Goal: Task Accomplishment & Management: Complete application form

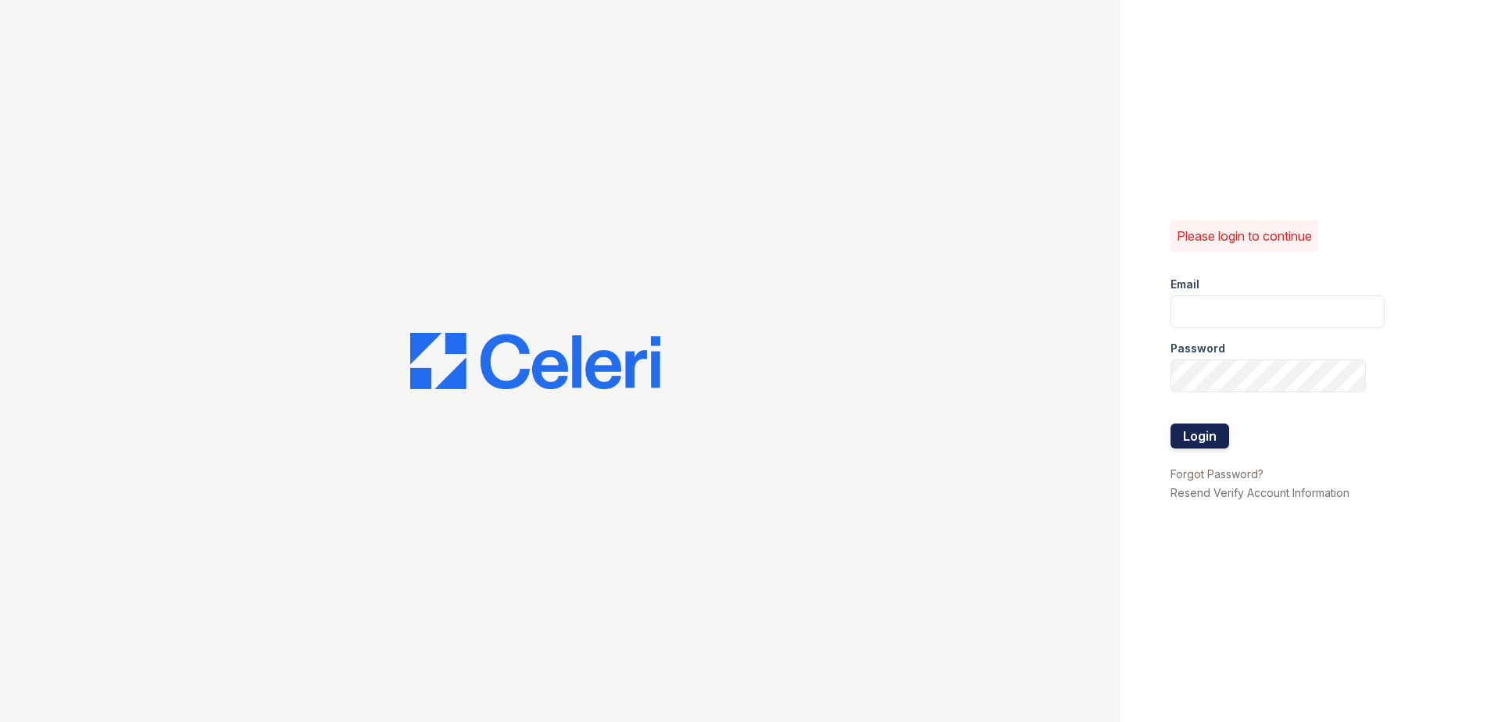
type input "[EMAIL_ADDRESS][DOMAIN_NAME]"
click at [1190, 429] on button "Login" at bounding box center [1199, 435] width 59 height 25
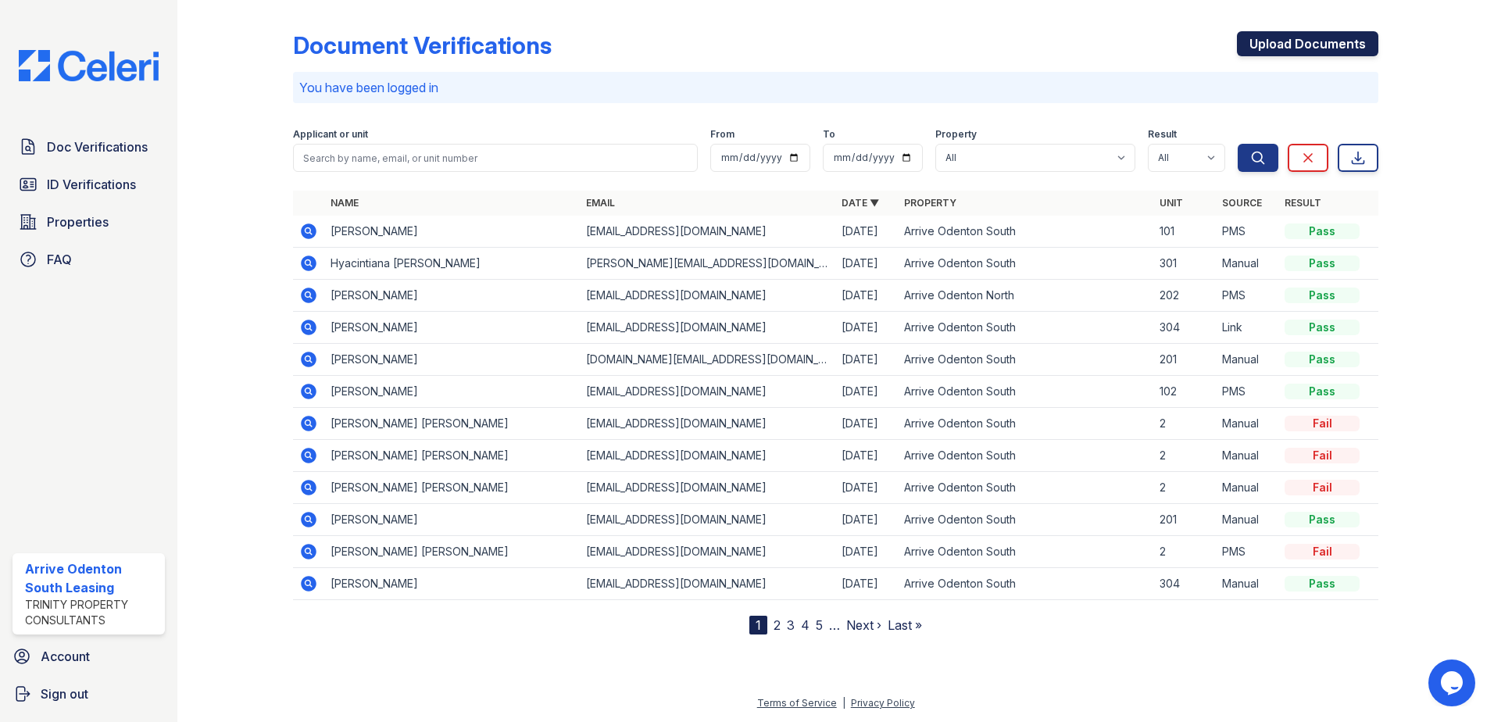
click at [1295, 43] on link "Upload Documents" at bounding box center [1307, 43] width 141 height 25
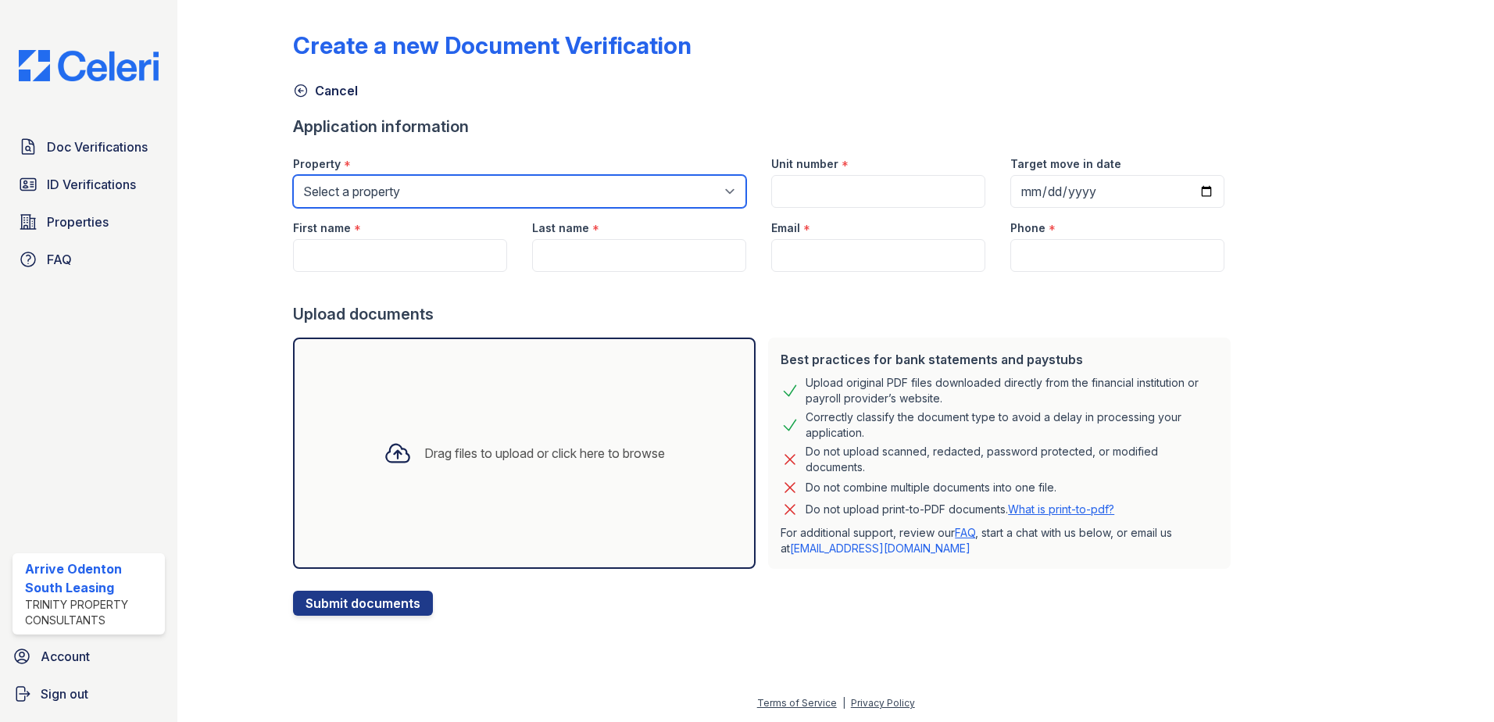
drag, startPoint x: 354, startPoint y: 188, endPoint x: 350, endPoint y: 195, distance: 8.0
click at [354, 188] on select "Select a property Arrive Odenton Apartment Collection Arrive Odenton North Arri…" at bounding box center [519, 191] width 453 height 33
select select "1817"
click at [293, 175] on select "Select a property Arrive Odenton Apartment Collection Arrive Odenton North Arri…" at bounding box center [519, 191] width 453 height 33
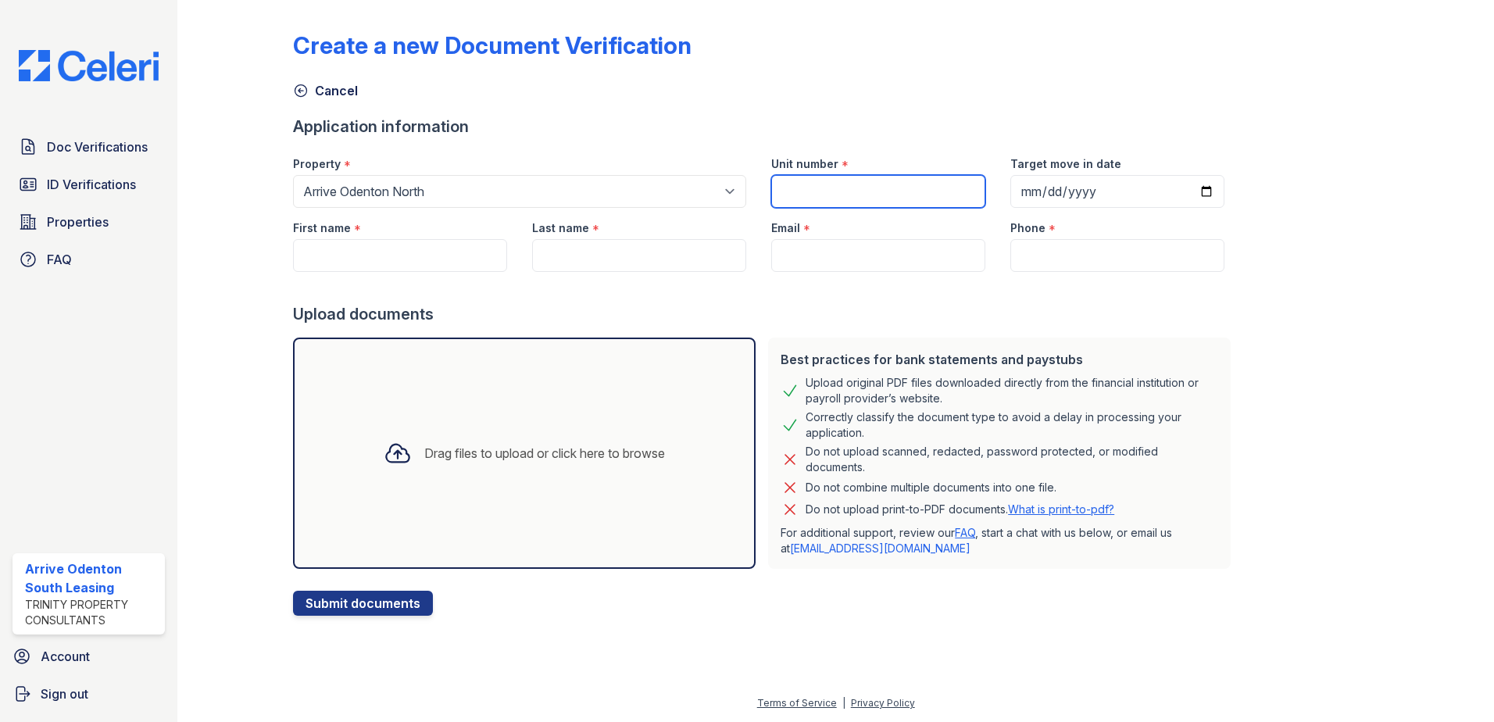
click at [791, 191] on input "Unit number" at bounding box center [878, 191] width 214 height 33
type input "2006E-301"
click at [1185, 191] on input "Target move in date" at bounding box center [1117, 191] width 214 height 33
type input "2025-10-01"
click at [413, 258] on input "First name" at bounding box center [400, 255] width 214 height 33
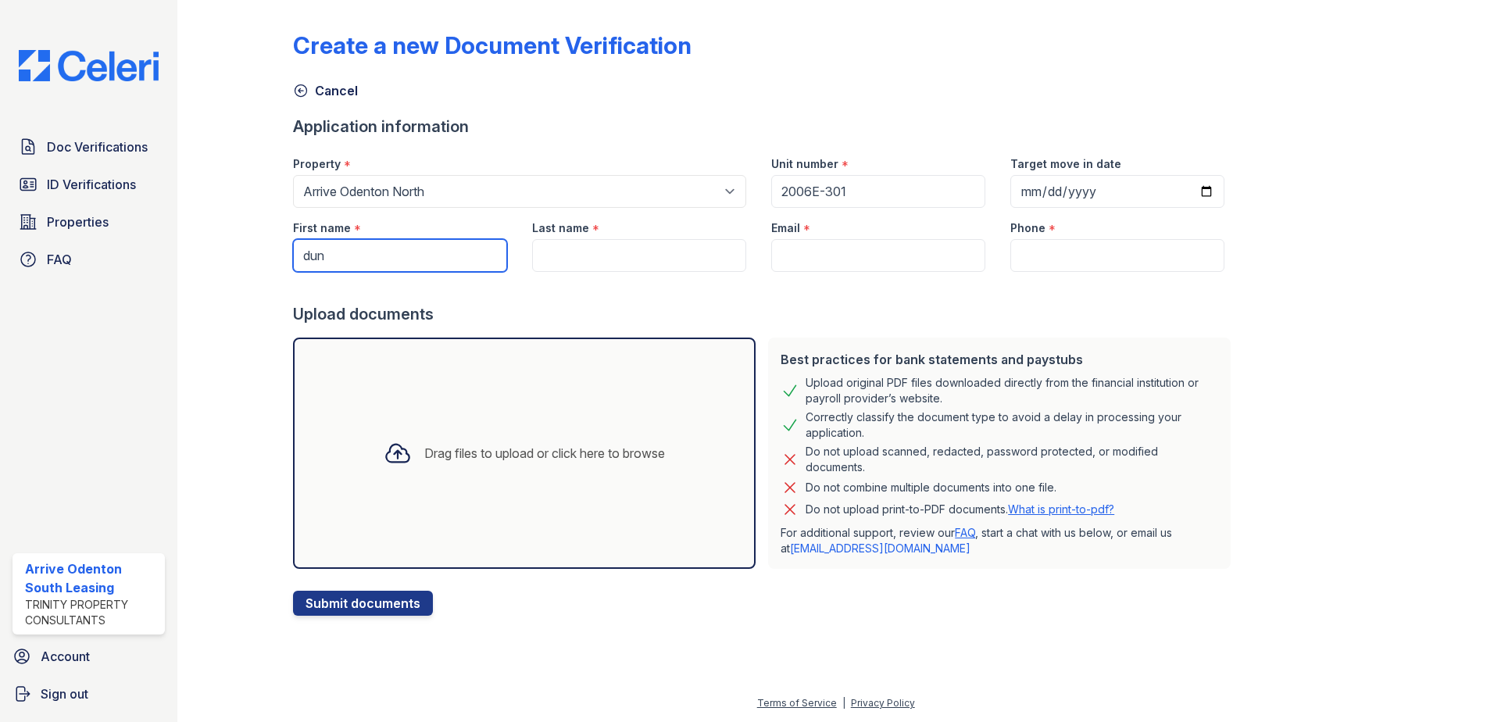
type input "Dung"
click at [559, 231] on label "Last name" at bounding box center [560, 228] width 57 height 16
click at [559, 239] on input "Last name" at bounding box center [639, 255] width 214 height 33
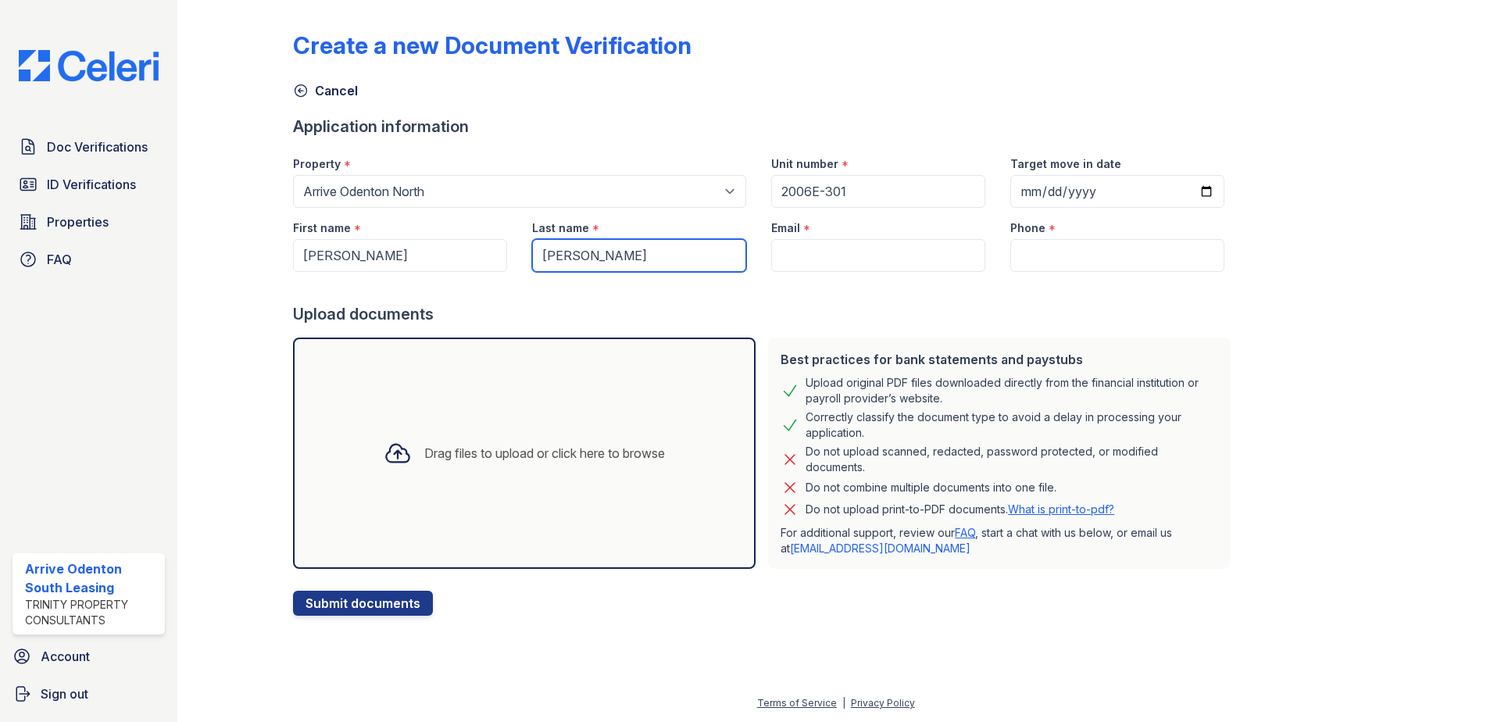
type input "Nhan"
click at [774, 250] on input "Email" at bounding box center [878, 255] width 214 height 33
type input "d"
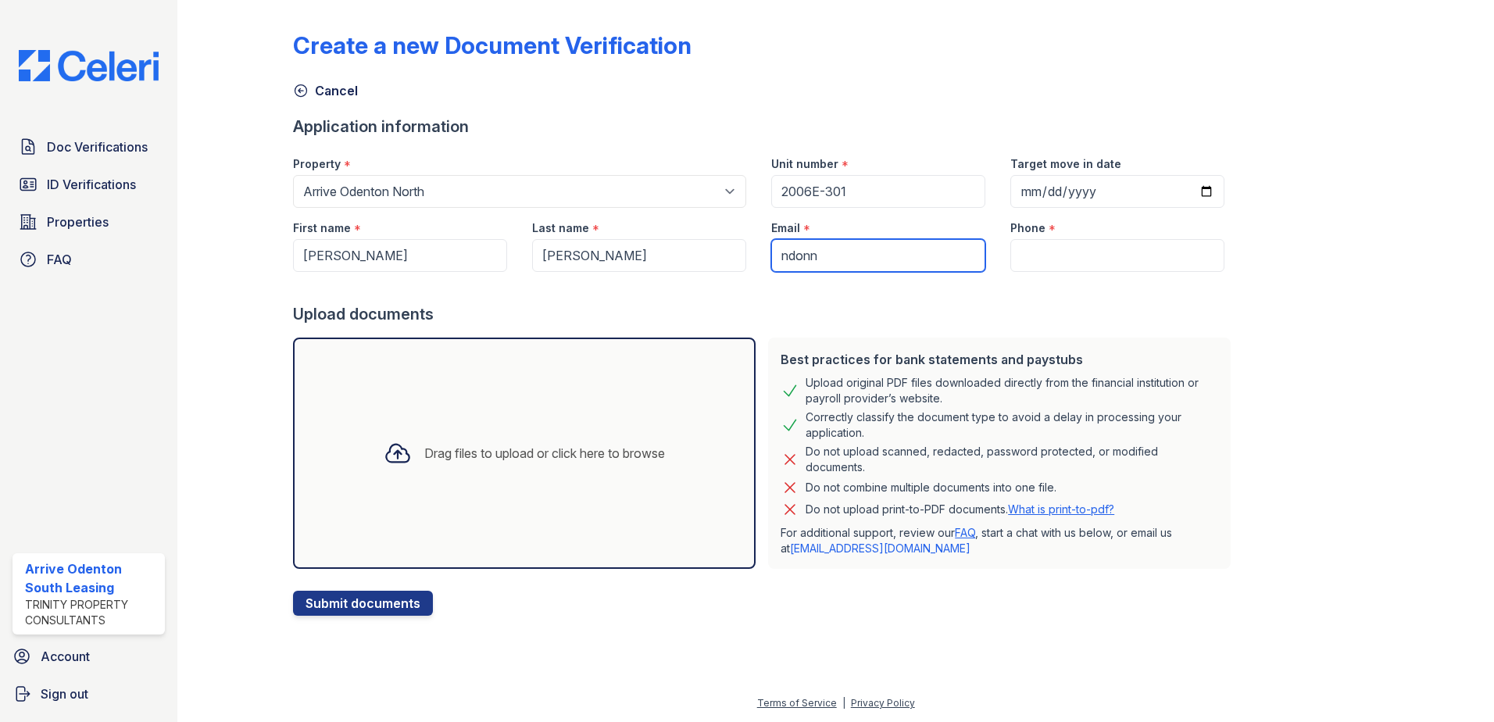
type input "[EMAIL_ADDRESS][DOMAIN_NAME]"
click at [1025, 247] on input "Phone" at bounding box center [1117, 255] width 214 height 33
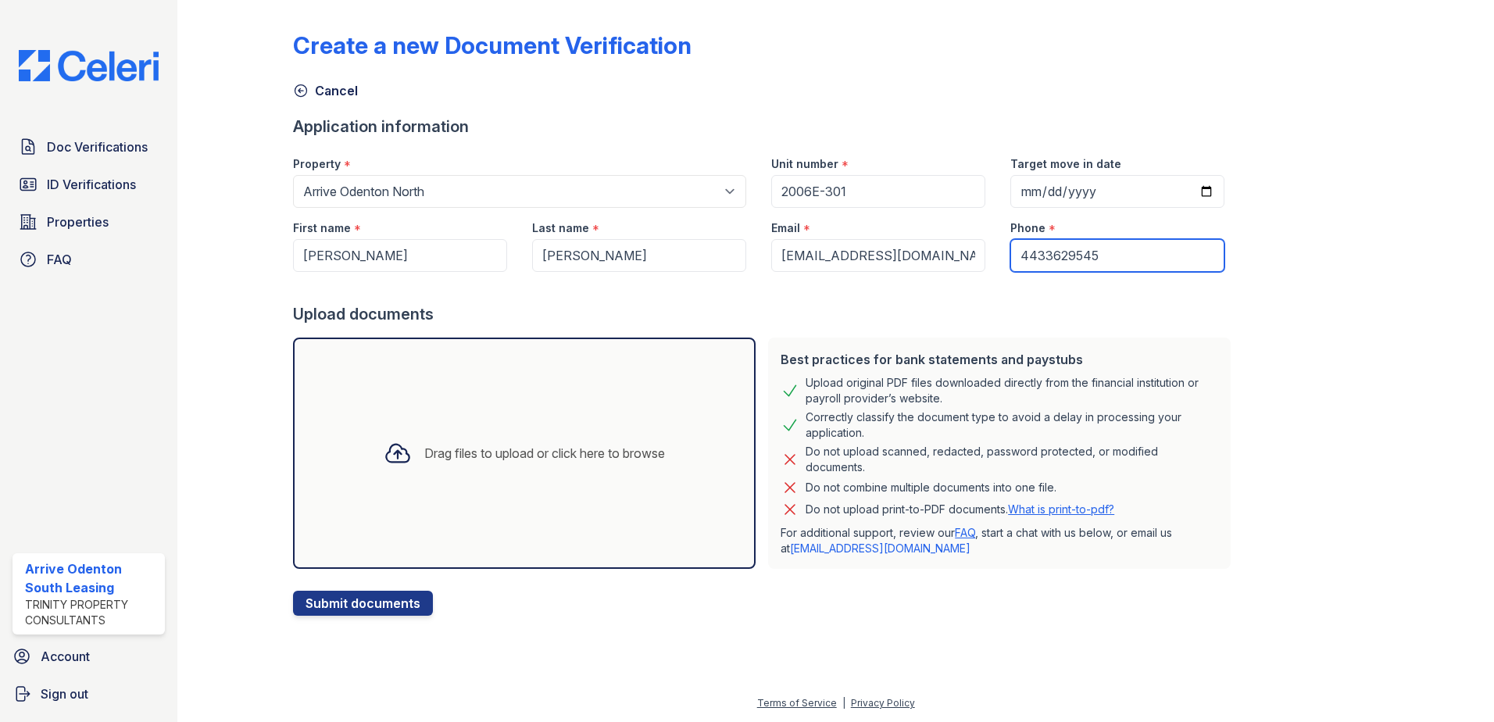
type input "4433629545"
click at [542, 463] on div "Drag files to upload or click here to browse" at bounding box center [524, 453] width 306 height 53
click at [443, 455] on div "Drag files to upload or click here to browse" at bounding box center [544, 453] width 241 height 19
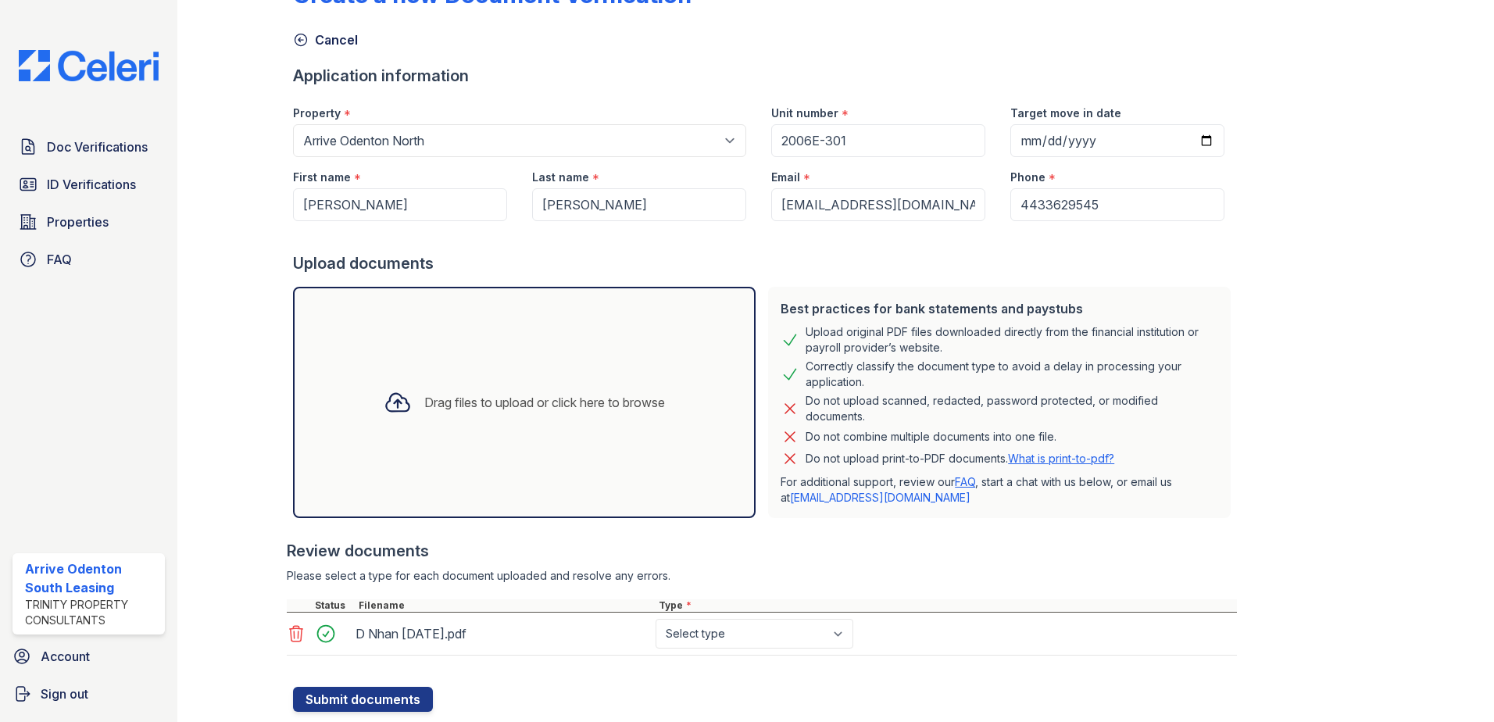
scroll to position [94, 0]
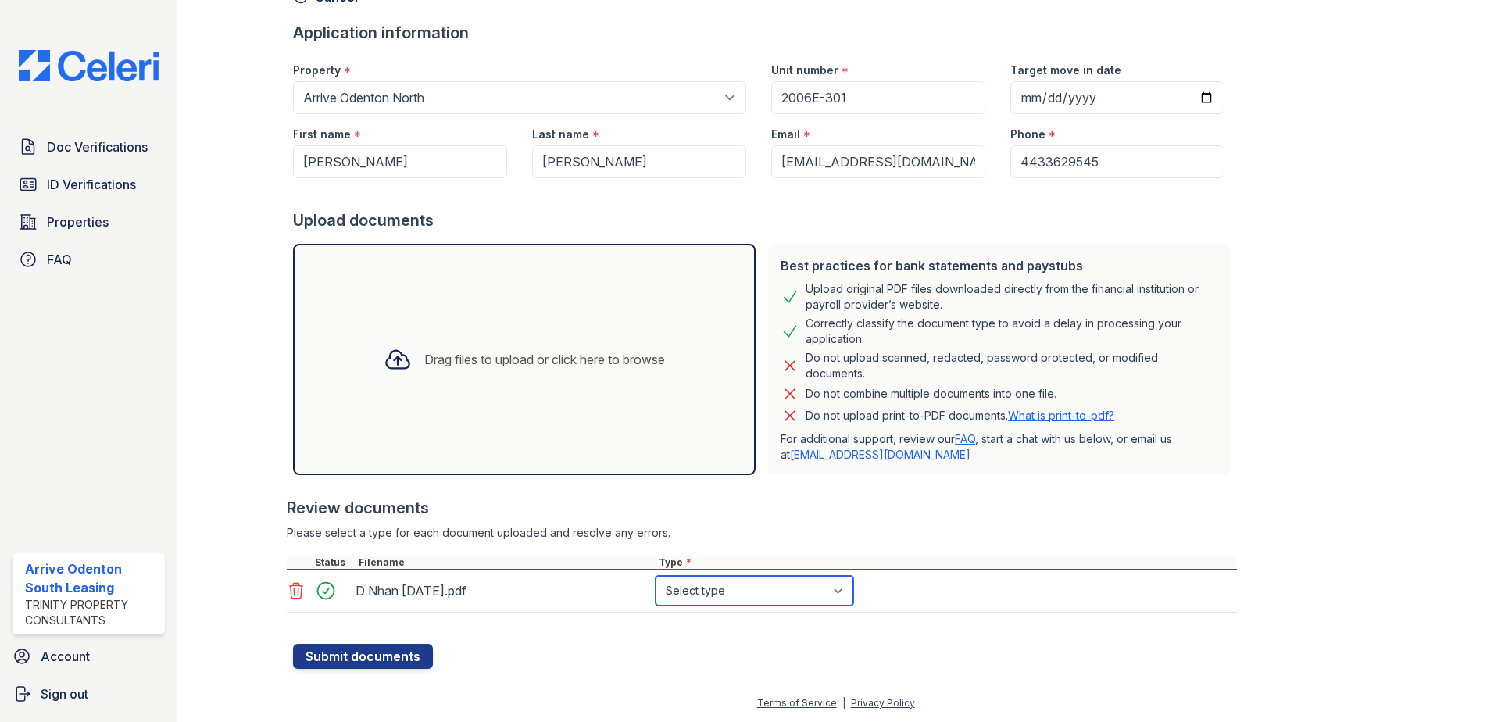
click at [833, 585] on select "Select type Paystub Bank Statement Offer Letter Tax Documents Benefit Award Let…" at bounding box center [755, 591] width 198 height 30
select select "bank_statement"
click at [656, 576] on select "Select type Paystub Bank Statement Offer Letter Tax Documents Benefit Award Let…" at bounding box center [755, 591] width 198 height 30
click at [395, 658] on button "Submit documents" at bounding box center [363, 656] width 140 height 25
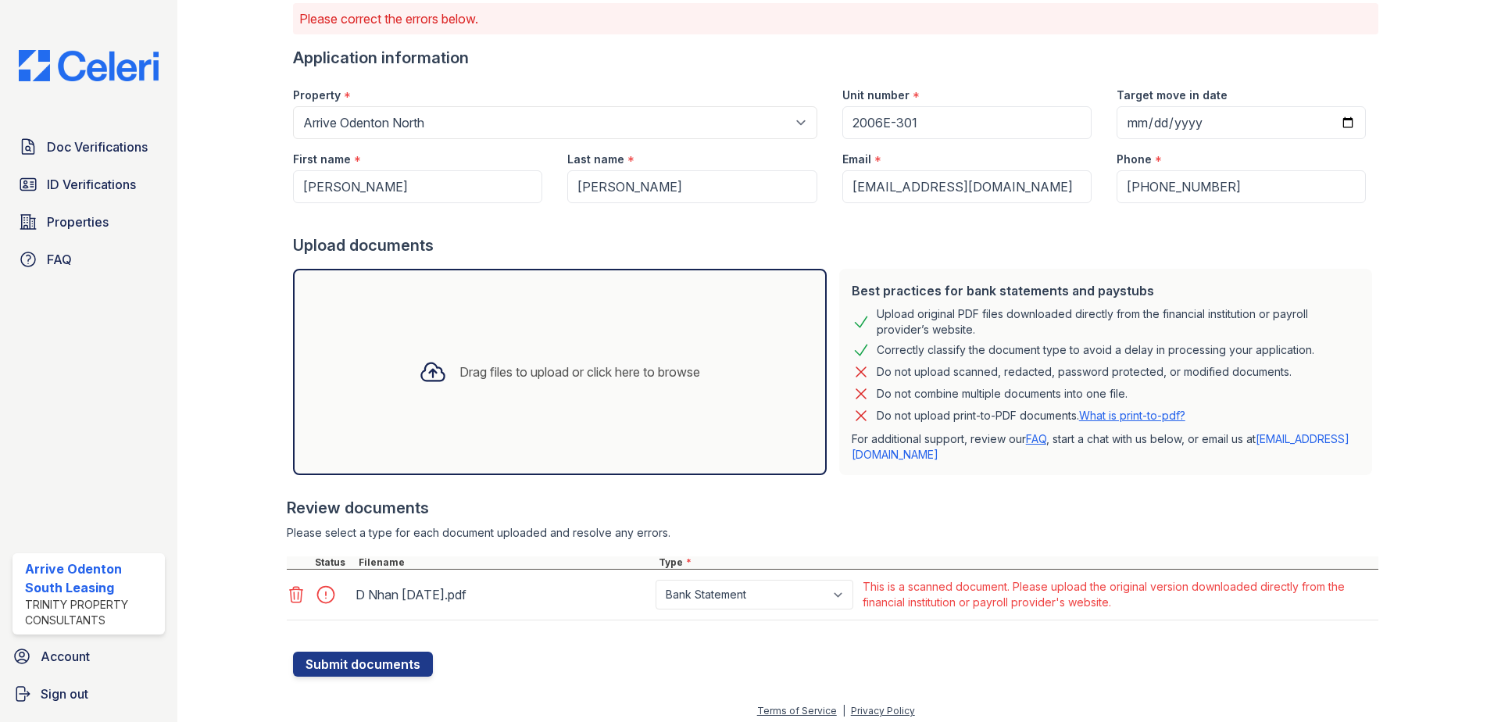
scroll to position [120, 0]
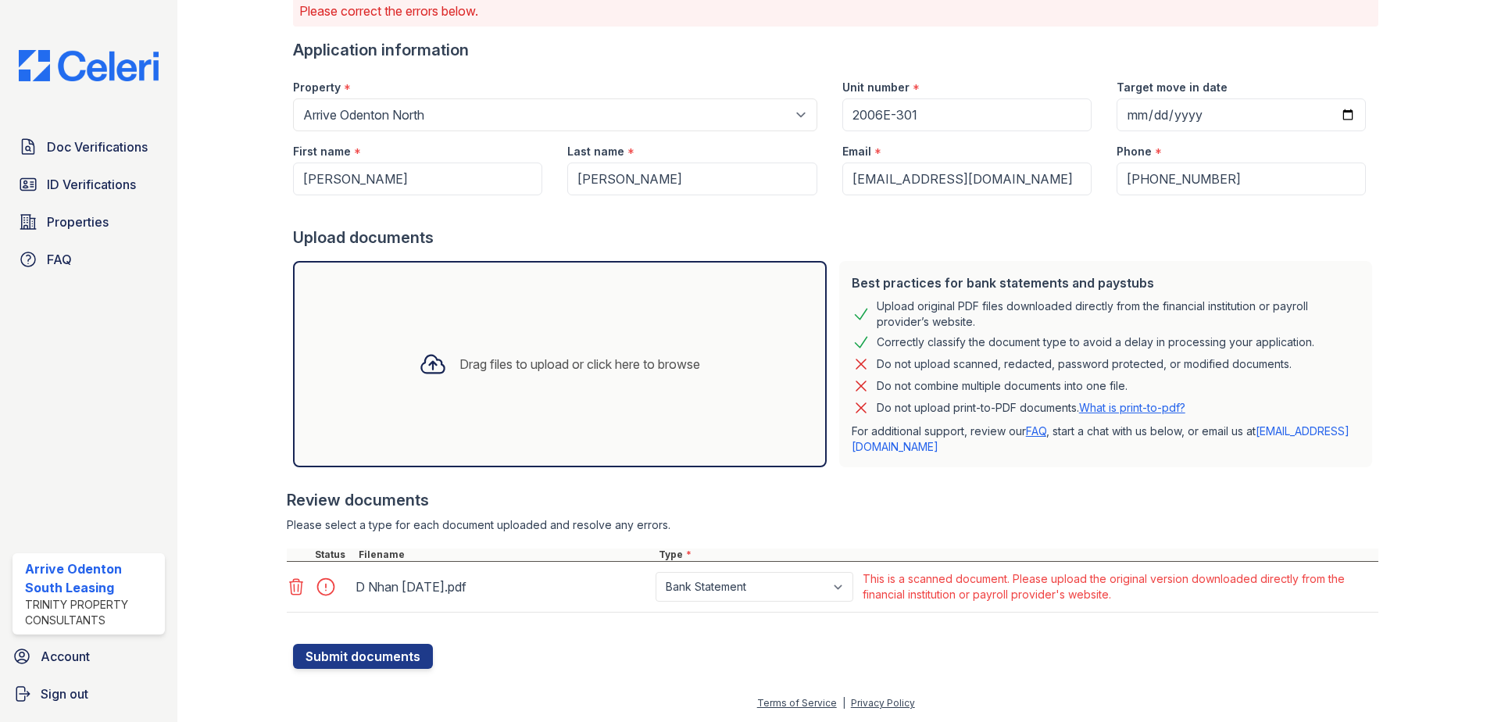
click at [523, 364] on div "Drag files to upload or click here to browse" at bounding box center [579, 364] width 241 height 19
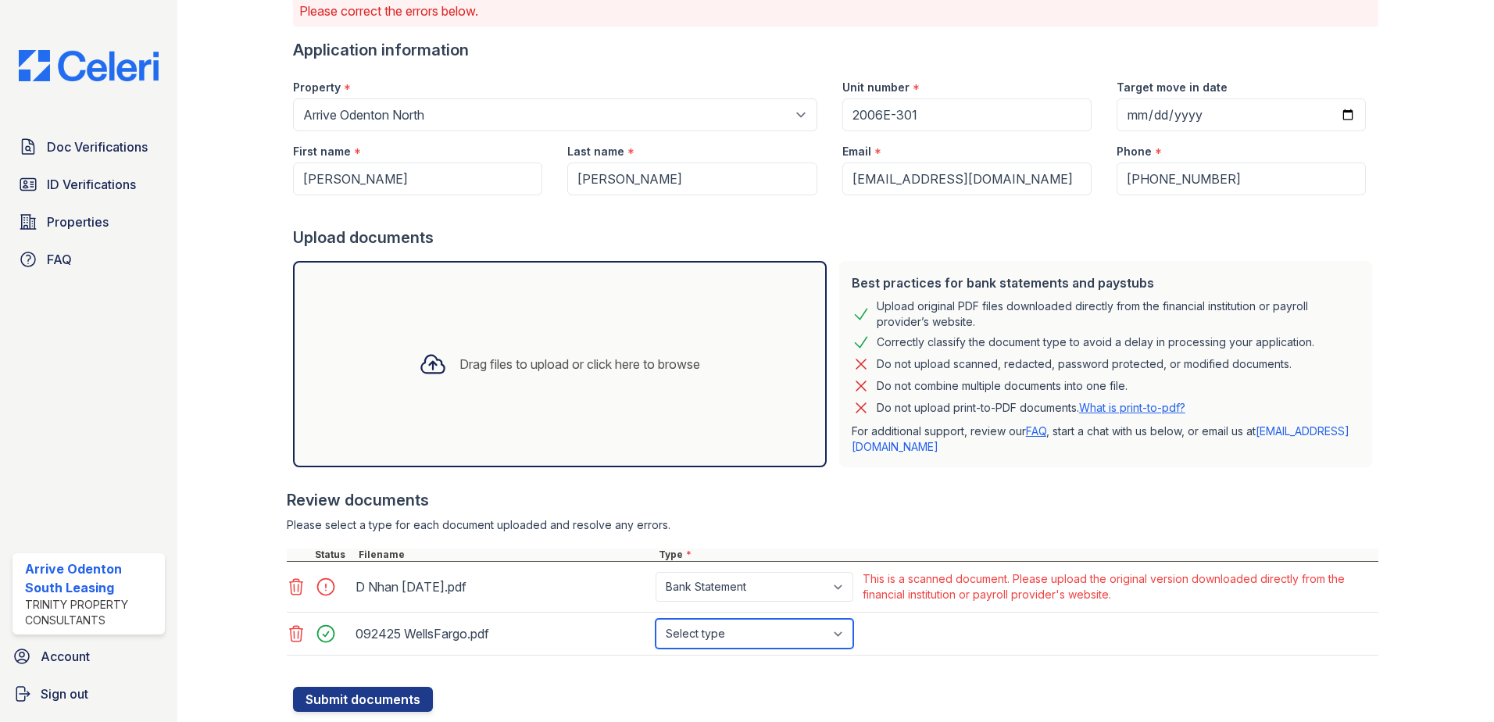
click at [841, 636] on select "Select type Paystub Bank Statement Offer Letter Tax Documents Benefit Award Let…" at bounding box center [755, 634] width 198 height 30
select select "bank_statement"
click at [656, 619] on select "Select type Paystub Bank Statement Offer Letter Tax Documents Benefit Award Let…" at bounding box center [755, 634] width 198 height 30
click at [388, 693] on button "Submit documents" at bounding box center [363, 699] width 140 height 25
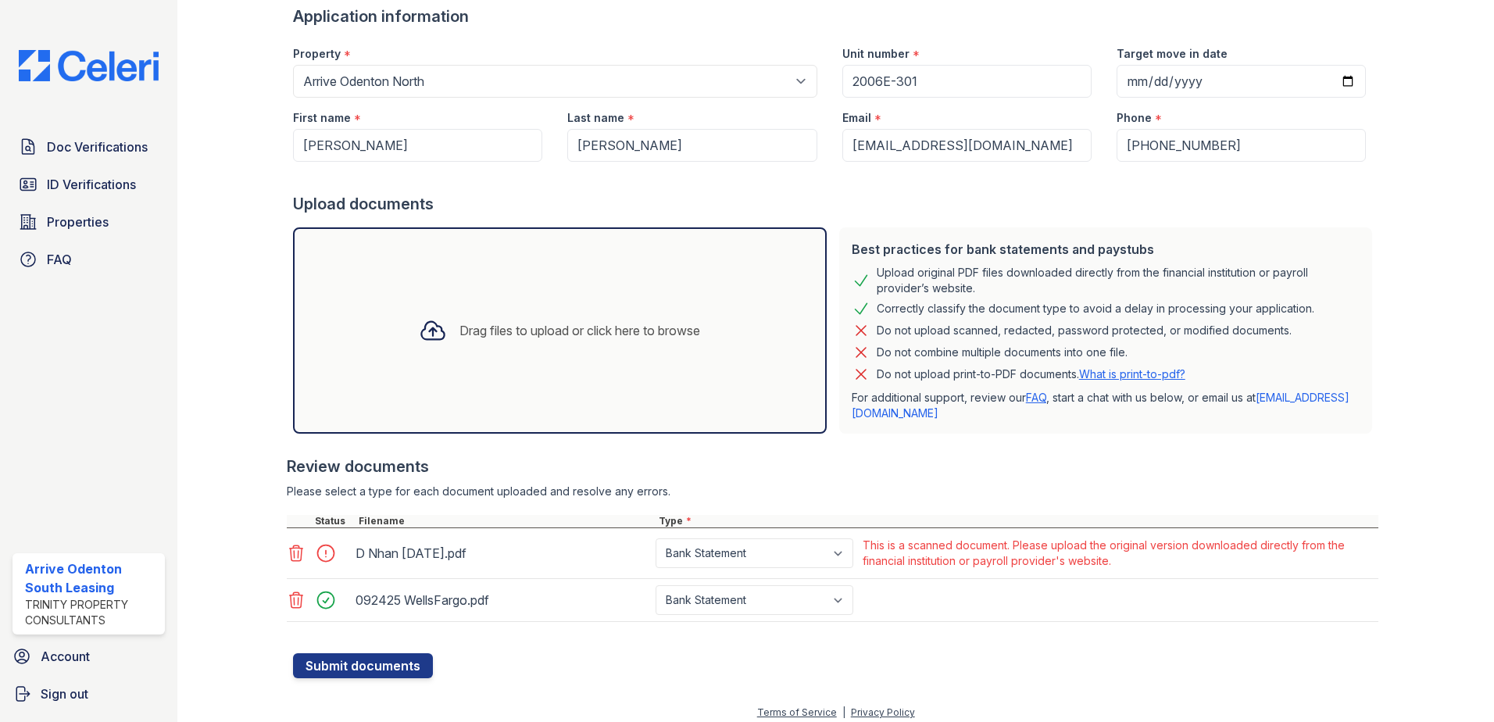
scroll to position [163, 0]
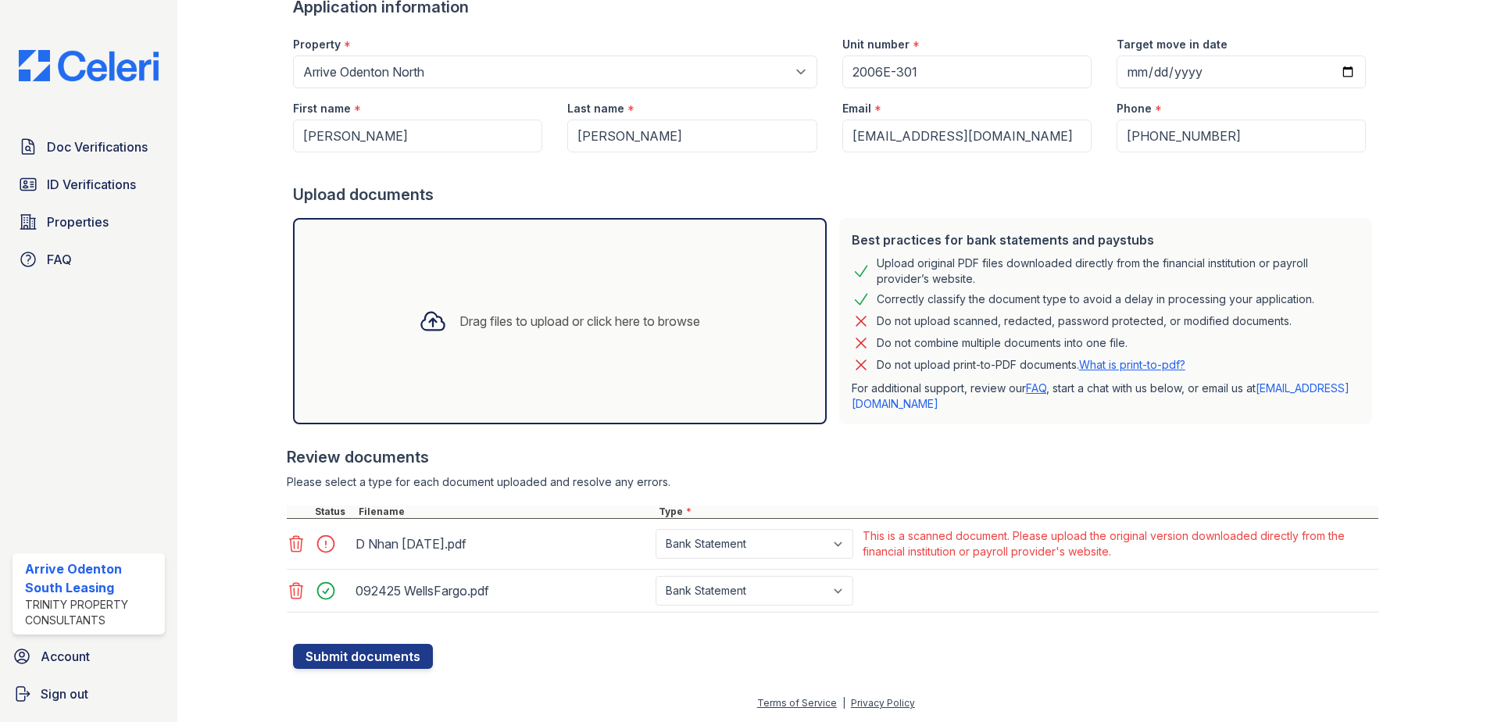
click at [486, 313] on div "Drag files to upload or click here to browse" at bounding box center [579, 321] width 241 height 19
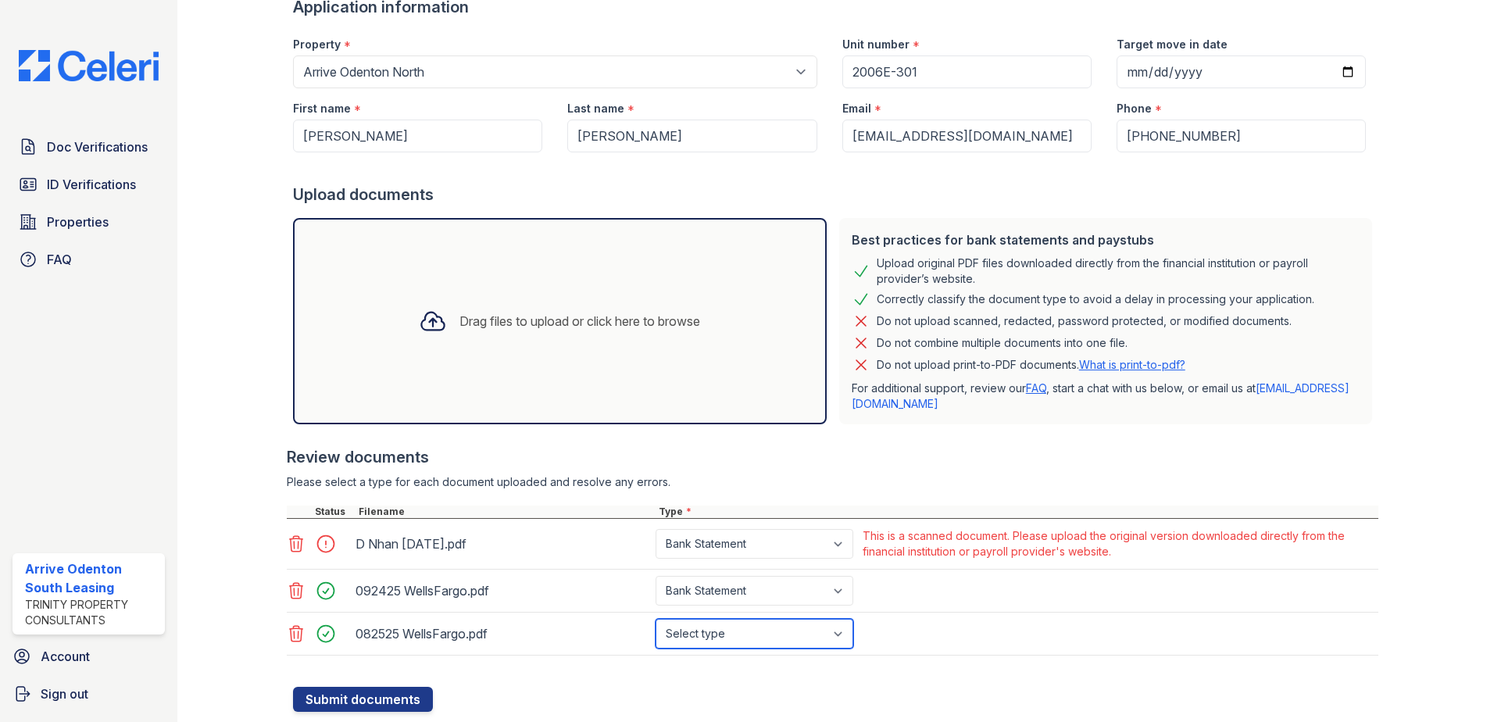
click at [736, 630] on select "Select type Paystub Bank Statement Offer Letter Tax Documents Benefit Award Let…" at bounding box center [755, 634] width 198 height 30
select select "bank_statement"
click at [656, 619] on select "Select type Paystub Bank Statement Offer Letter Tax Documents Benefit Award Let…" at bounding box center [755, 634] width 198 height 30
click at [405, 702] on button "Submit documents" at bounding box center [363, 699] width 140 height 25
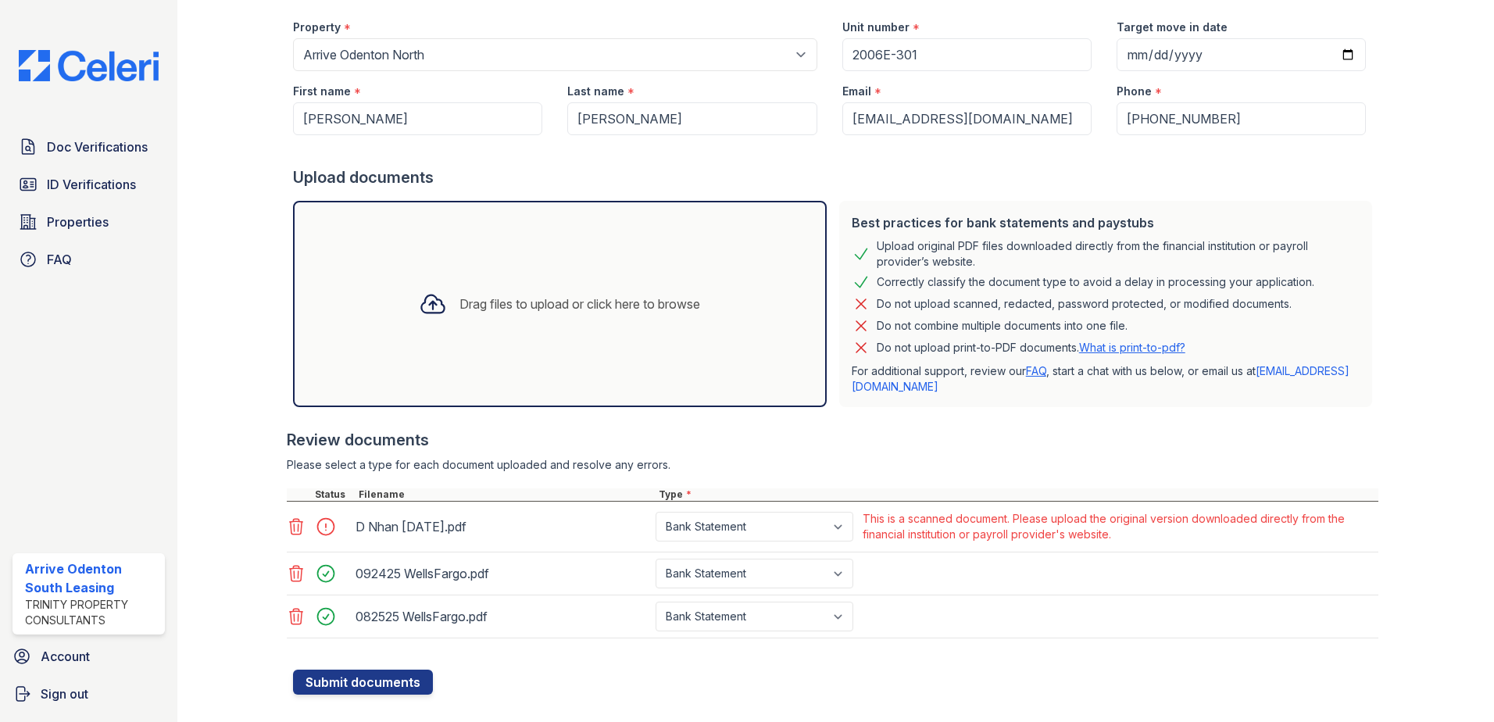
scroll to position [206, 0]
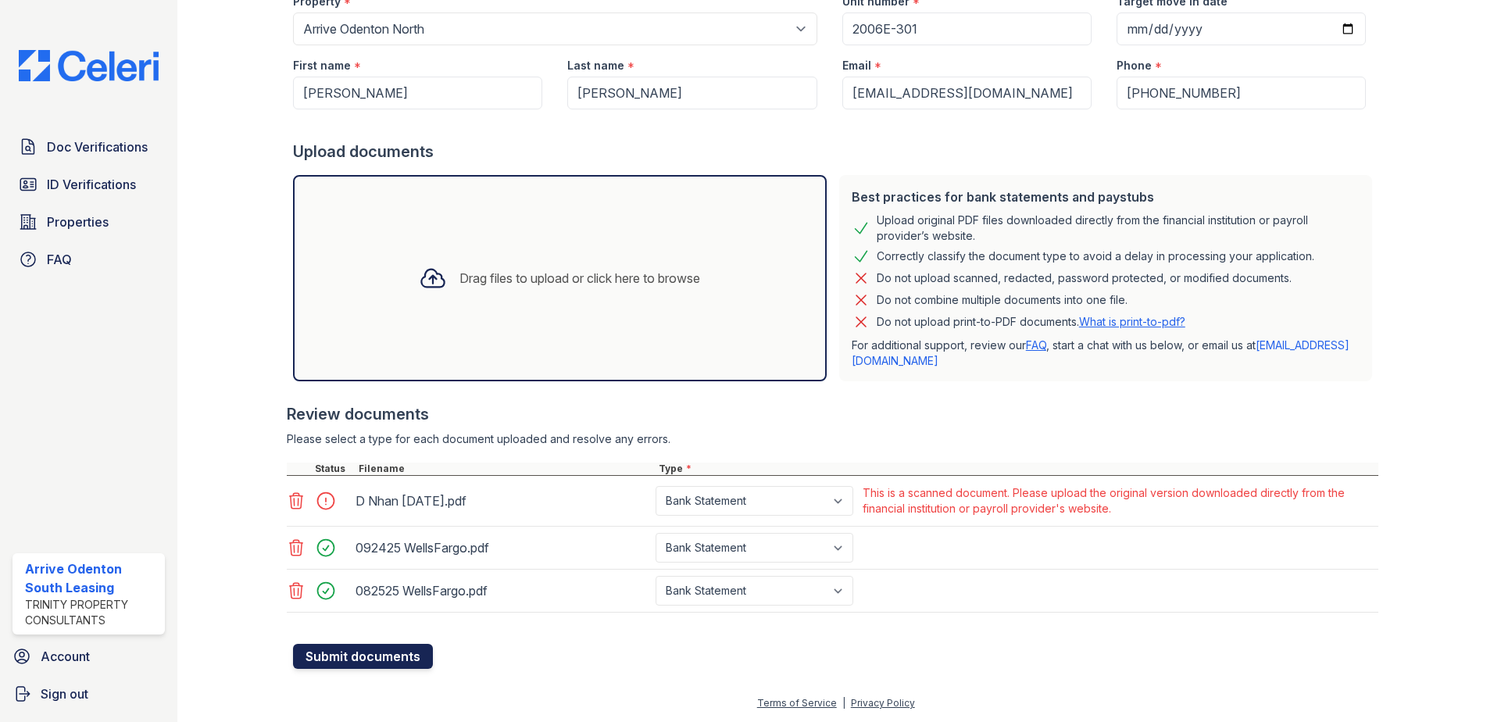
click at [394, 655] on button "Submit documents" at bounding box center [363, 656] width 140 height 25
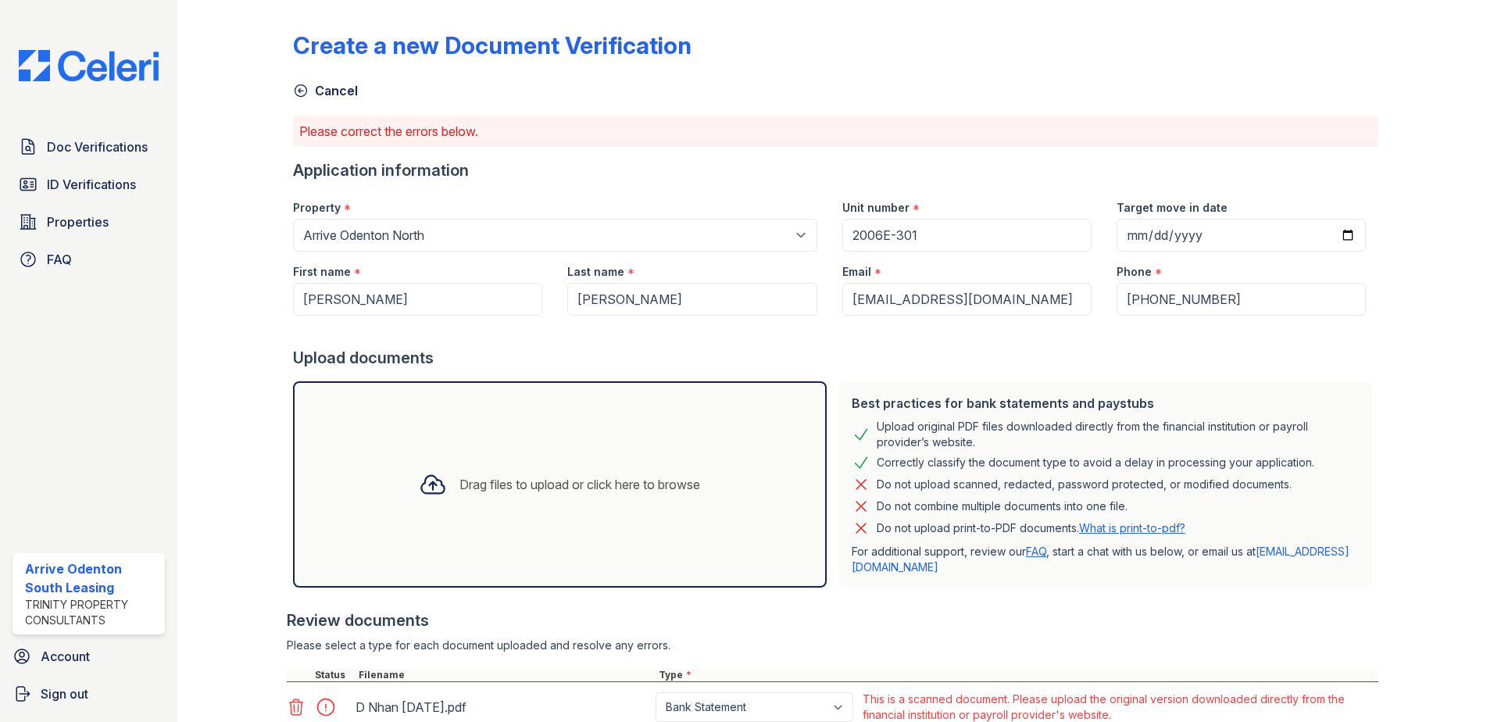
click at [509, 479] on div "Drag files to upload or click here to browse" at bounding box center [579, 484] width 241 height 19
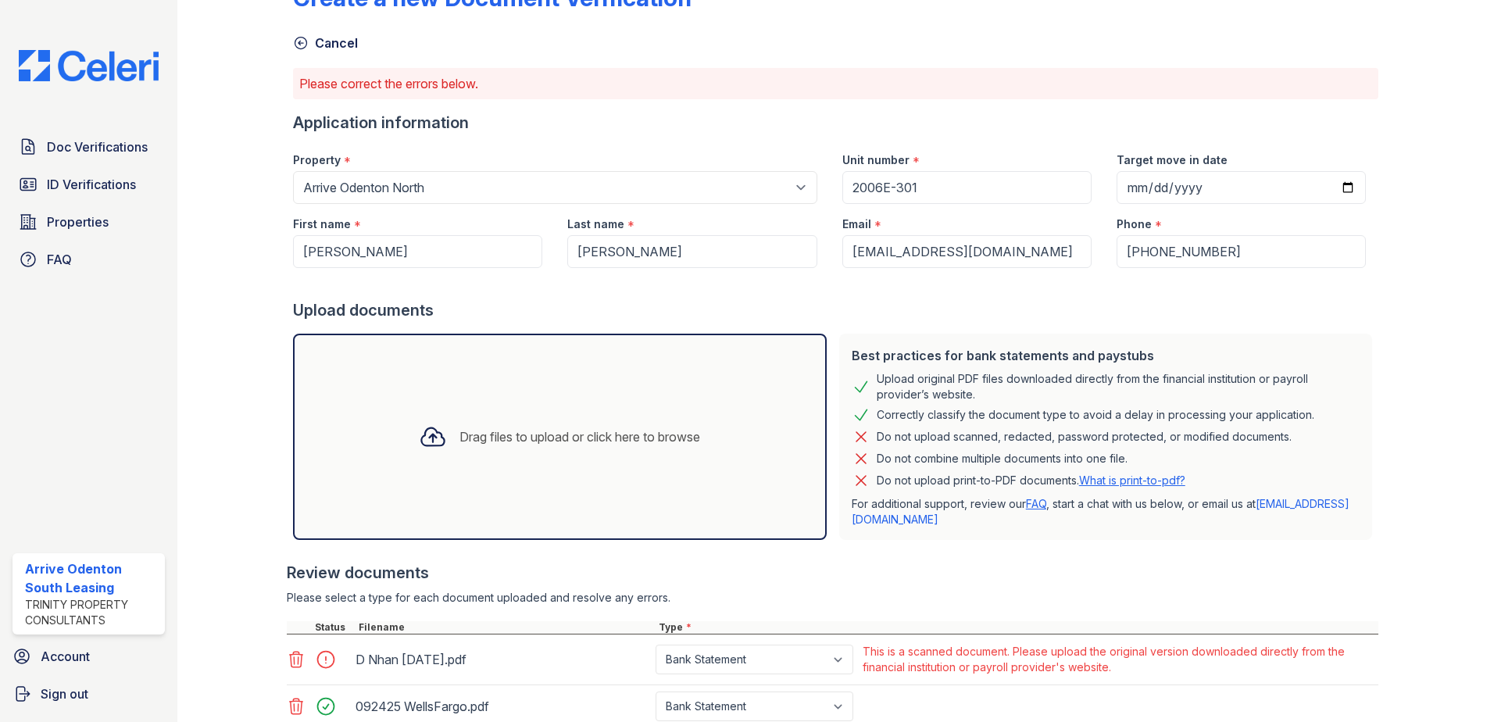
scroll to position [245, 0]
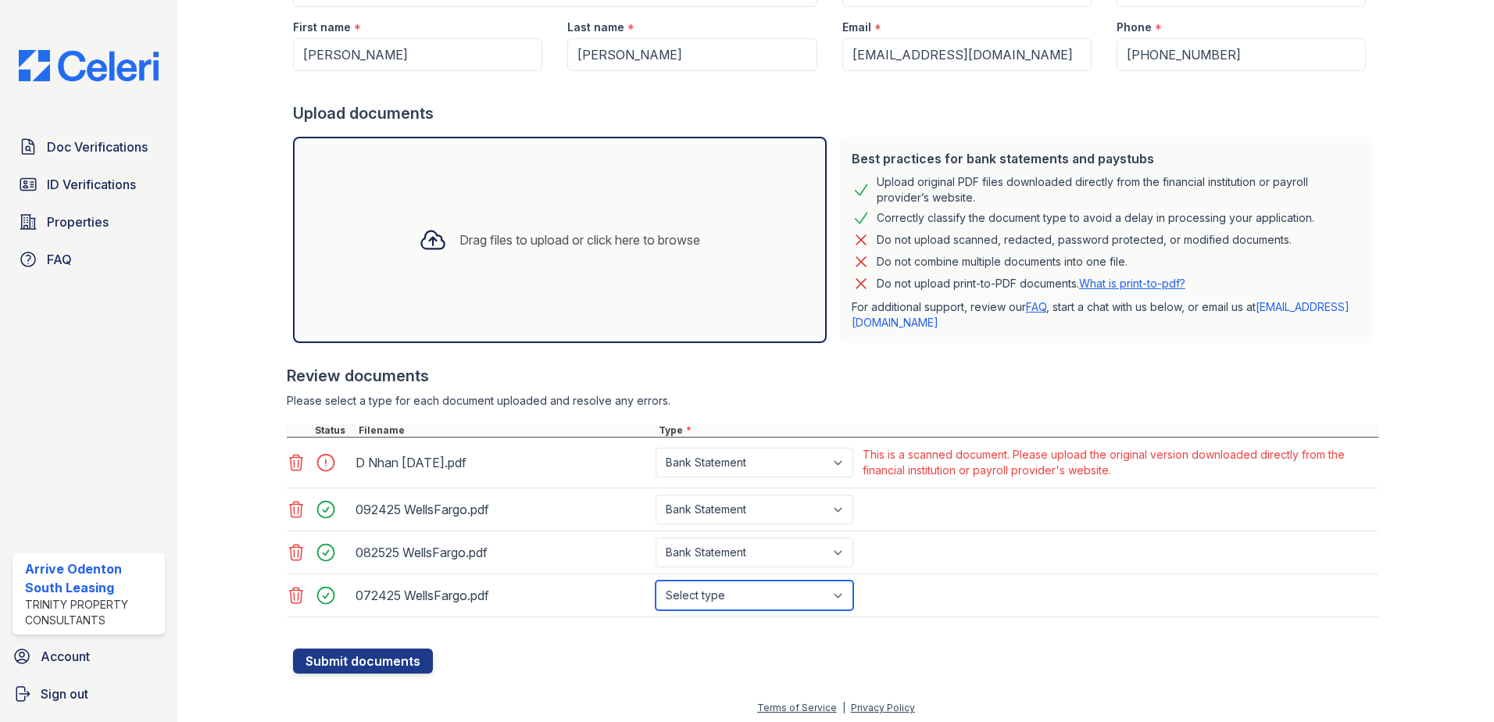
click at [748, 590] on select "Select type Paystub Bank Statement Offer Letter Tax Documents Benefit Award Let…" at bounding box center [755, 596] width 198 height 30
select select "bank_statement"
click at [656, 581] on select "Select type Paystub Bank Statement Offer Letter Tax Documents Benefit Award Let…" at bounding box center [755, 596] width 198 height 30
click at [402, 666] on button "Submit documents" at bounding box center [363, 660] width 140 height 25
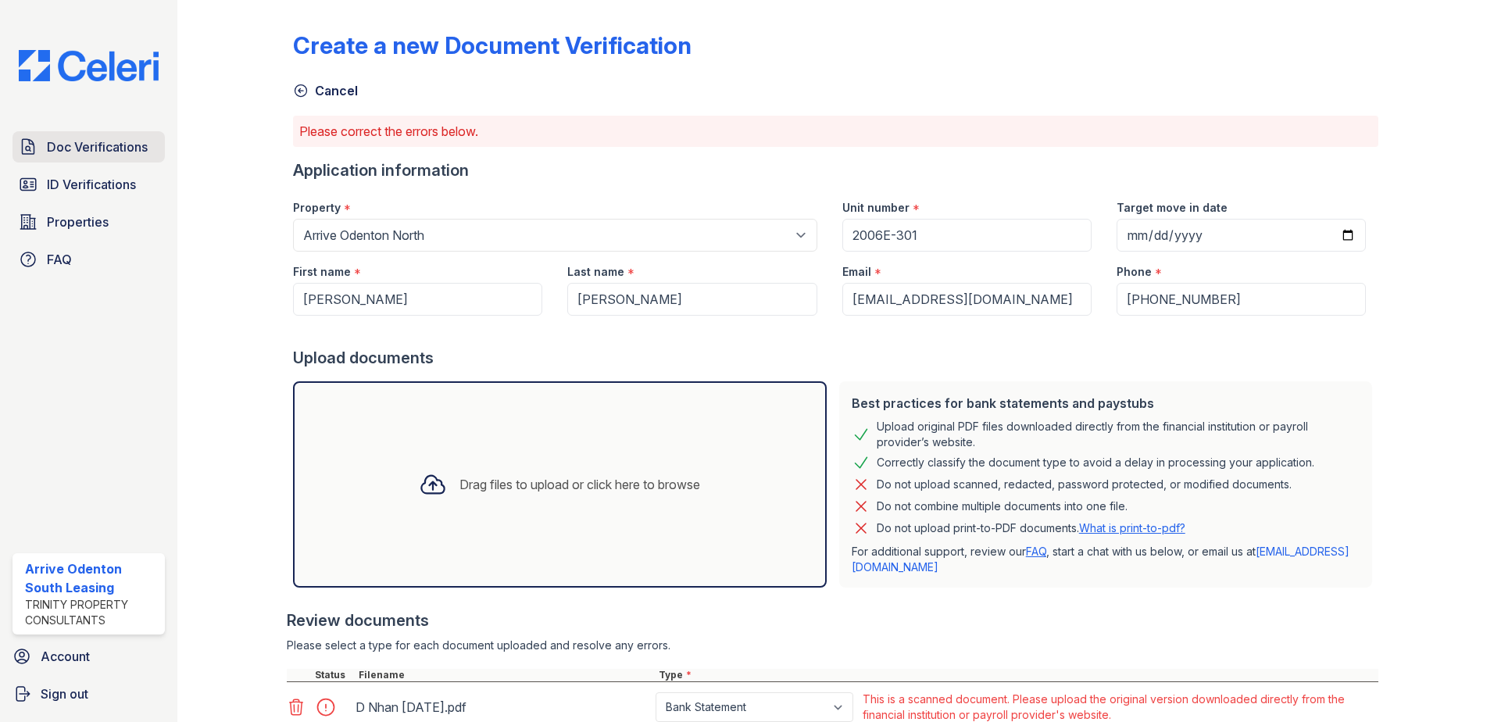
click at [112, 151] on span "Doc Verifications" at bounding box center [97, 147] width 101 height 19
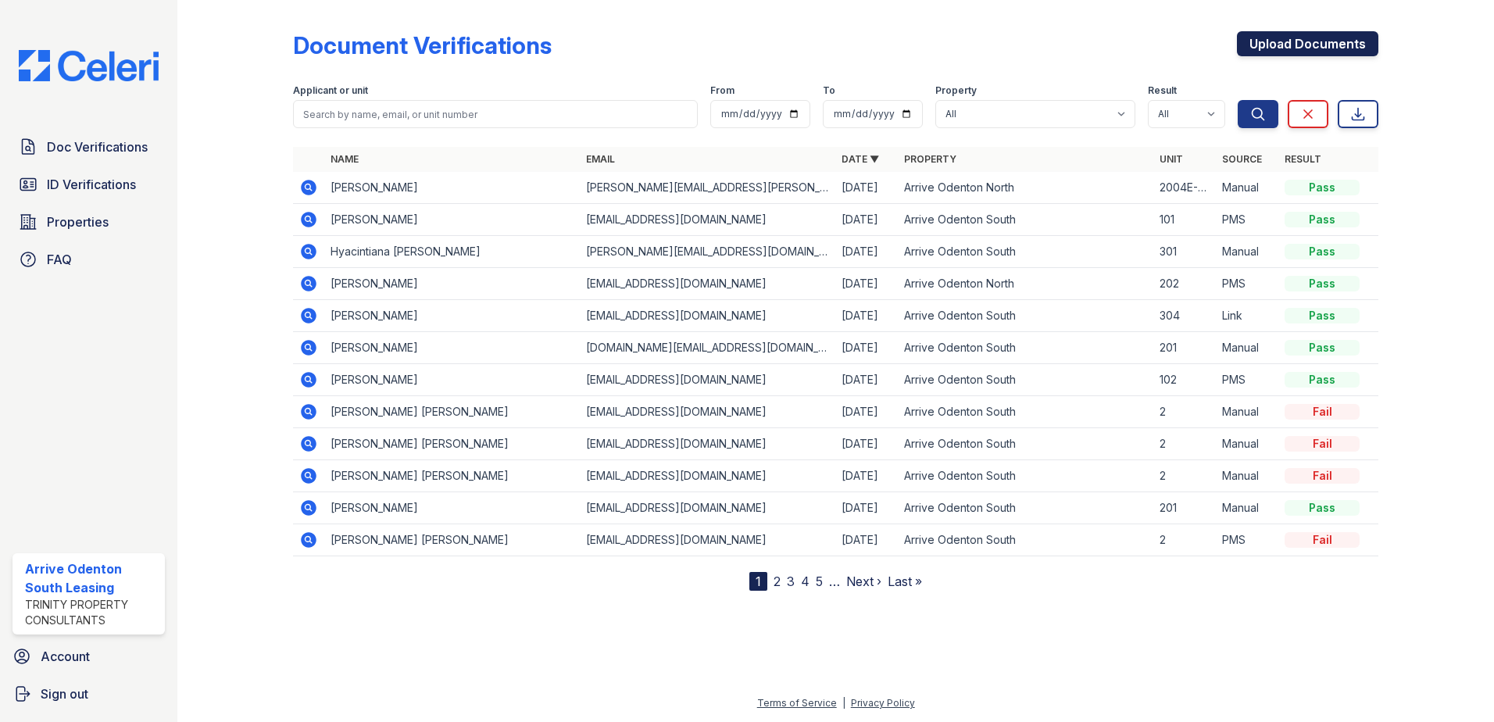
click at [1284, 38] on link "Upload Documents" at bounding box center [1307, 43] width 141 height 25
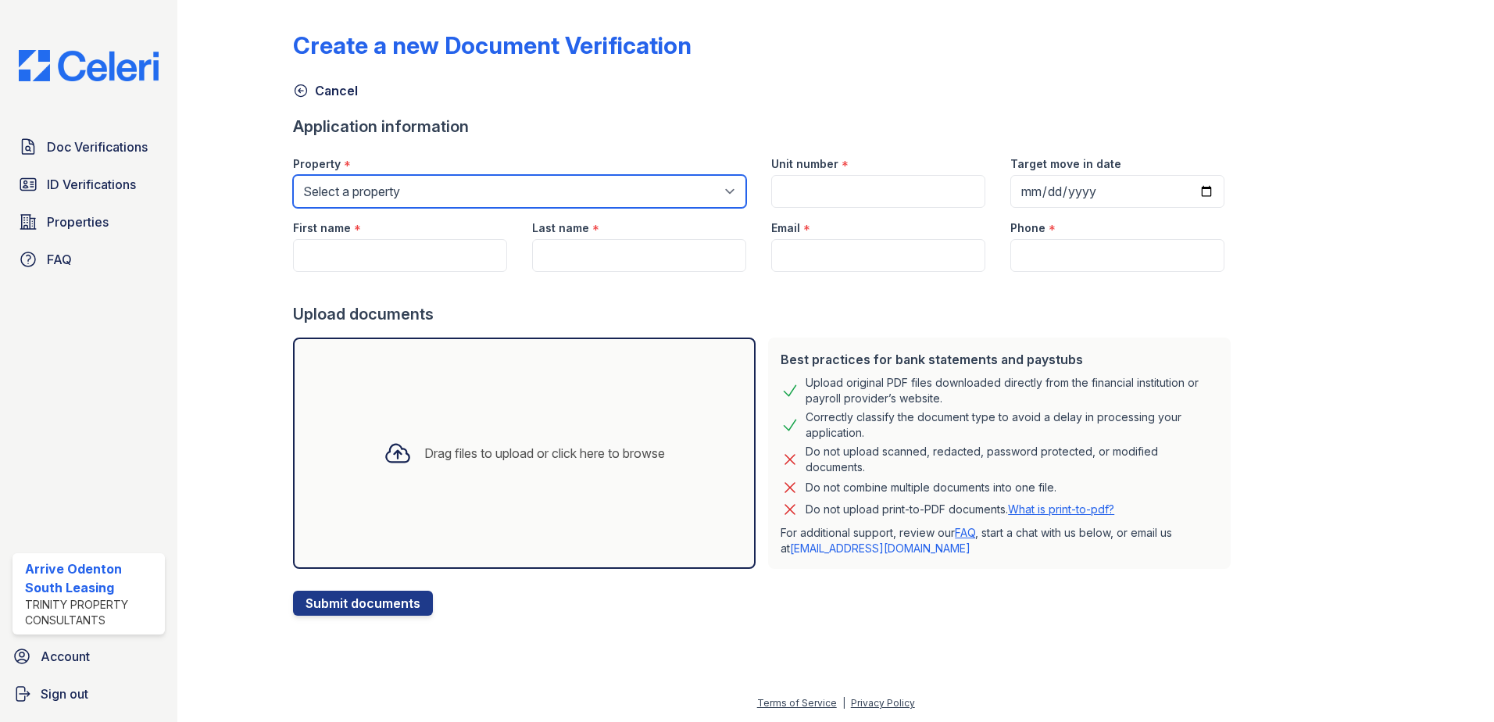
click at [373, 186] on select "Select a property Arrive Odenton Apartment Collection Arrive Odenton North Arri…" at bounding box center [519, 191] width 453 height 33
select select "1817"
click at [293, 175] on select "Select a property Arrive Odenton Apartment Collection Arrive Odenton North Arri…" at bounding box center [519, 191] width 453 height 33
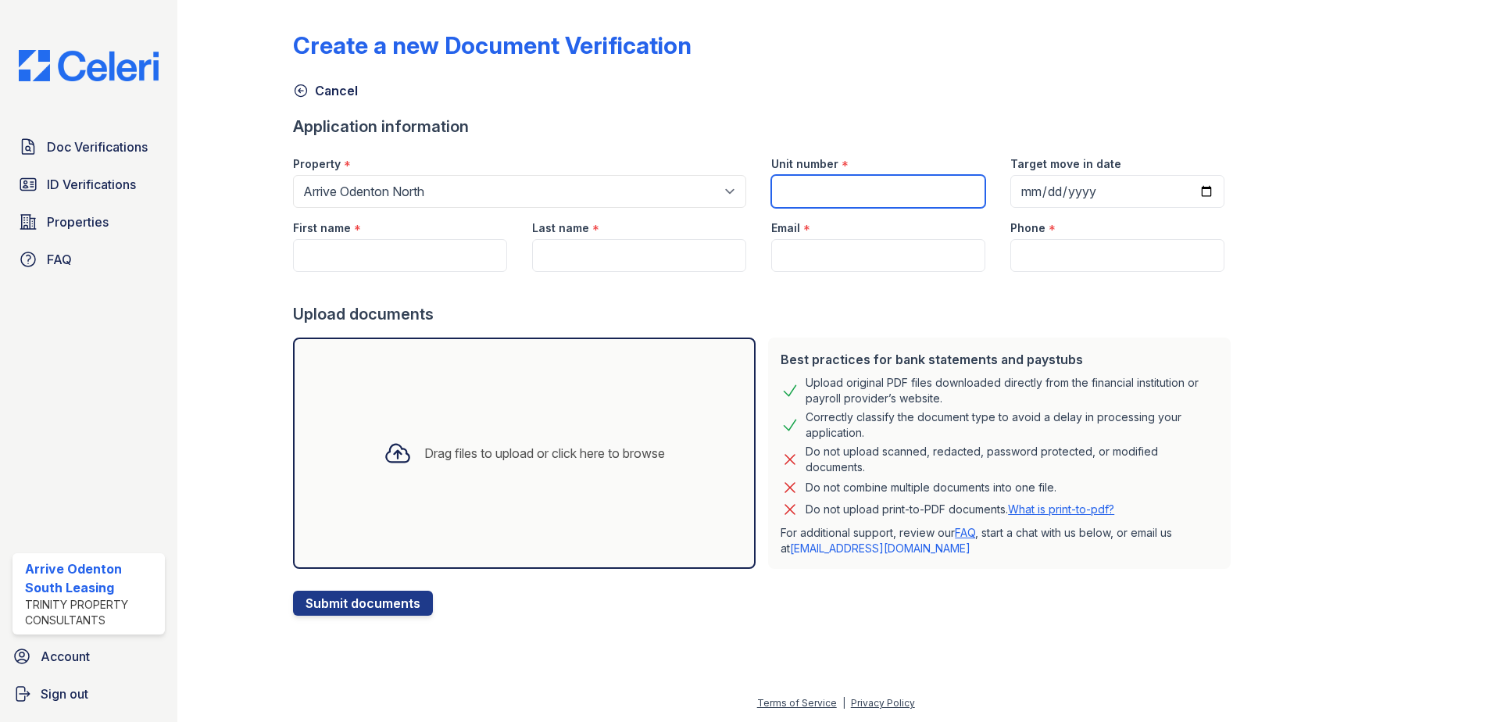
click at [784, 188] on input "Unit number" at bounding box center [878, 191] width 214 height 33
type input "2006E-301"
type input "Dung"
type input "Nhan"
type input "[EMAIL_ADDRESS][DOMAIN_NAME]"
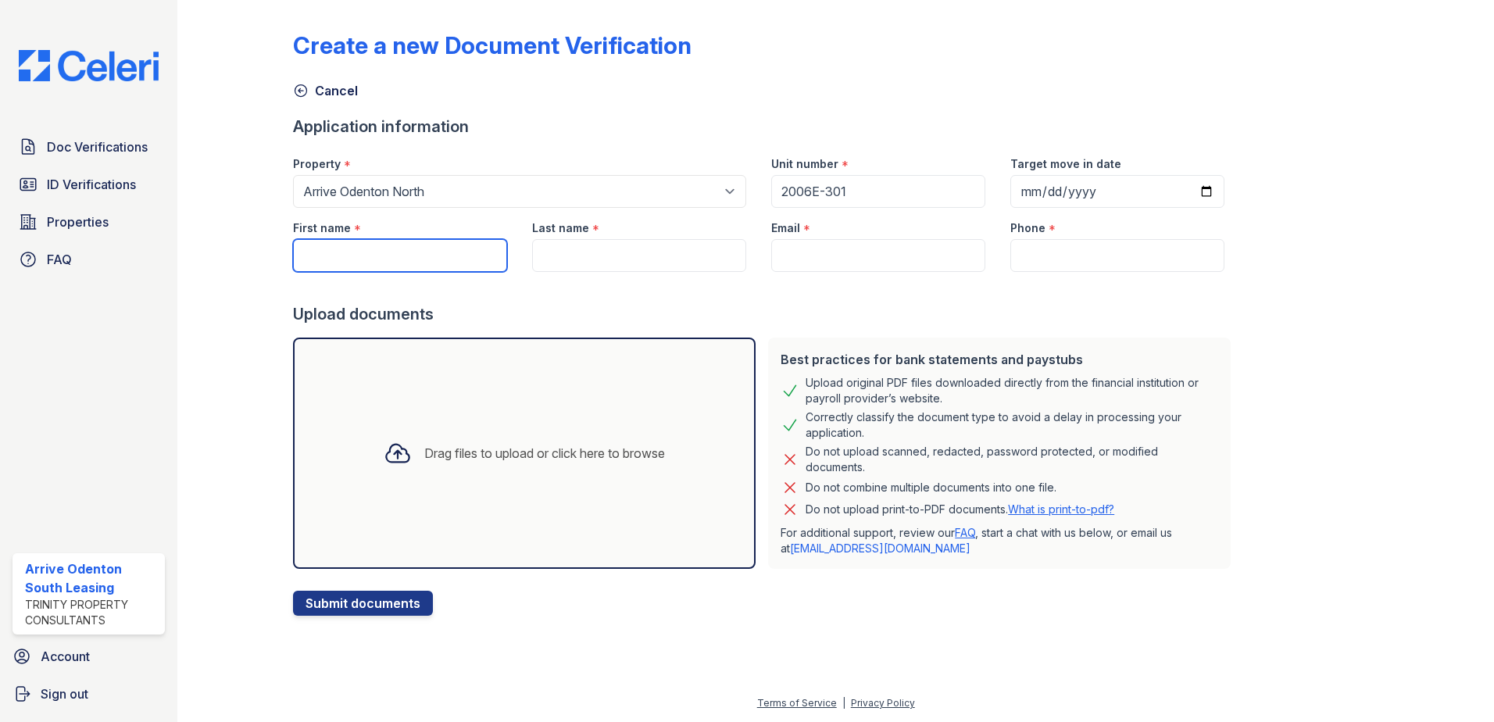
type input "4433629545"
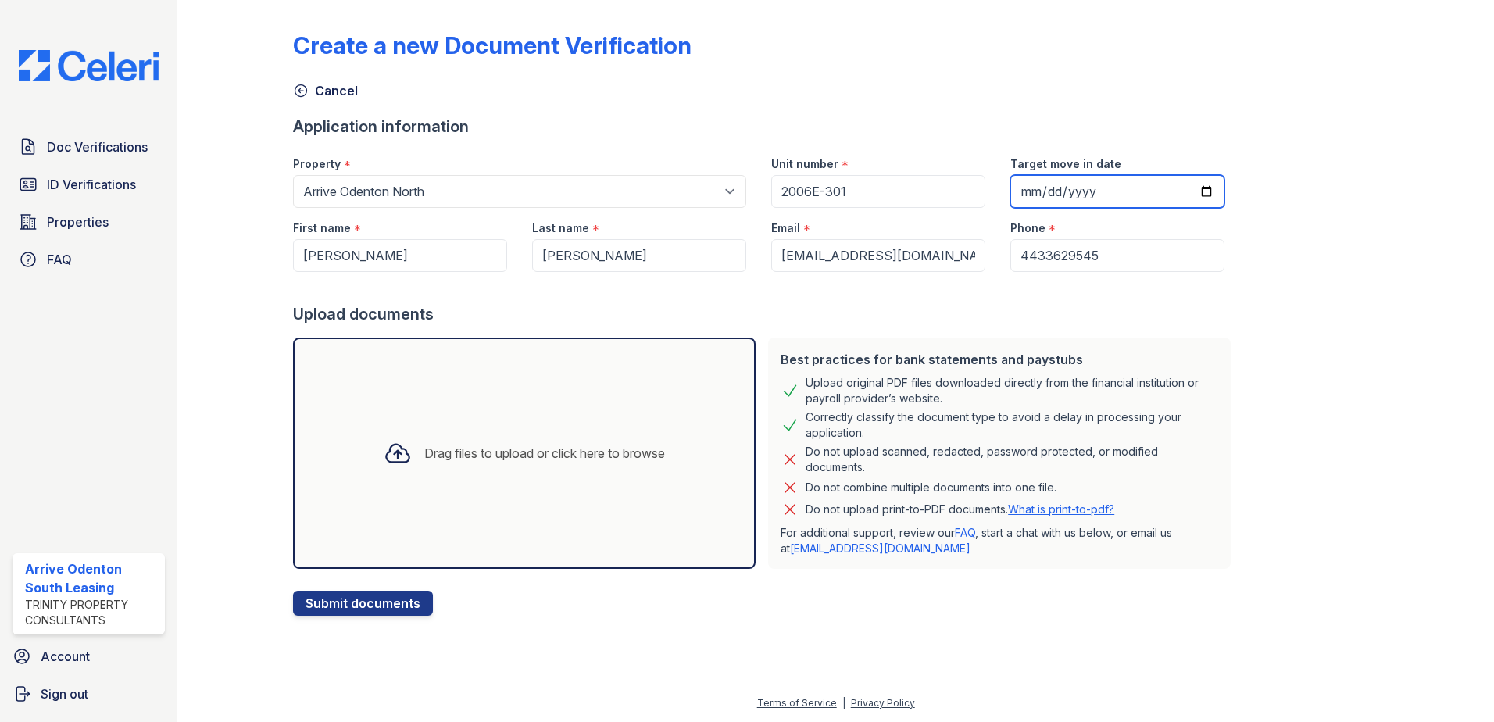
click at [1025, 191] on input "Target move in date" at bounding box center [1117, 191] width 214 height 33
click at [1185, 192] on input "Target move in date" at bounding box center [1117, 191] width 214 height 33
type input "2025-10-01"
type input "Nguyet"
type input "Bach"
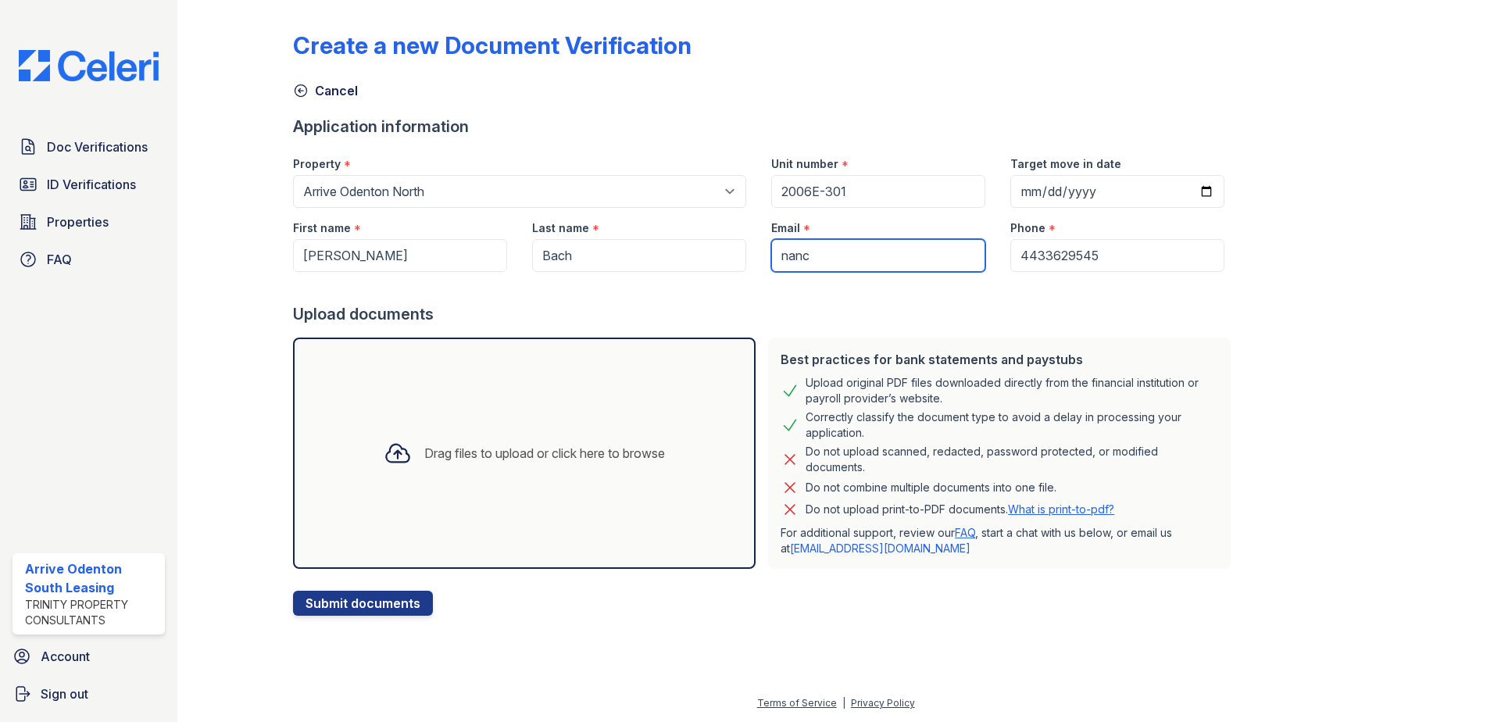
type input "[EMAIL_ADDRESS][DOMAIN_NAME]"
type input "4433629559"
click at [465, 456] on div "Drag files to upload or click here to browse" at bounding box center [544, 453] width 241 height 19
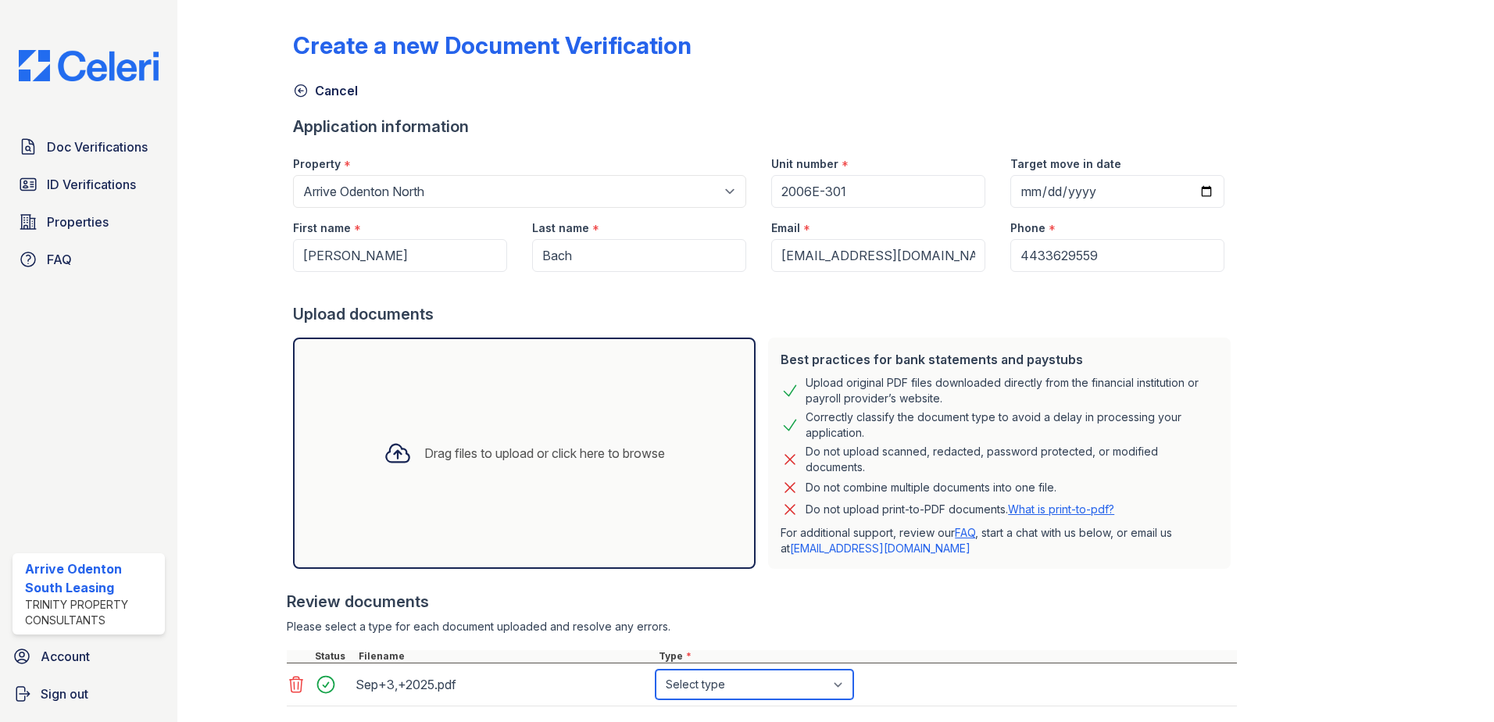
click at [831, 683] on select "Select type Paystub Bank Statement Offer Letter Tax Documents Benefit Award Let…" at bounding box center [755, 685] width 198 height 30
select select "bank_statement"
click at [656, 670] on select "Select type Paystub Bank Statement Offer Letter Tax Documents Benefit Award Let…" at bounding box center [755, 685] width 198 height 30
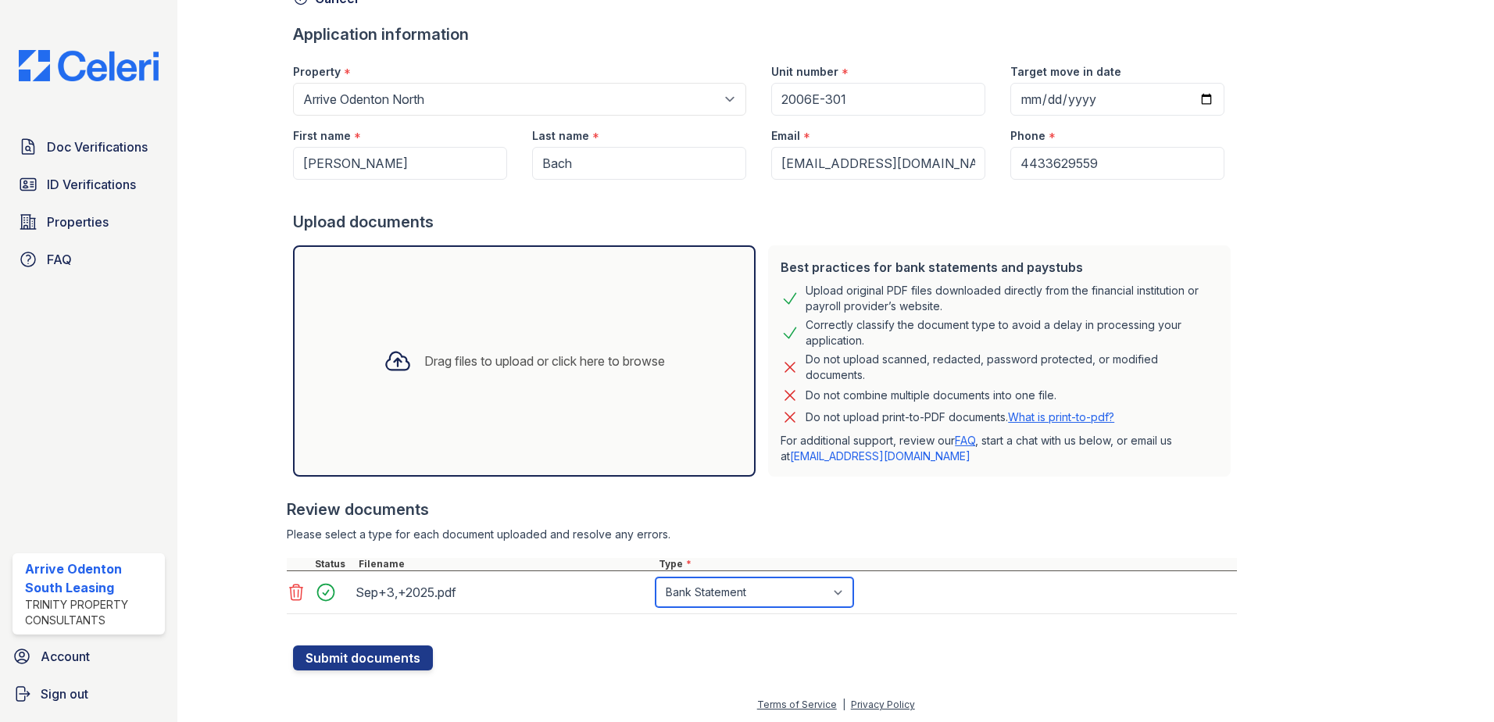
scroll to position [94, 0]
click at [400, 657] on button "Submit documents" at bounding box center [363, 656] width 140 height 25
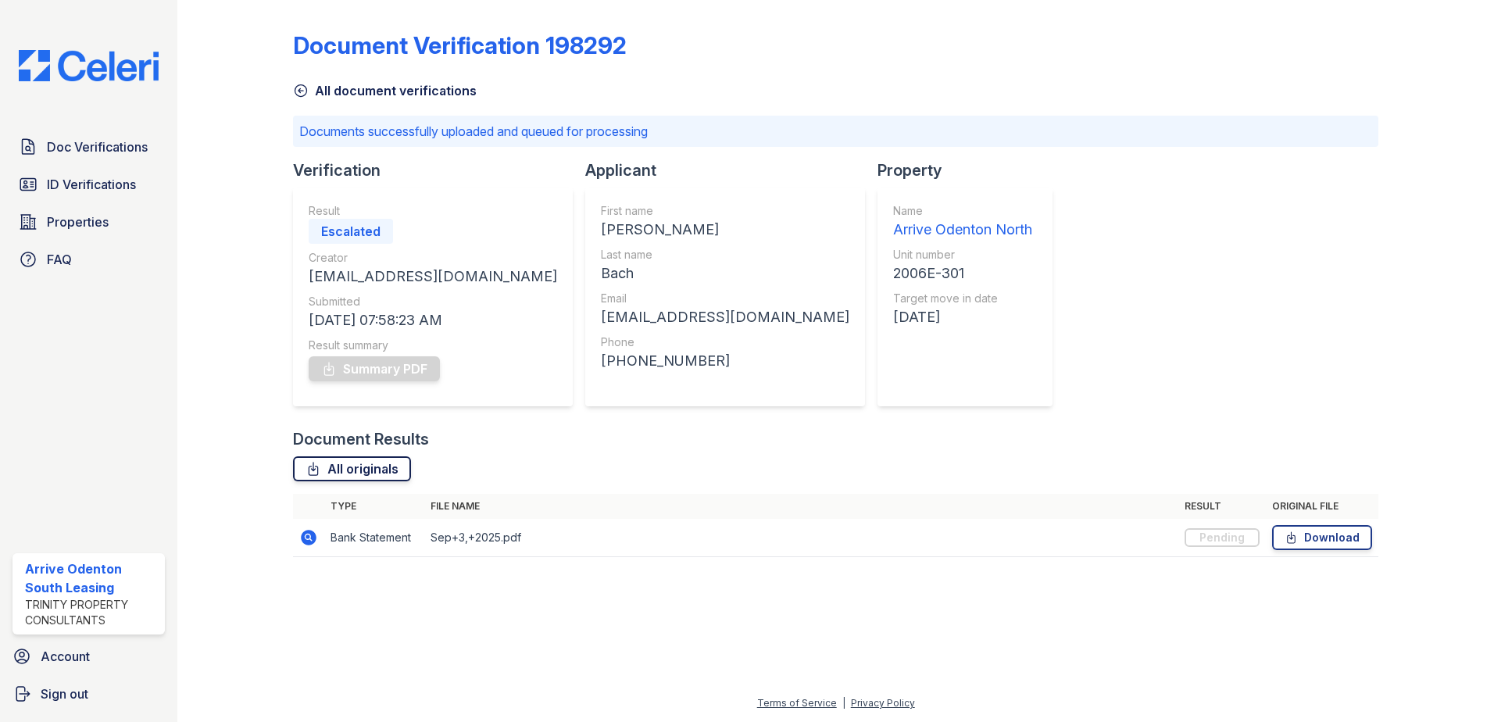
click at [387, 471] on link "All originals" at bounding box center [352, 468] width 118 height 25
click at [737, 448] on div "Document Results" at bounding box center [835, 439] width 1085 height 22
click at [107, 141] on span "Doc Verifications" at bounding box center [97, 147] width 101 height 19
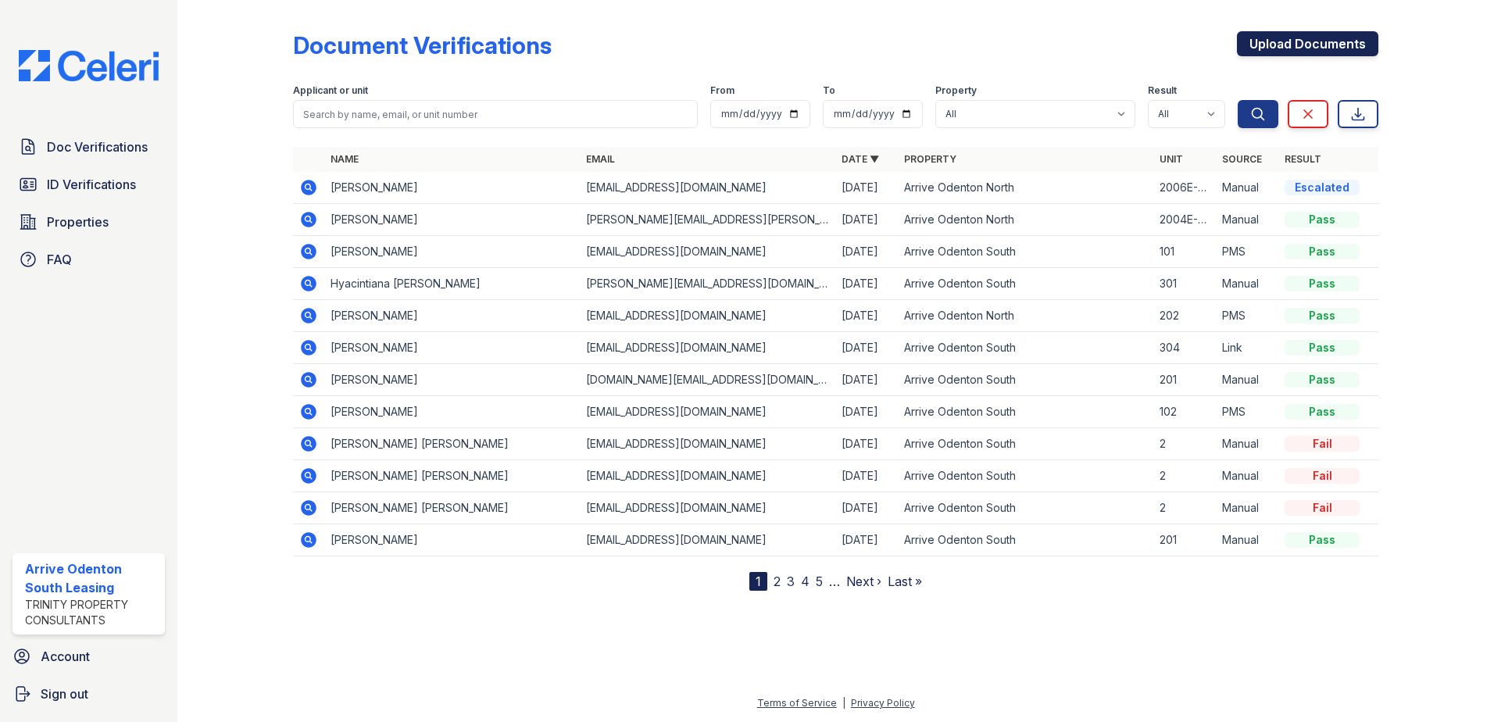
click at [1327, 41] on link "Upload Documents" at bounding box center [1307, 43] width 141 height 25
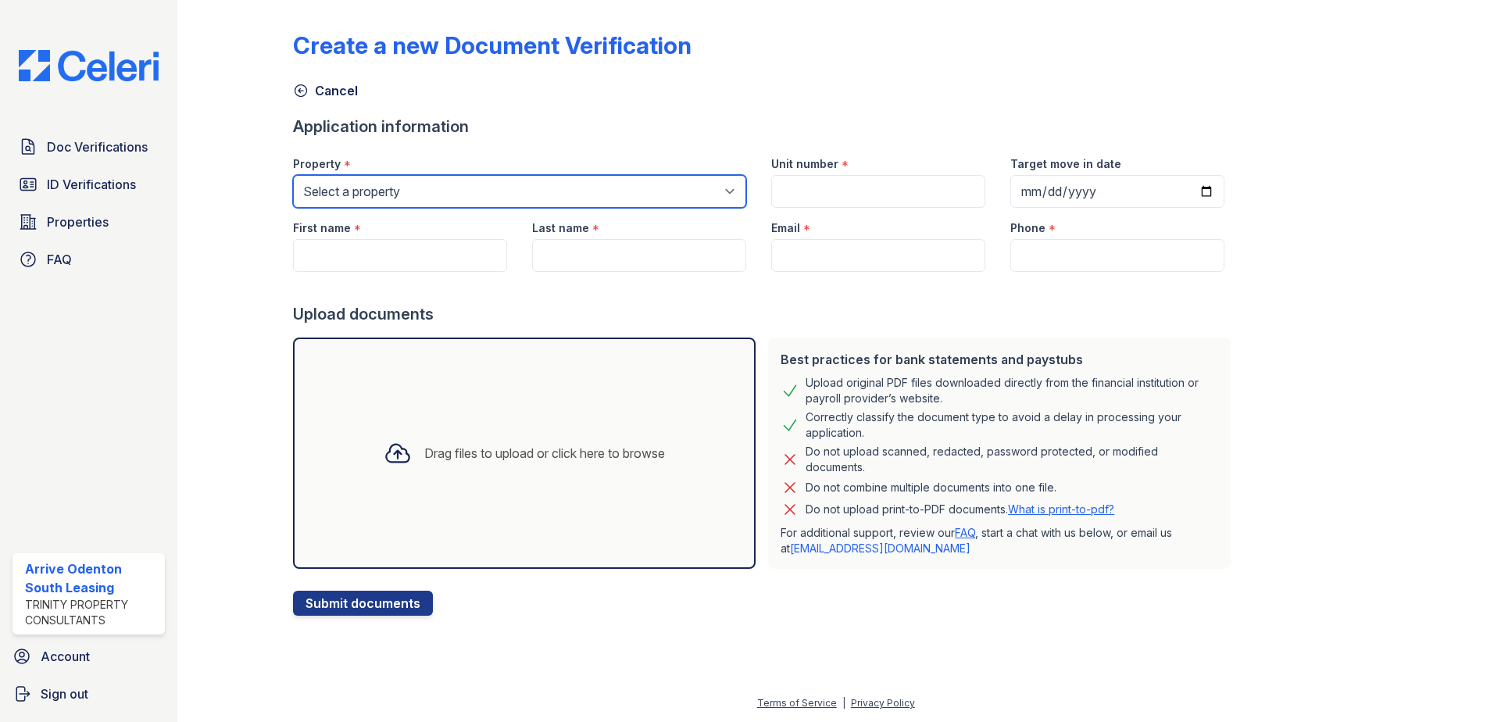
click at [427, 194] on select "Select a property Arrive Odenton Apartment Collection Arrive Odenton North Arri…" at bounding box center [519, 191] width 453 height 33
select select "1817"
click at [293, 175] on select "Select a property Arrive Odenton Apartment Collection Arrive Odenton North Arri…" at bounding box center [519, 191] width 453 height 33
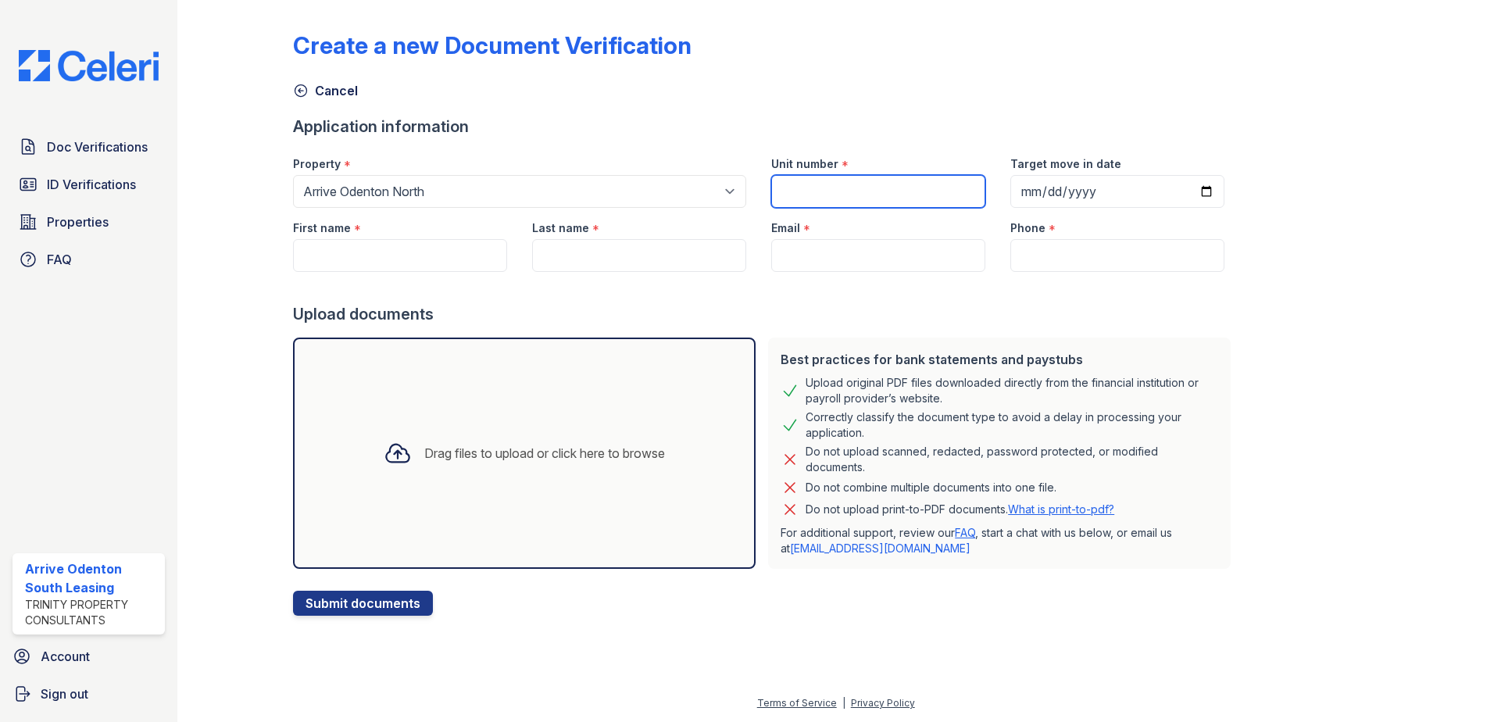
click at [802, 191] on input "Unit number" at bounding box center [878, 191] width 214 height 33
type input "2006E-301"
type input "2025-10-01"
type input "Nguyet"
type input "Bach"
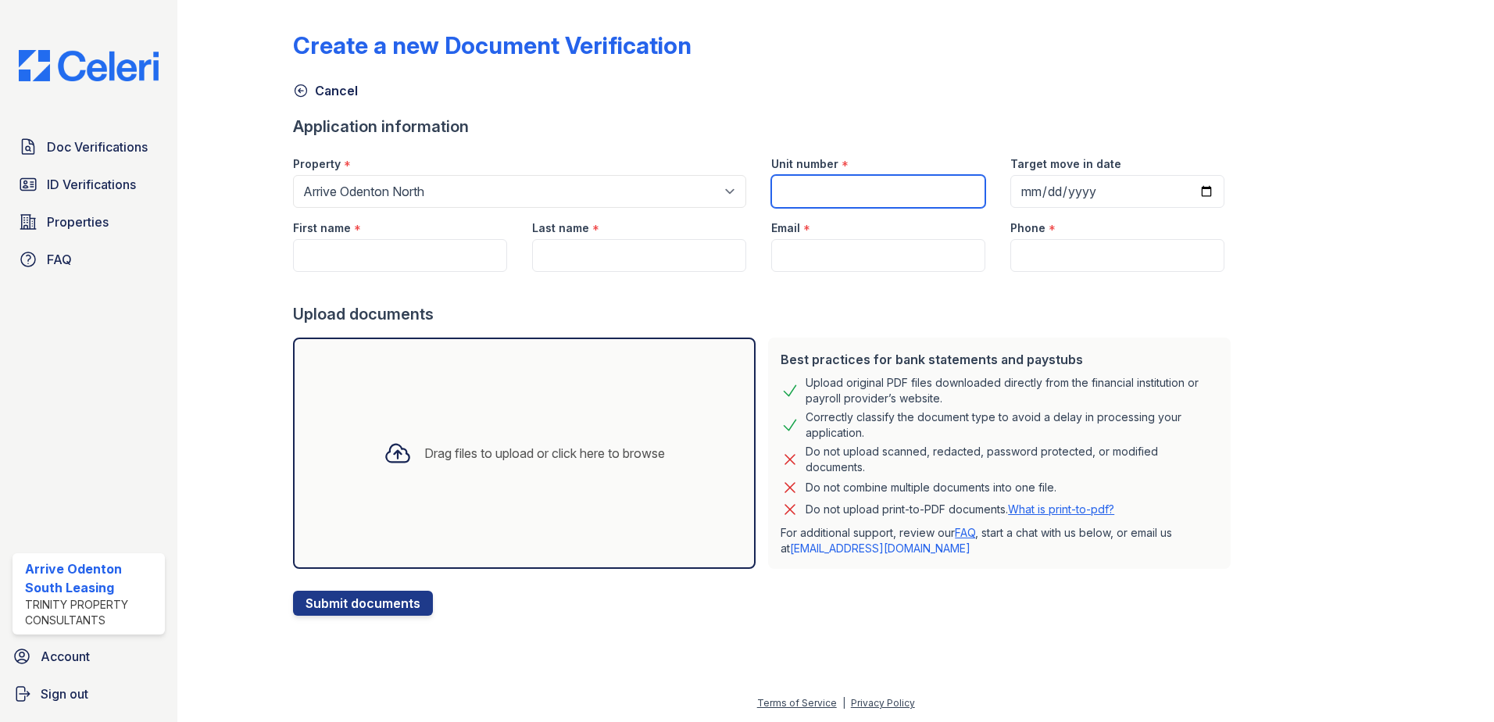
type input "[EMAIL_ADDRESS][DOMAIN_NAME]"
type input "4433629559"
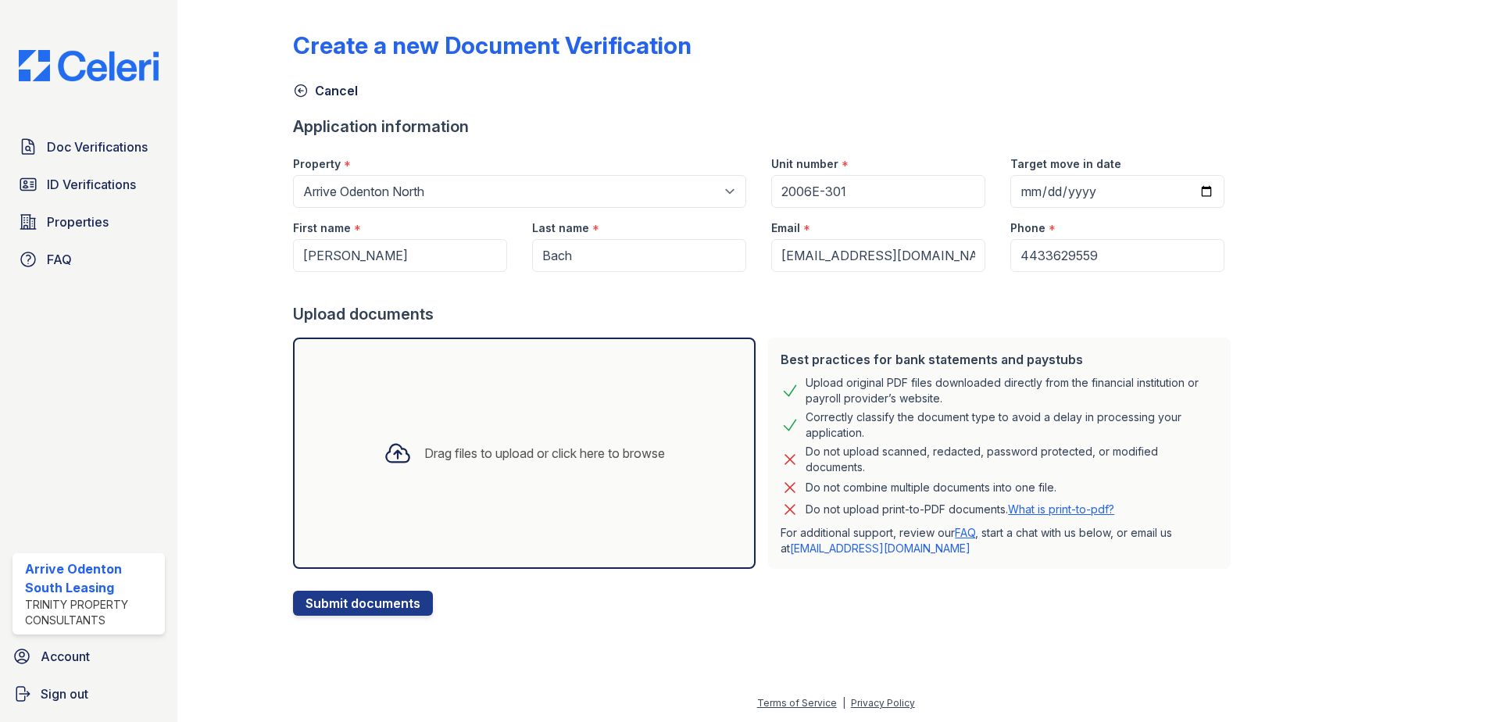
click at [516, 456] on div "Drag files to upload or click here to browse" at bounding box center [544, 453] width 241 height 19
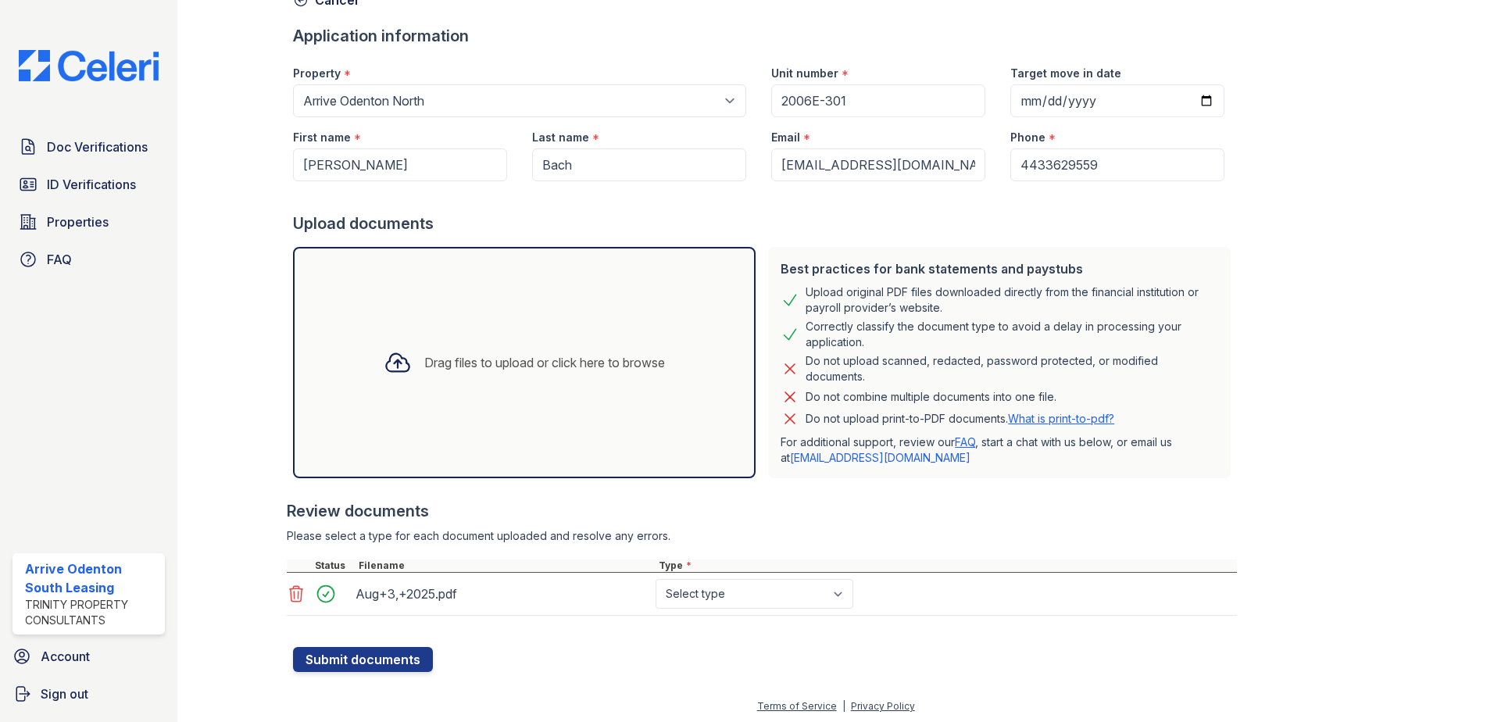
scroll to position [94, 0]
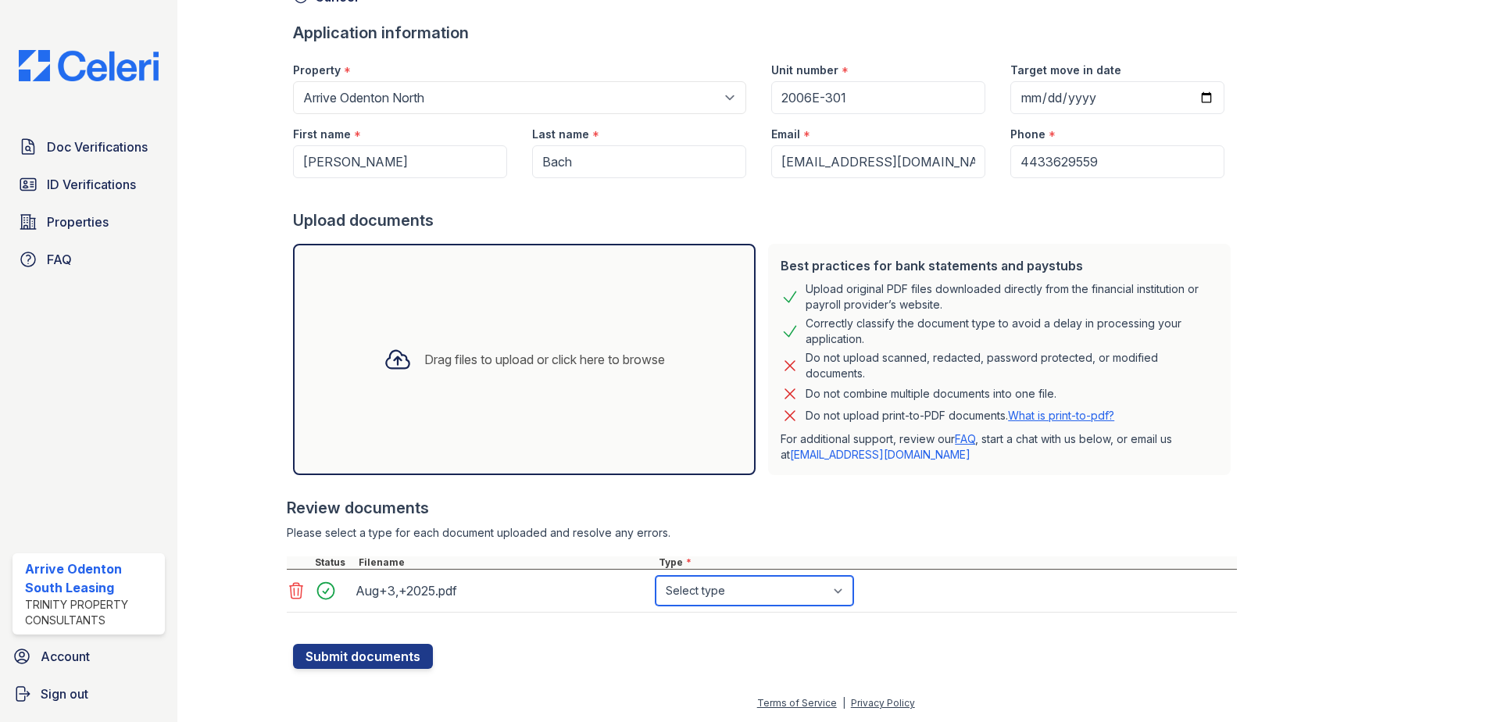
click at [841, 589] on select "Select type Paystub Bank Statement Offer Letter Tax Documents Benefit Award Let…" at bounding box center [755, 591] width 198 height 30
select select "bank_statement"
click at [656, 576] on select "Select type Paystub Bank Statement Offer Letter Tax Documents Benefit Award Let…" at bounding box center [755, 591] width 198 height 30
click at [499, 354] on div "Drag files to upload or click here to browse" at bounding box center [544, 359] width 241 height 19
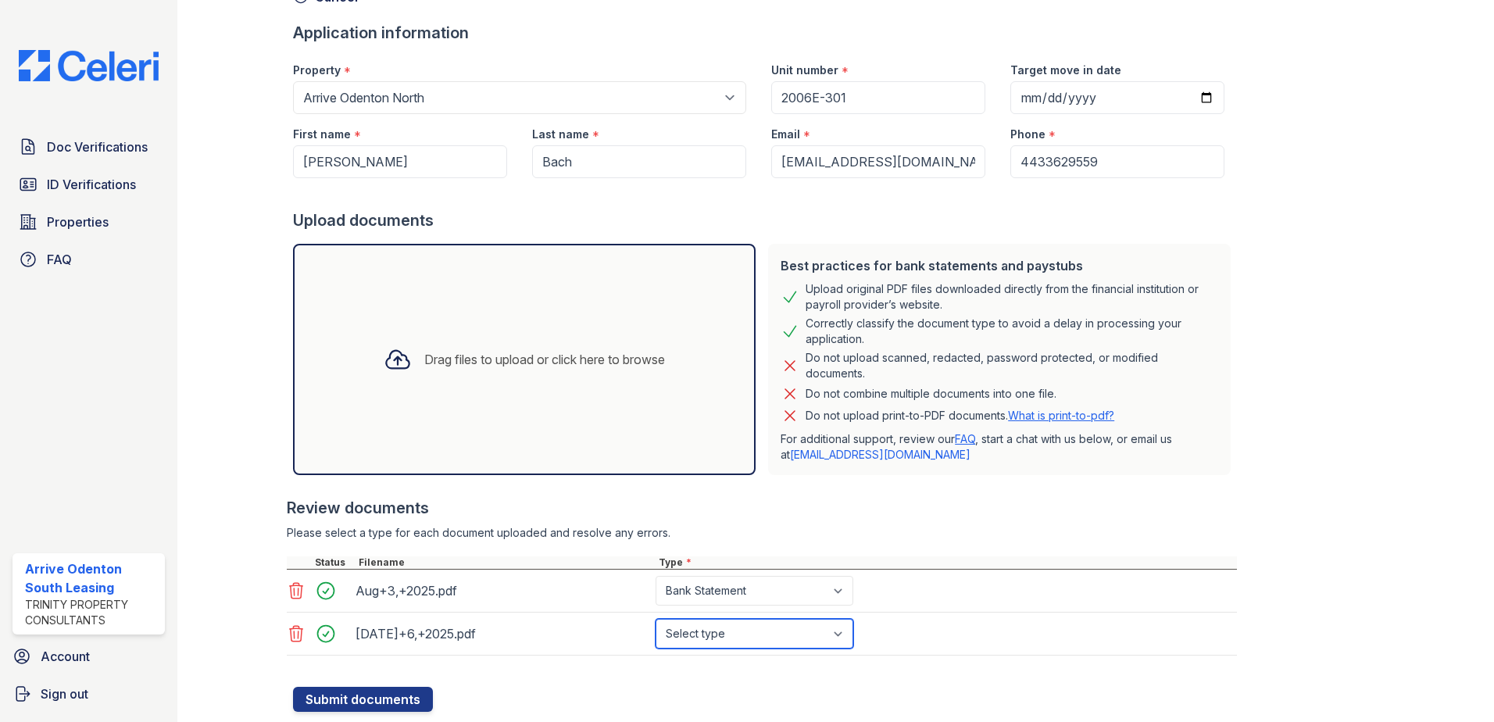
click at [839, 631] on select "Select type Paystub Bank Statement Offer Letter Tax Documents Benefit Award Let…" at bounding box center [755, 634] width 198 height 30
select select "bank_statement"
click at [656, 619] on select "Select type Paystub Bank Statement Offer Letter Tax Documents Benefit Award Let…" at bounding box center [755, 634] width 198 height 30
click at [402, 696] on button "Submit documents" at bounding box center [363, 699] width 140 height 25
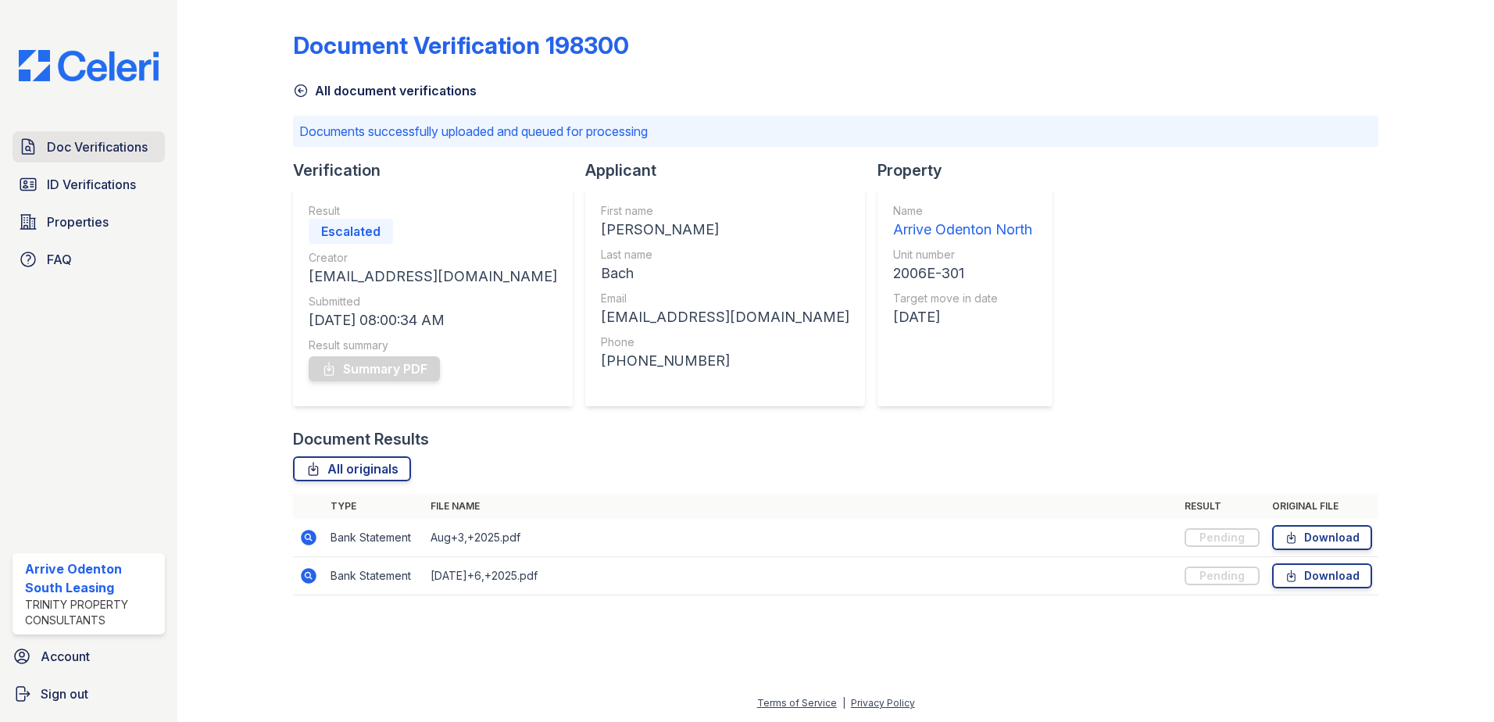
click at [105, 149] on span "Doc Verifications" at bounding box center [97, 147] width 101 height 19
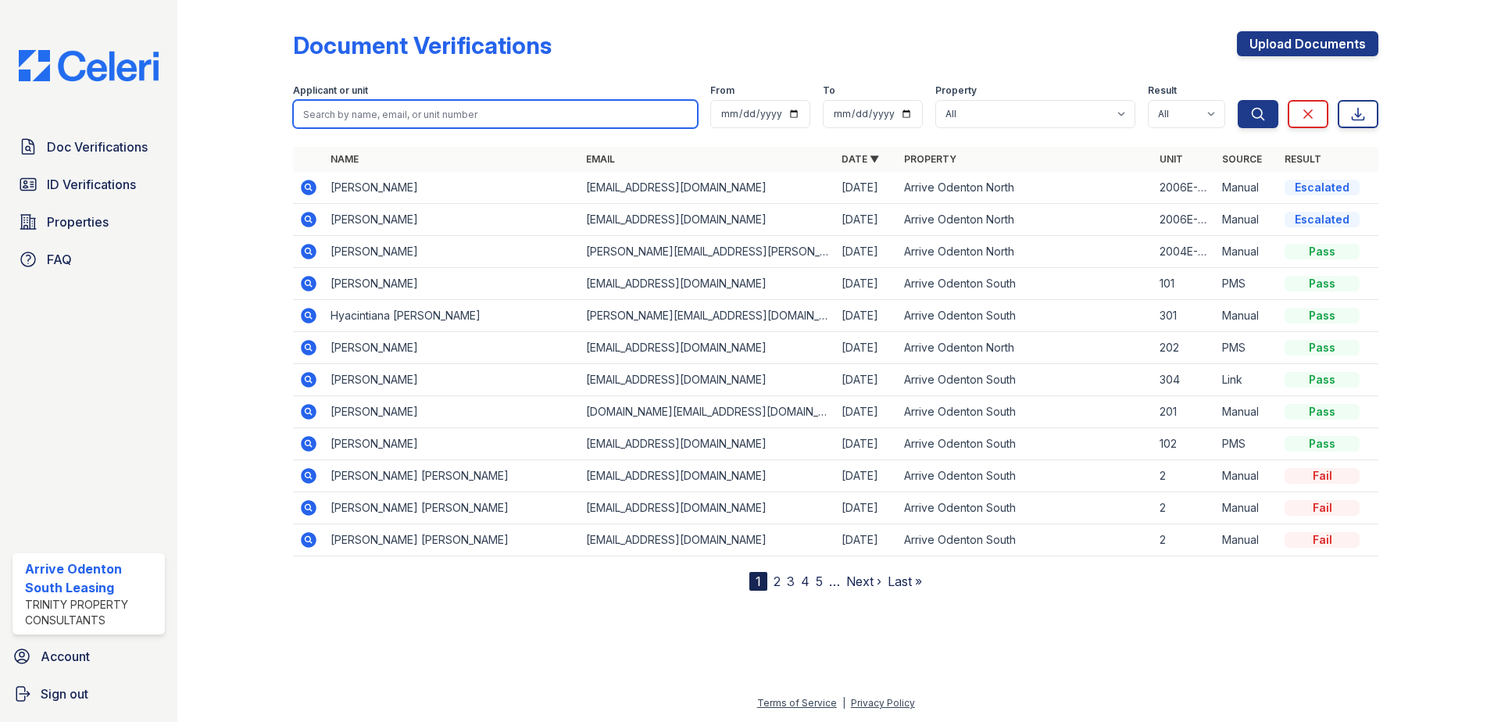
click at [465, 112] on input "search" at bounding box center [495, 114] width 405 height 28
type input "nhan"
click at [1238, 100] on button "Search" at bounding box center [1258, 114] width 41 height 28
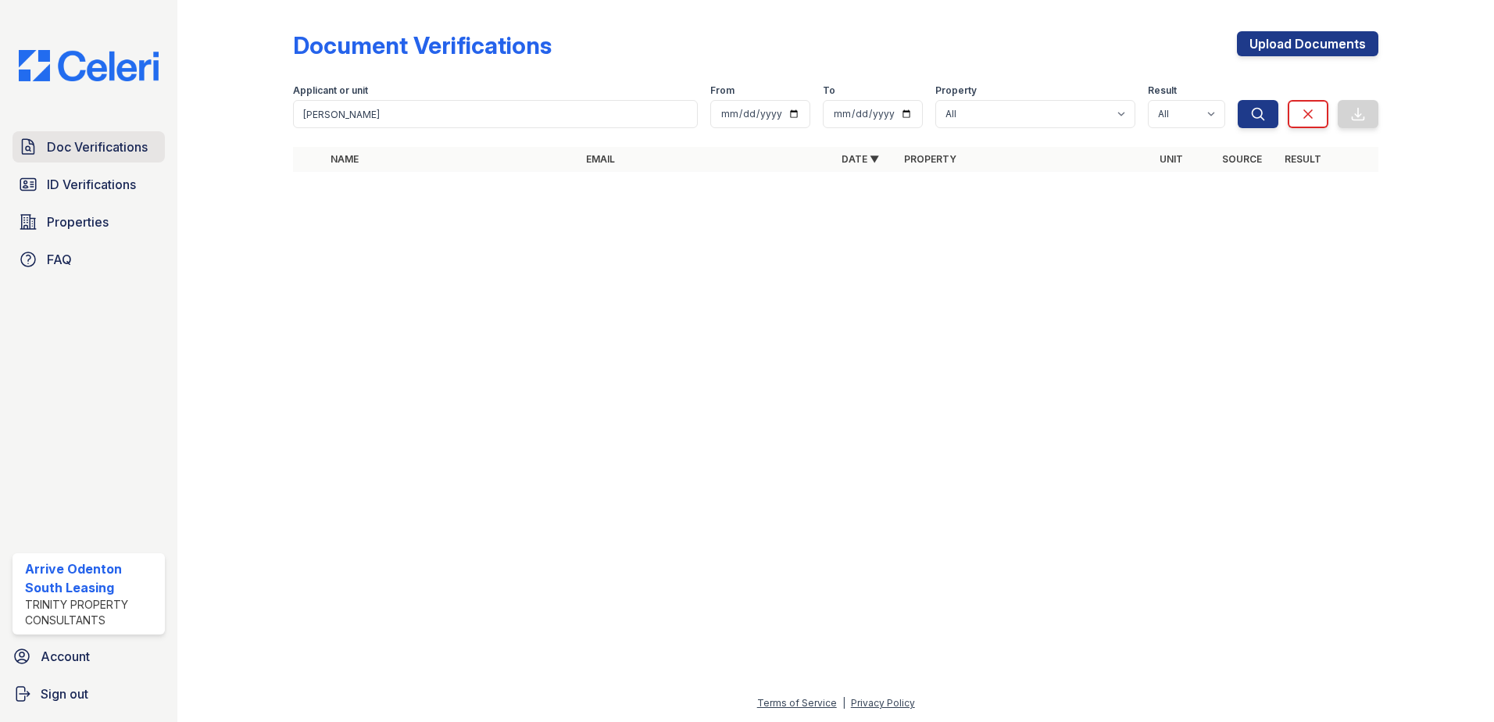
click at [97, 147] on span "Doc Verifications" at bounding box center [97, 147] width 101 height 19
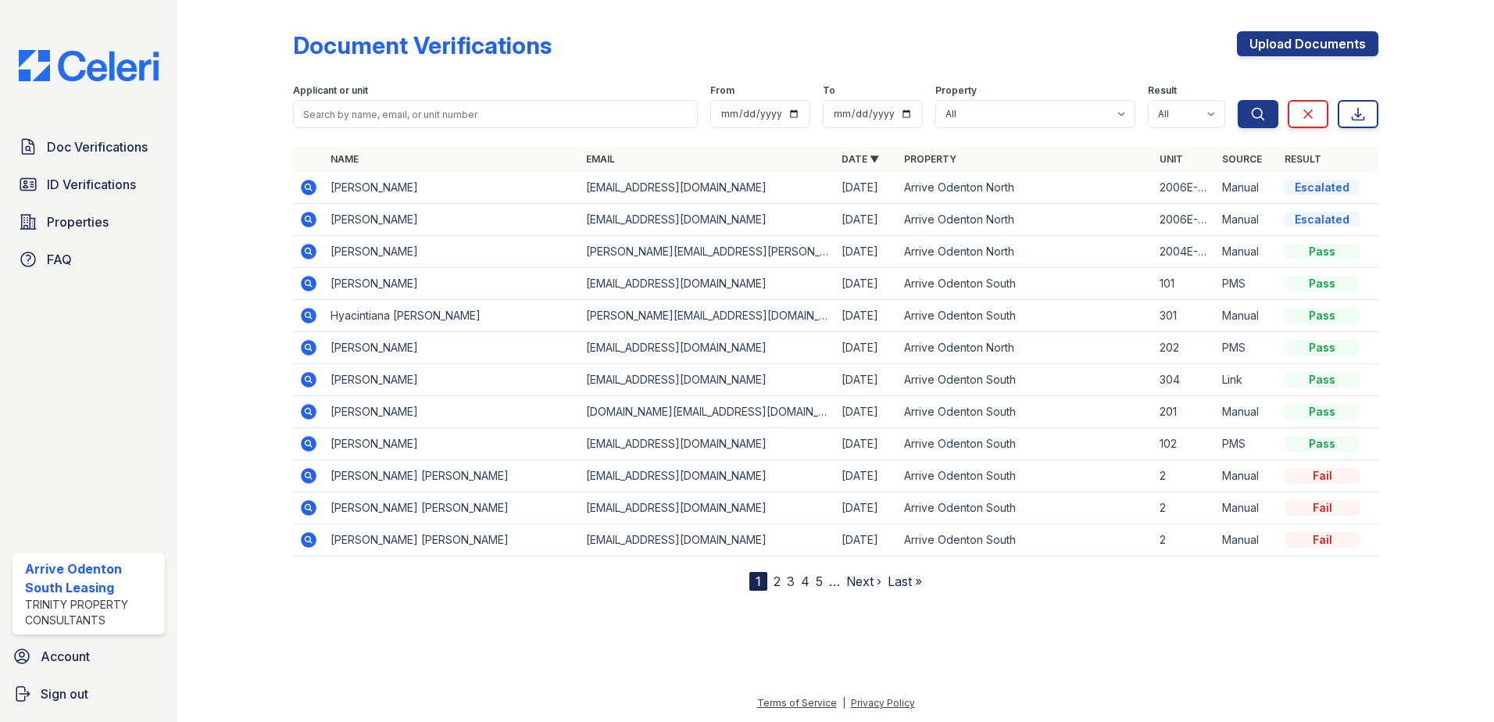
click at [778, 583] on link "2" at bounding box center [776, 581] width 7 height 16
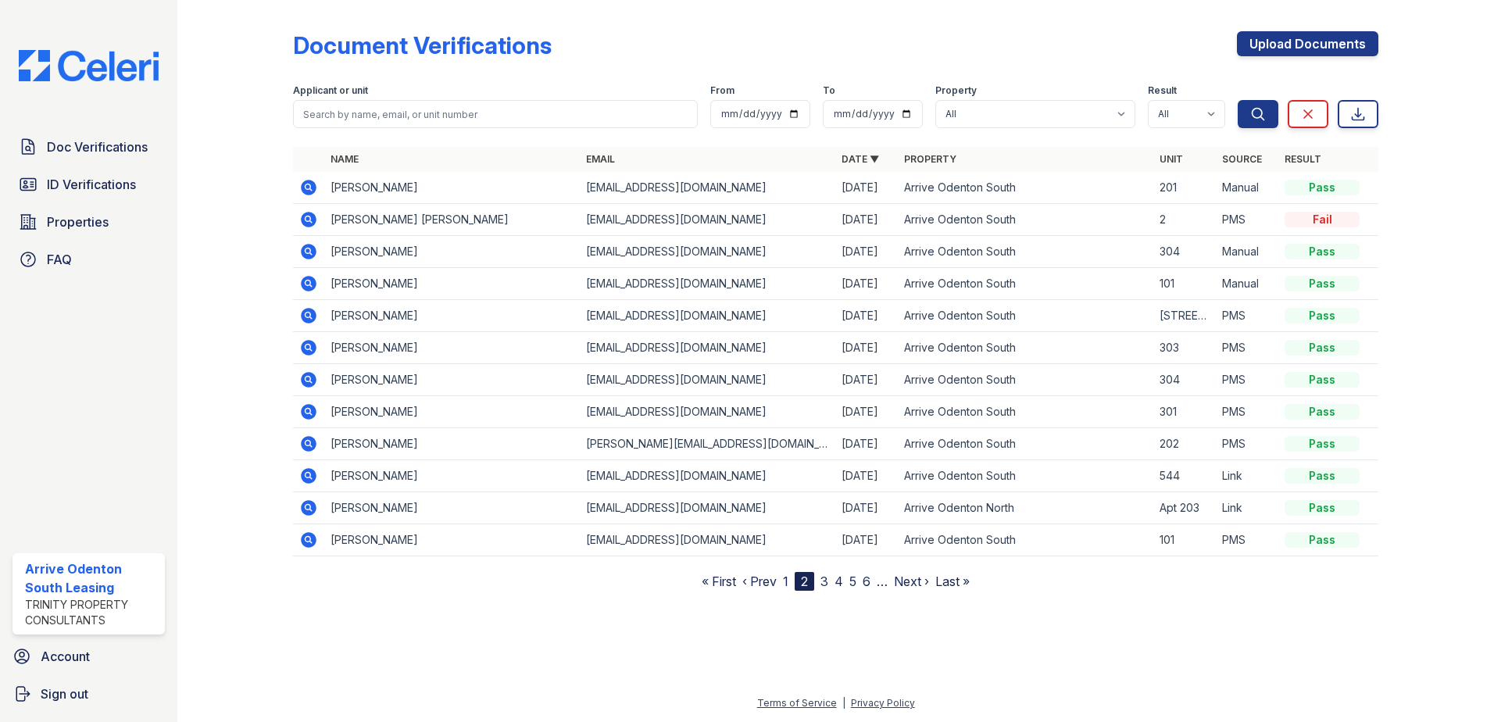
click at [750, 582] on link "‹ Prev" at bounding box center [759, 581] width 34 height 16
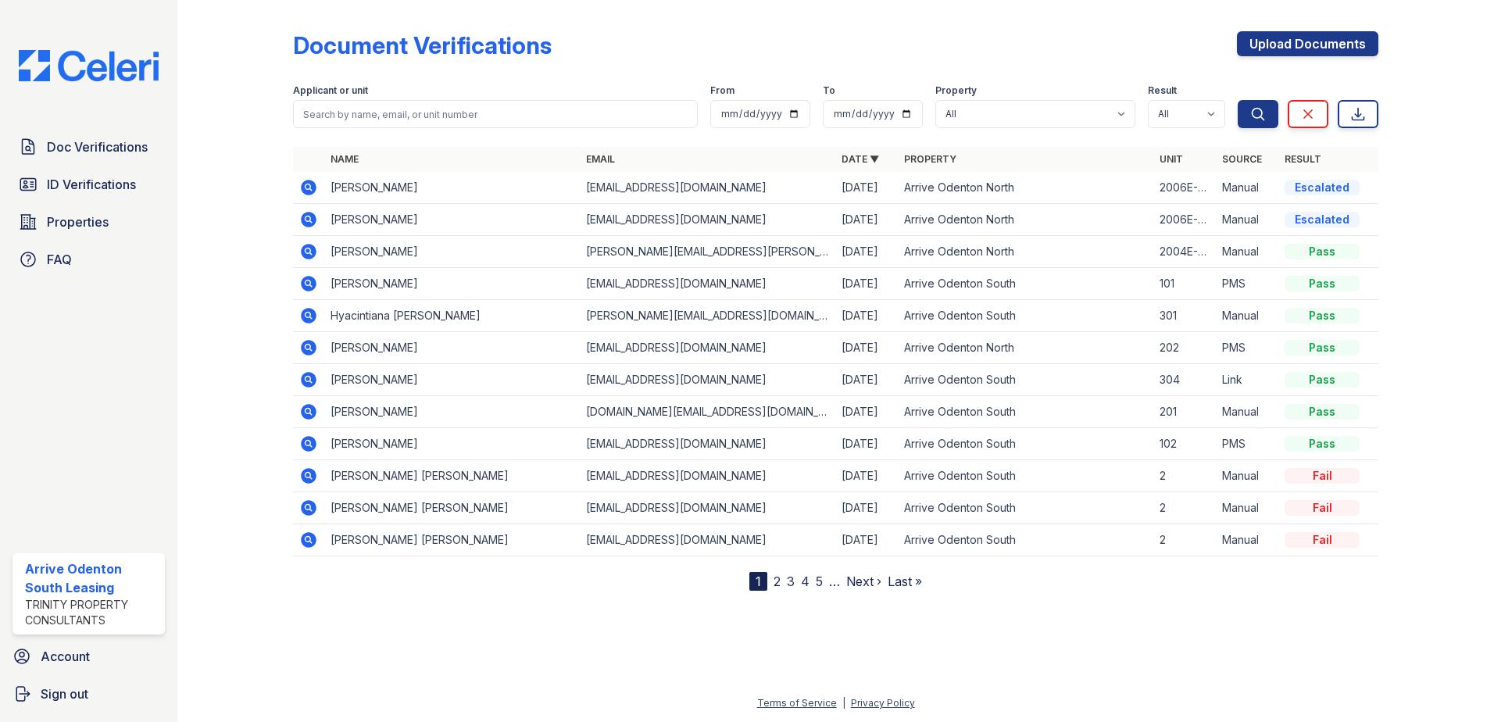
click at [905, 581] on link "Last »" at bounding box center [905, 581] width 34 height 16
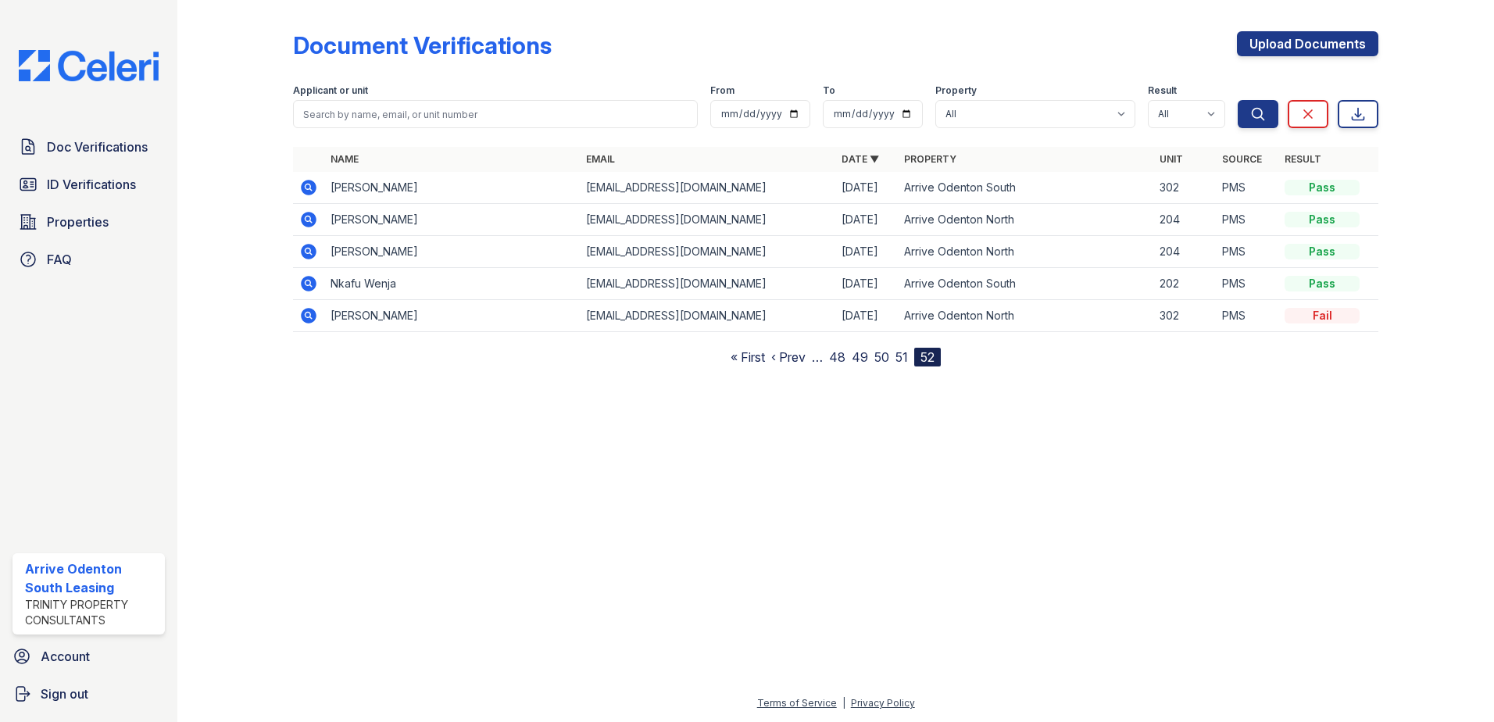
click at [791, 355] on link "‹ Prev" at bounding box center [788, 357] width 34 height 16
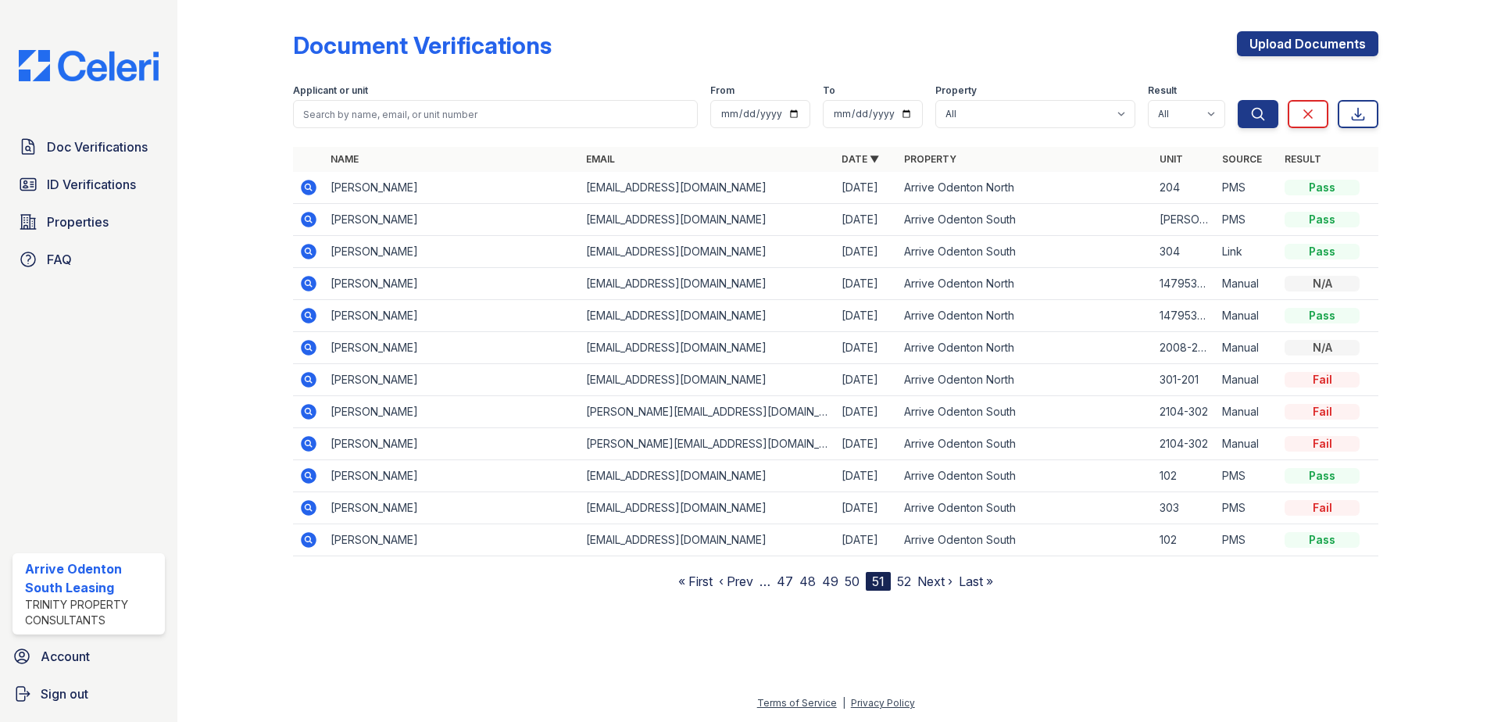
click at [681, 579] on link "« First" at bounding box center [695, 581] width 34 height 16
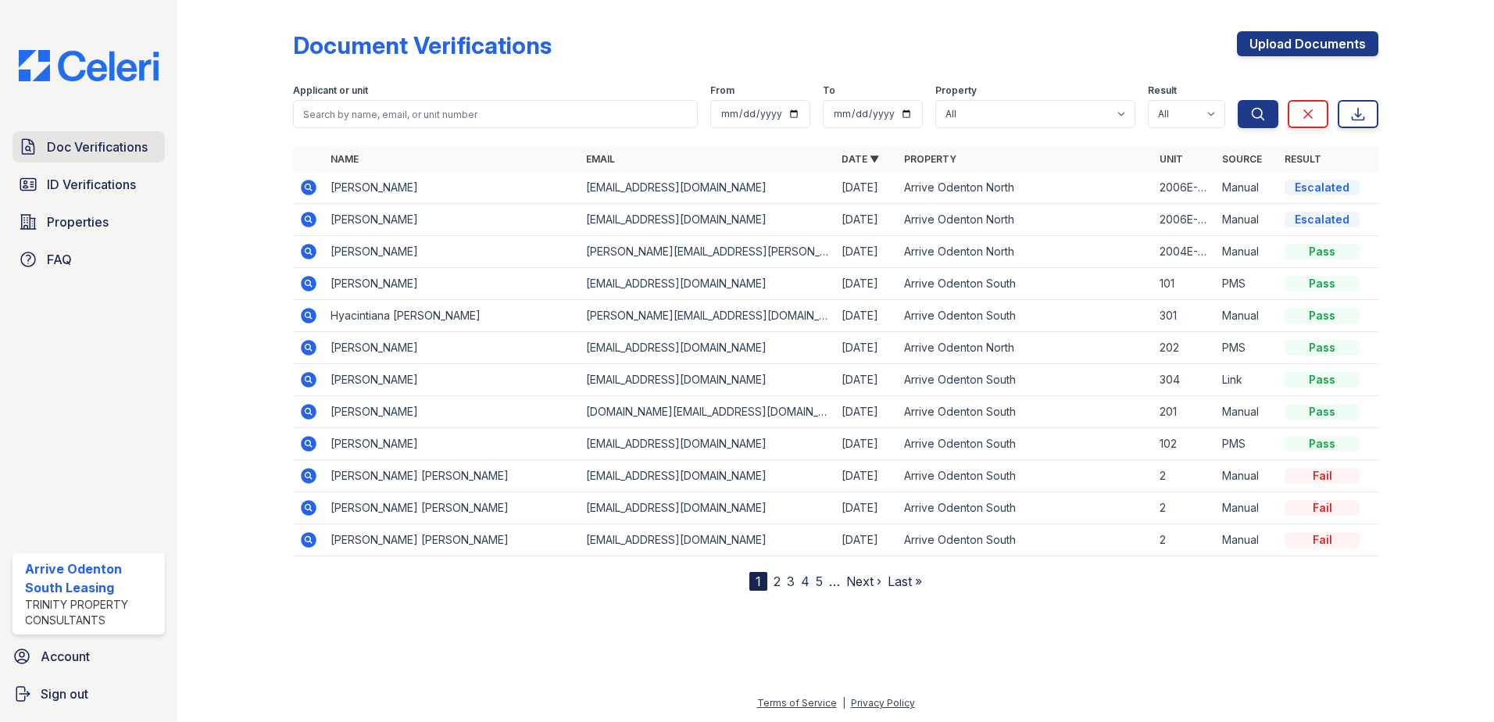
click at [111, 147] on span "Doc Verifications" at bounding box center [97, 147] width 101 height 19
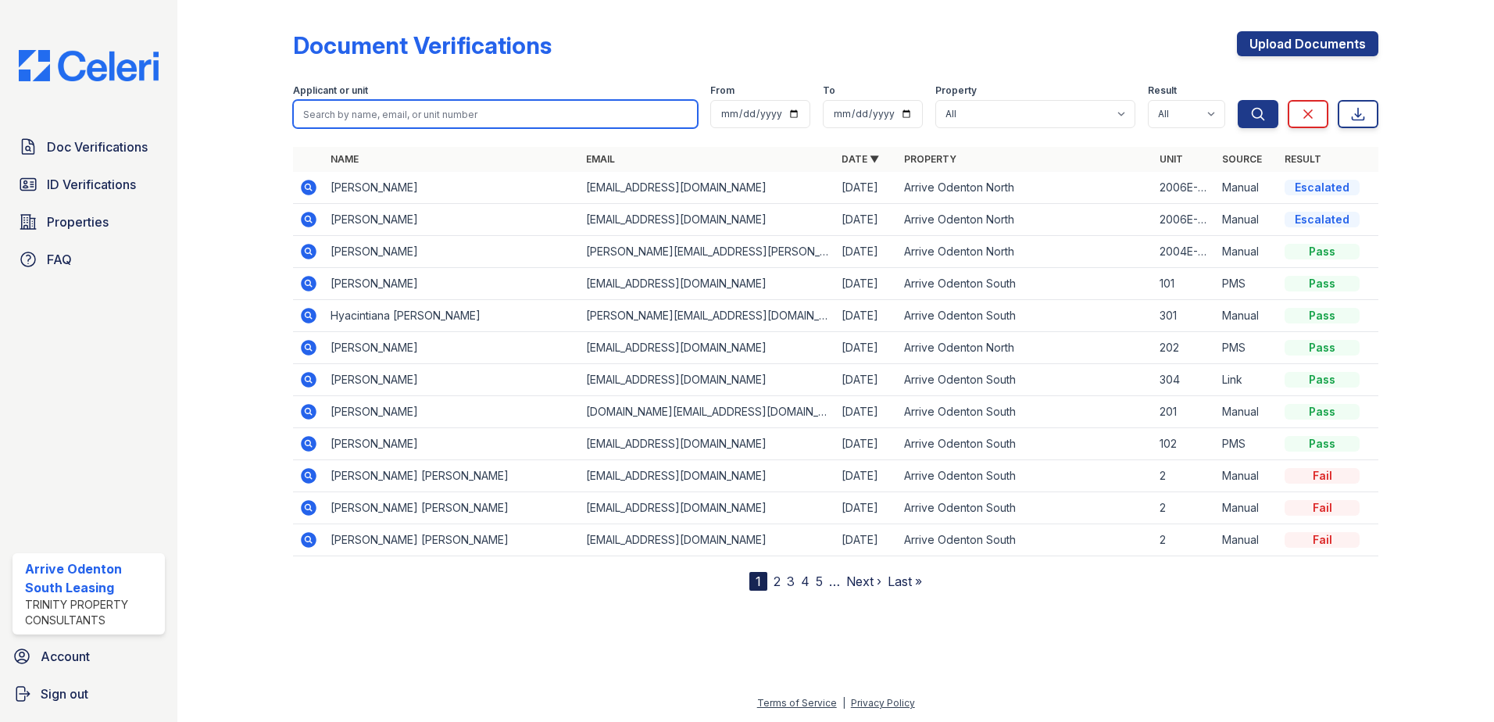
click at [426, 100] on input "search" at bounding box center [495, 114] width 405 height 28
type input "dung"
click at [1238, 100] on button "Search" at bounding box center [1258, 114] width 41 height 28
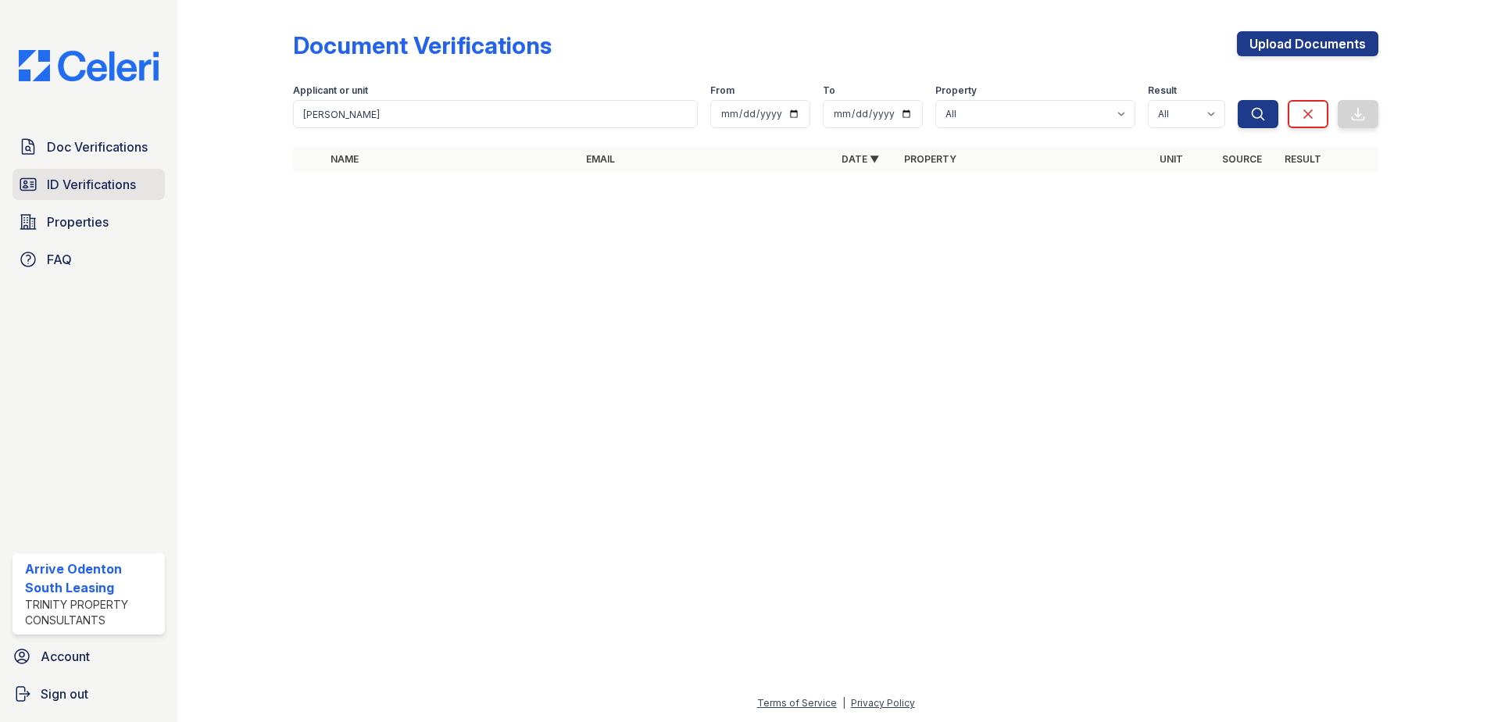
click at [88, 183] on span "ID Verifications" at bounding box center [91, 184] width 89 height 19
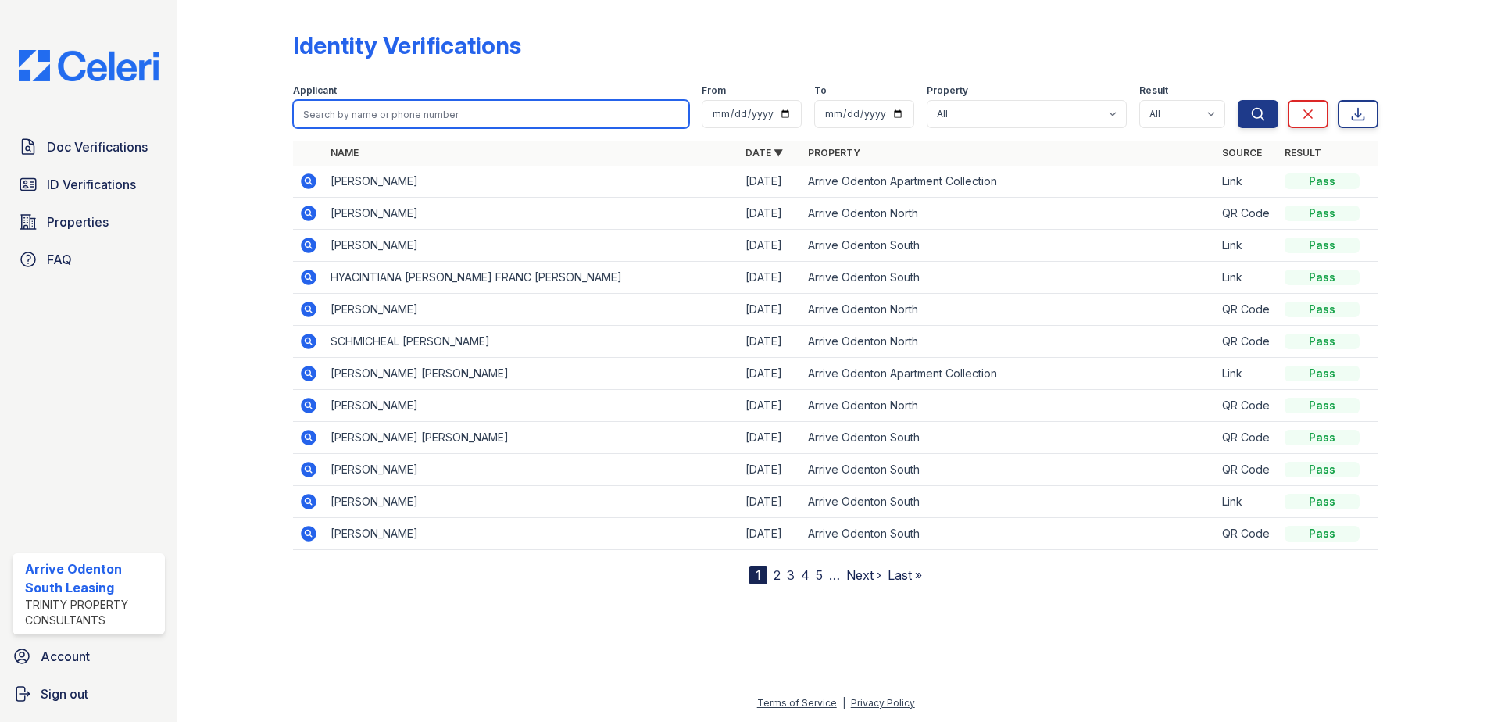
click at [469, 118] on input "search" at bounding box center [491, 114] width 396 height 28
type input "dung"
click at [1238, 100] on button "Search" at bounding box center [1258, 114] width 41 height 28
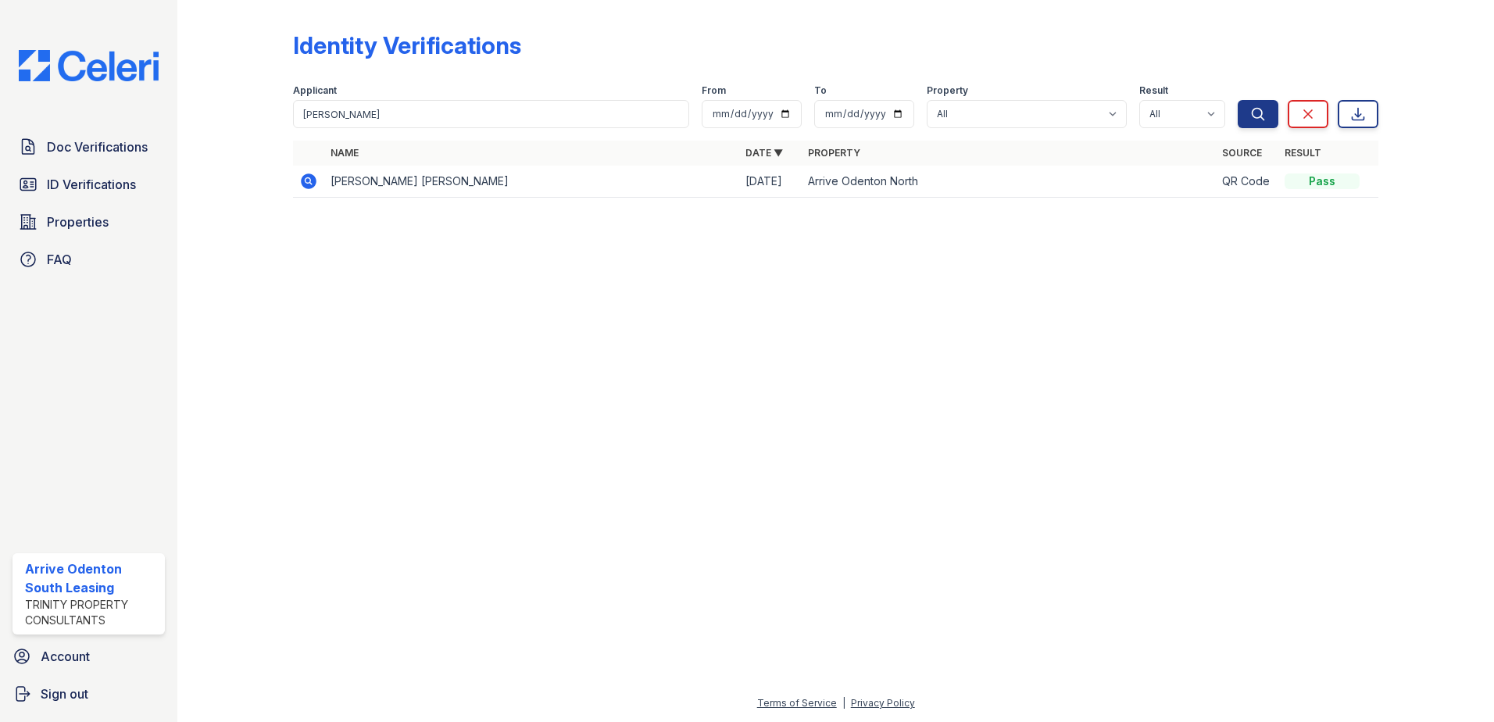
click at [313, 180] on icon at bounding box center [309, 181] width 16 height 16
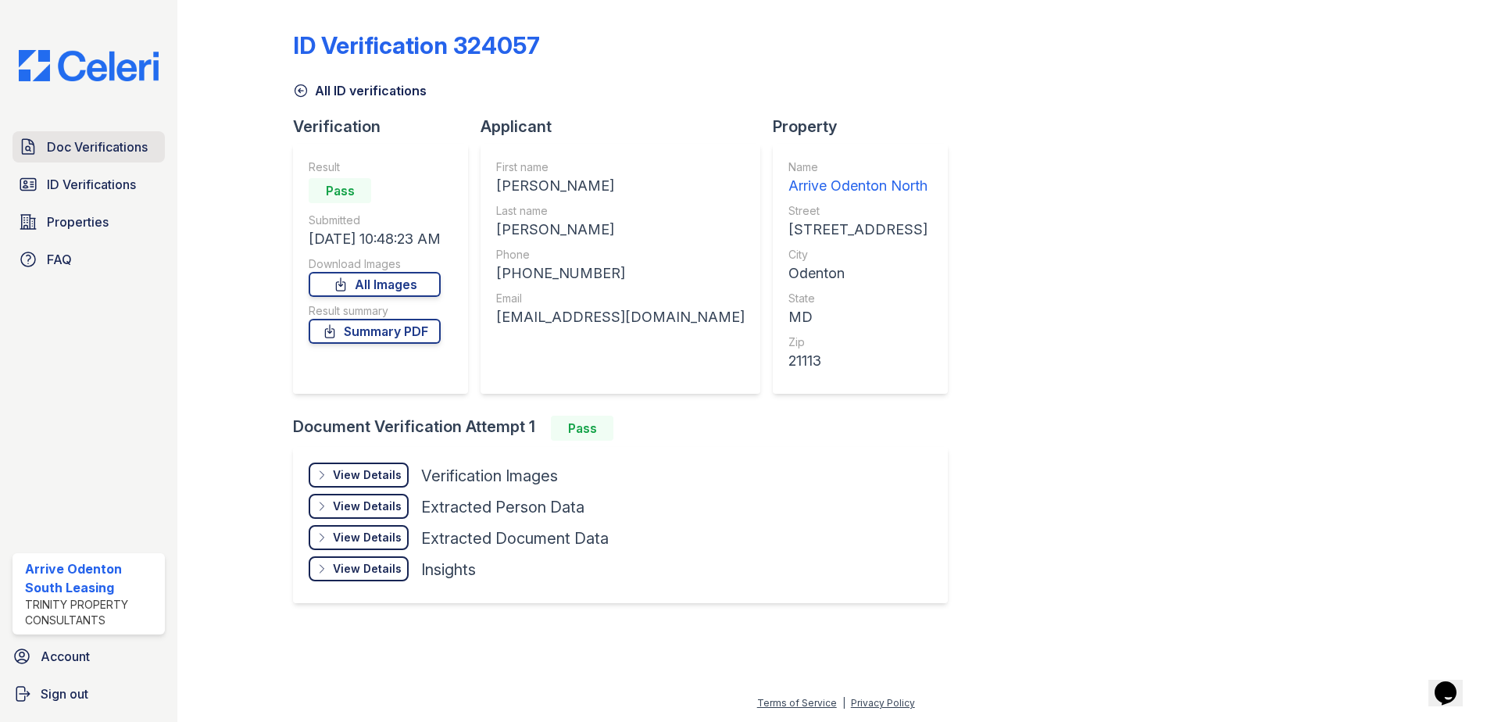
click at [108, 145] on span "Doc Verifications" at bounding box center [97, 147] width 101 height 19
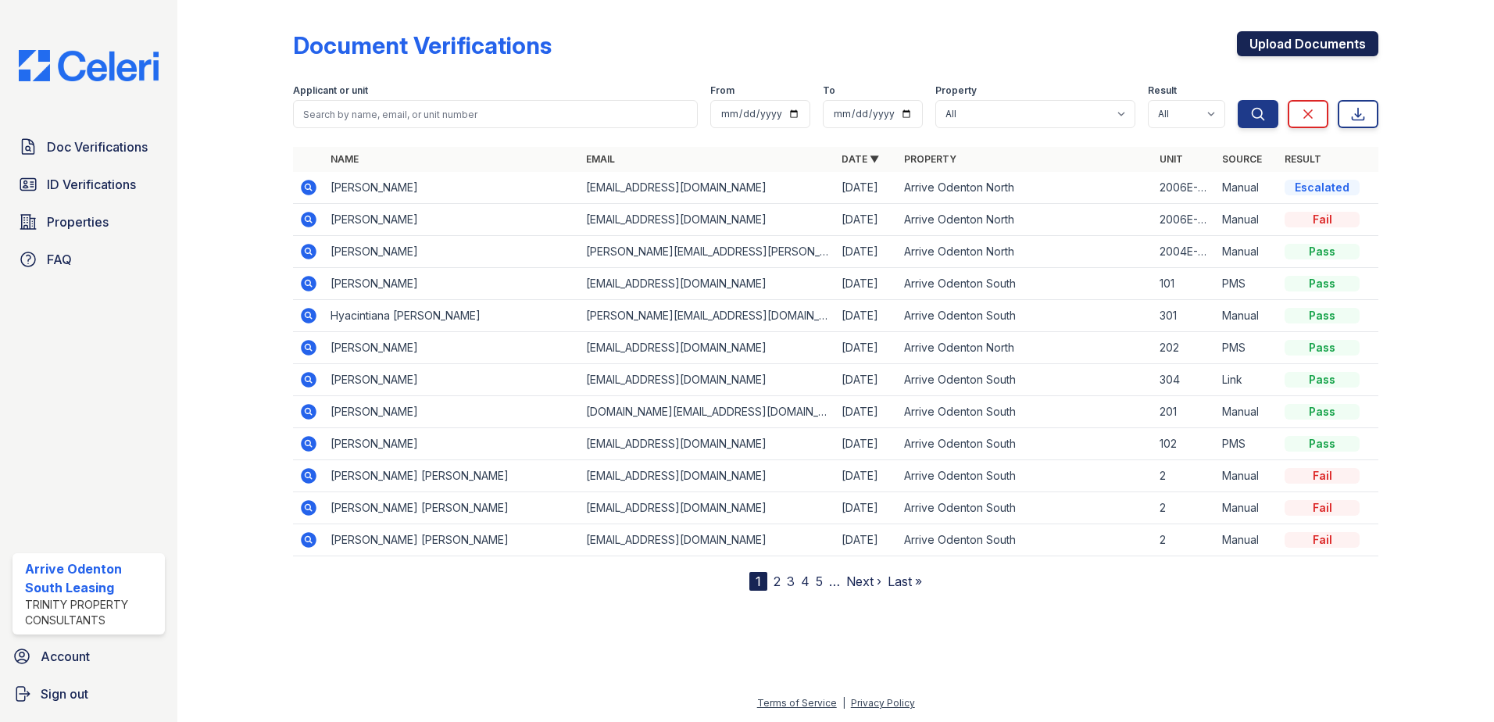
click at [1304, 40] on link "Upload Documents" at bounding box center [1307, 43] width 141 height 25
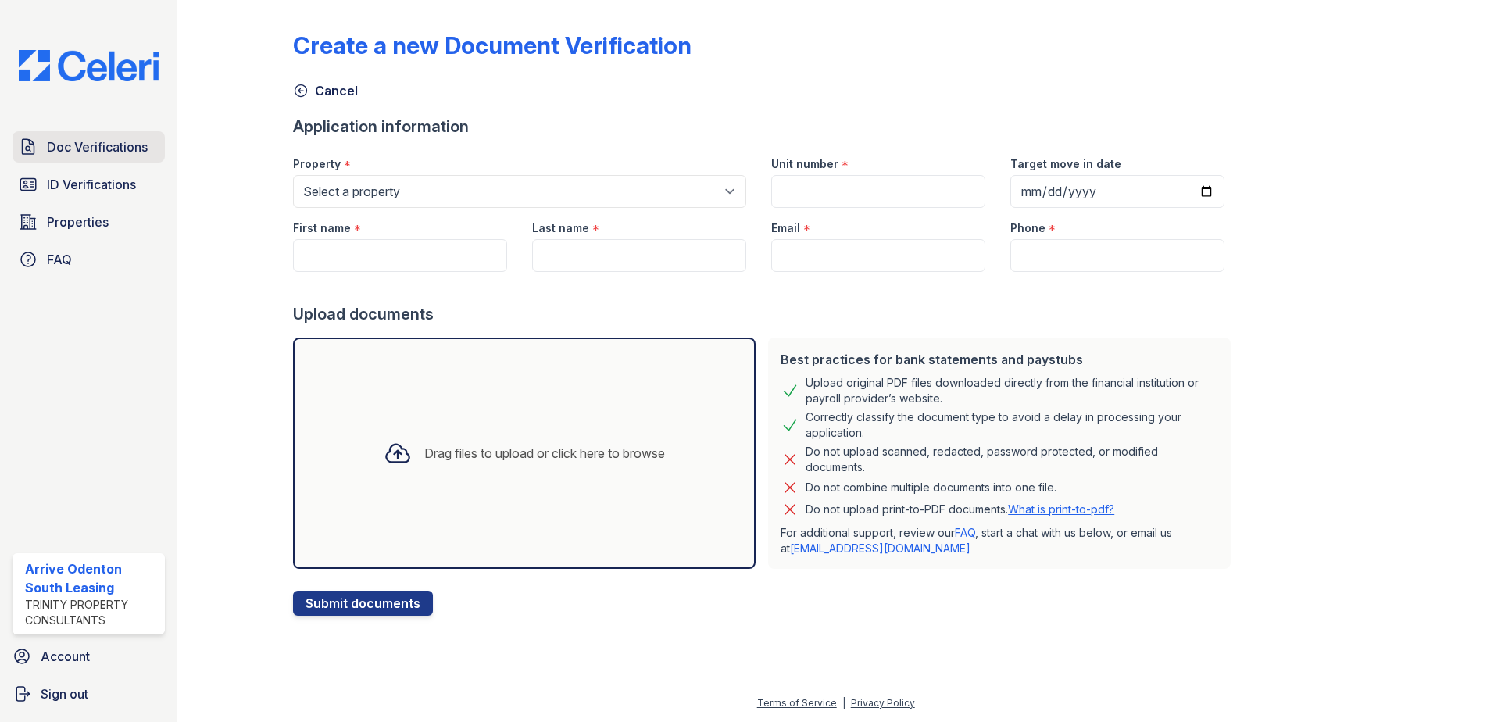
click at [94, 151] on span "Doc Verifications" at bounding box center [97, 147] width 101 height 19
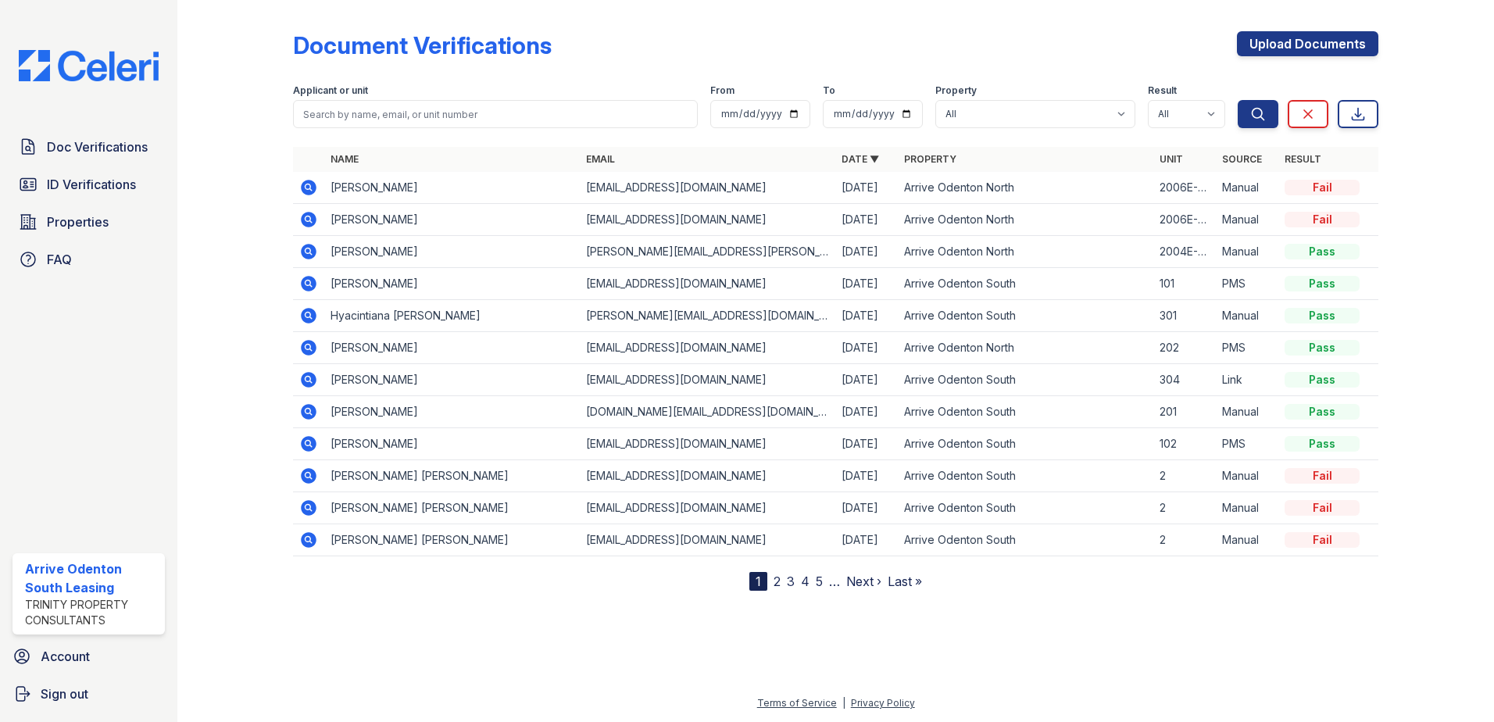
click at [384, 220] on td "[PERSON_NAME]" at bounding box center [451, 220] width 255 height 32
click at [316, 216] on icon at bounding box center [309, 220] width 16 height 16
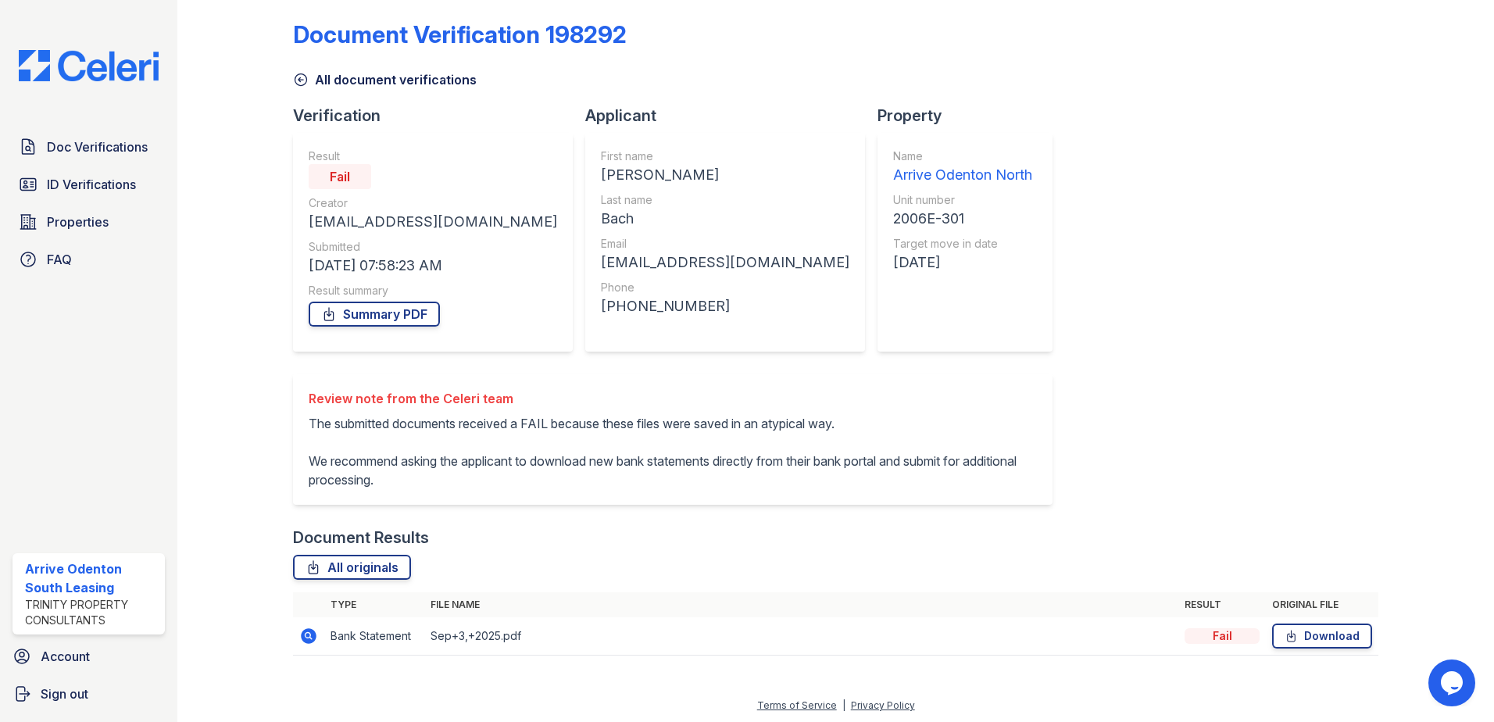
scroll to position [13, 0]
click at [112, 138] on span "Doc Verifications" at bounding box center [97, 147] width 101 height 19
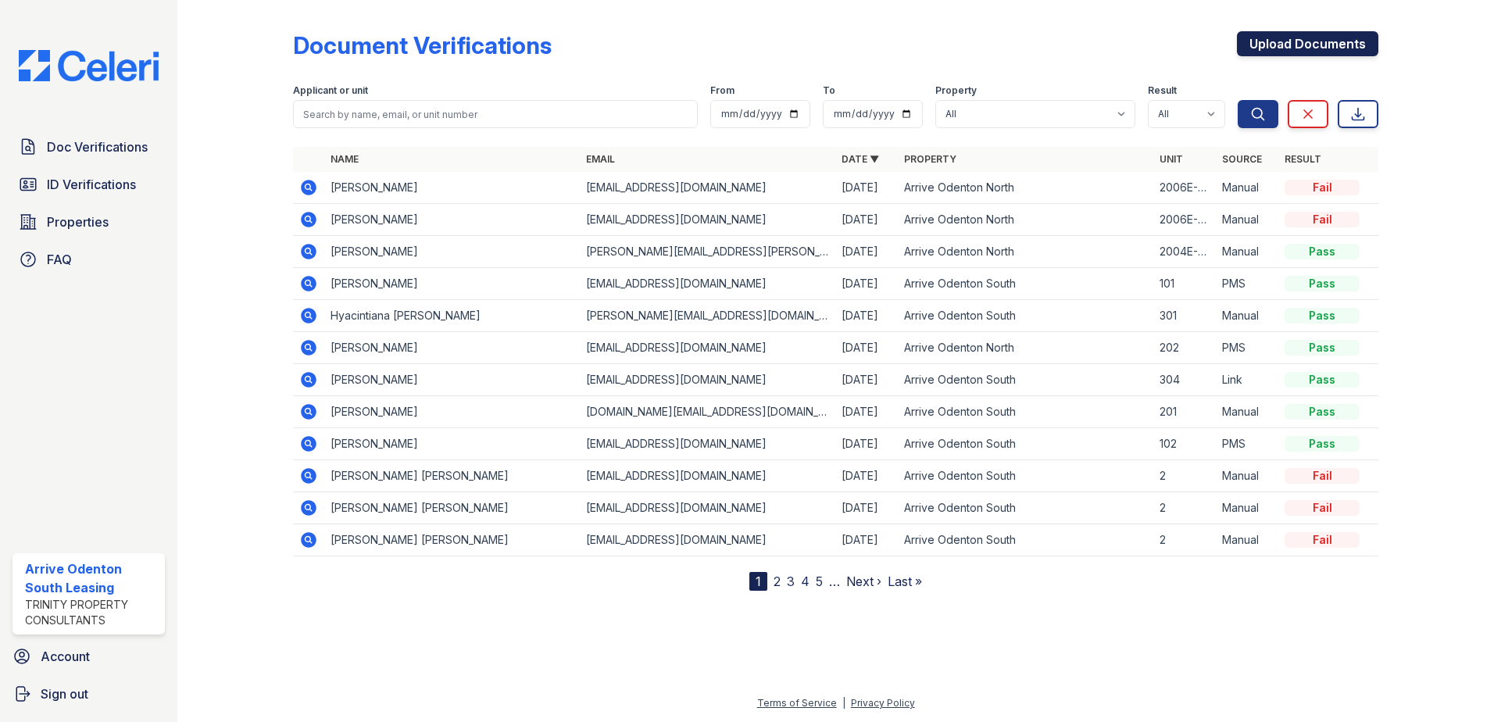
click at [1311, 38] on link "Upload Documents" at bounding box center [1307, 43] width 141 height 25
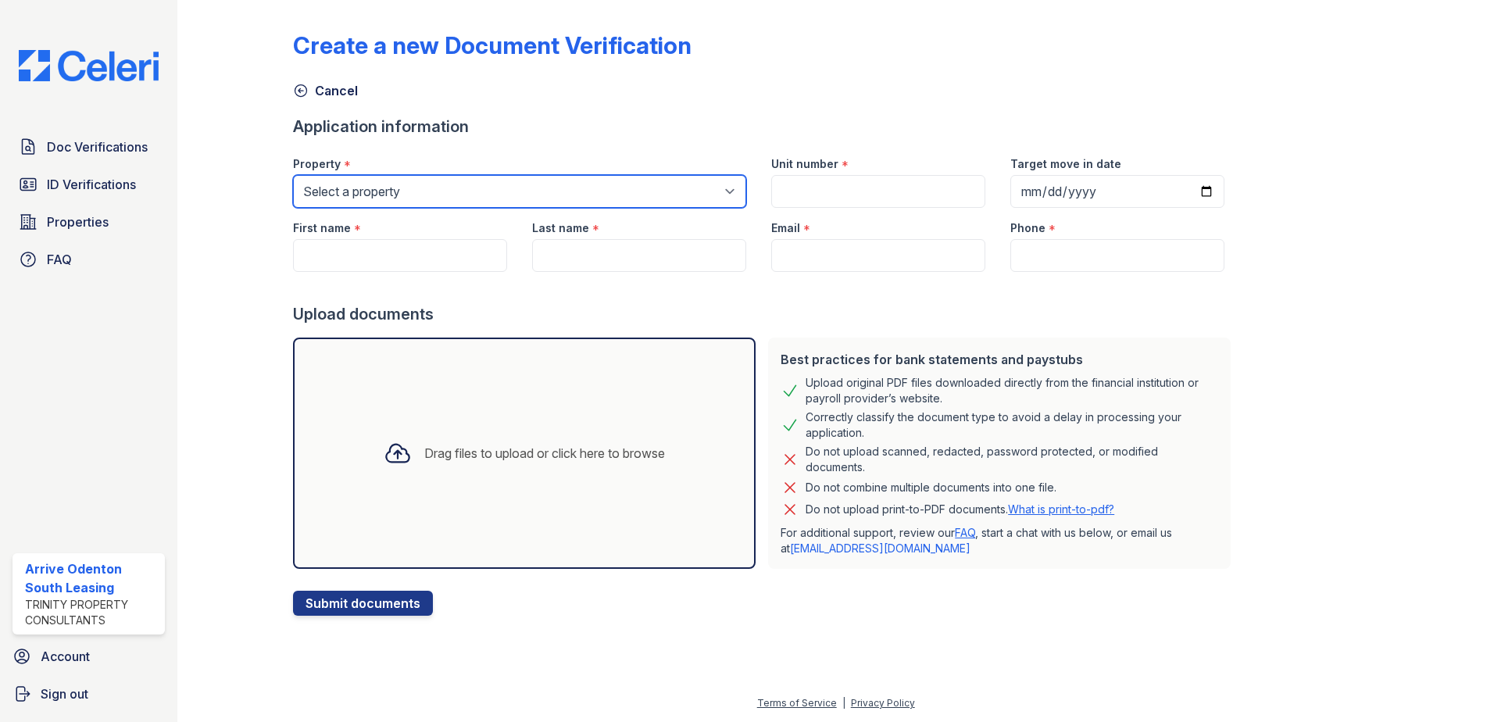
click at [392, 197] on select "Select a property Arrive Odenton Apartment Collection Arrive Odenton North Arri…" at bounding box center [519, 191] width 453 height 33
select select "1817"
click at [293, 175] on select "Select a property Arrive Odenton Apartment Collection Arrive Odenton North Arri…" at bounding box center [519, 191] width 453 height 33
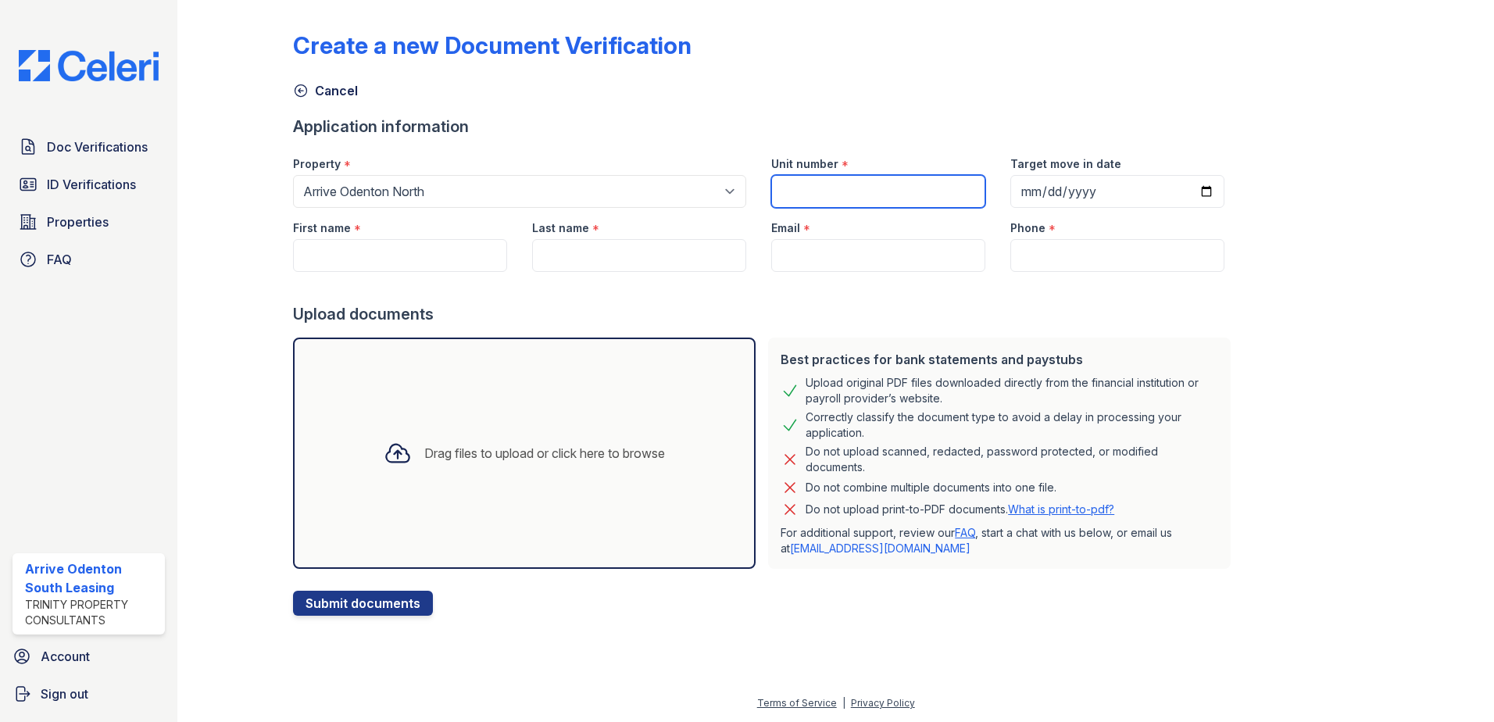
click at [792, 195] on input "Unit number" at bounding box center [878, 191] width 214 height 33
type input "2006E-301"
type input "2025-10-01"
type input "Nguyet"
type input "Bach"
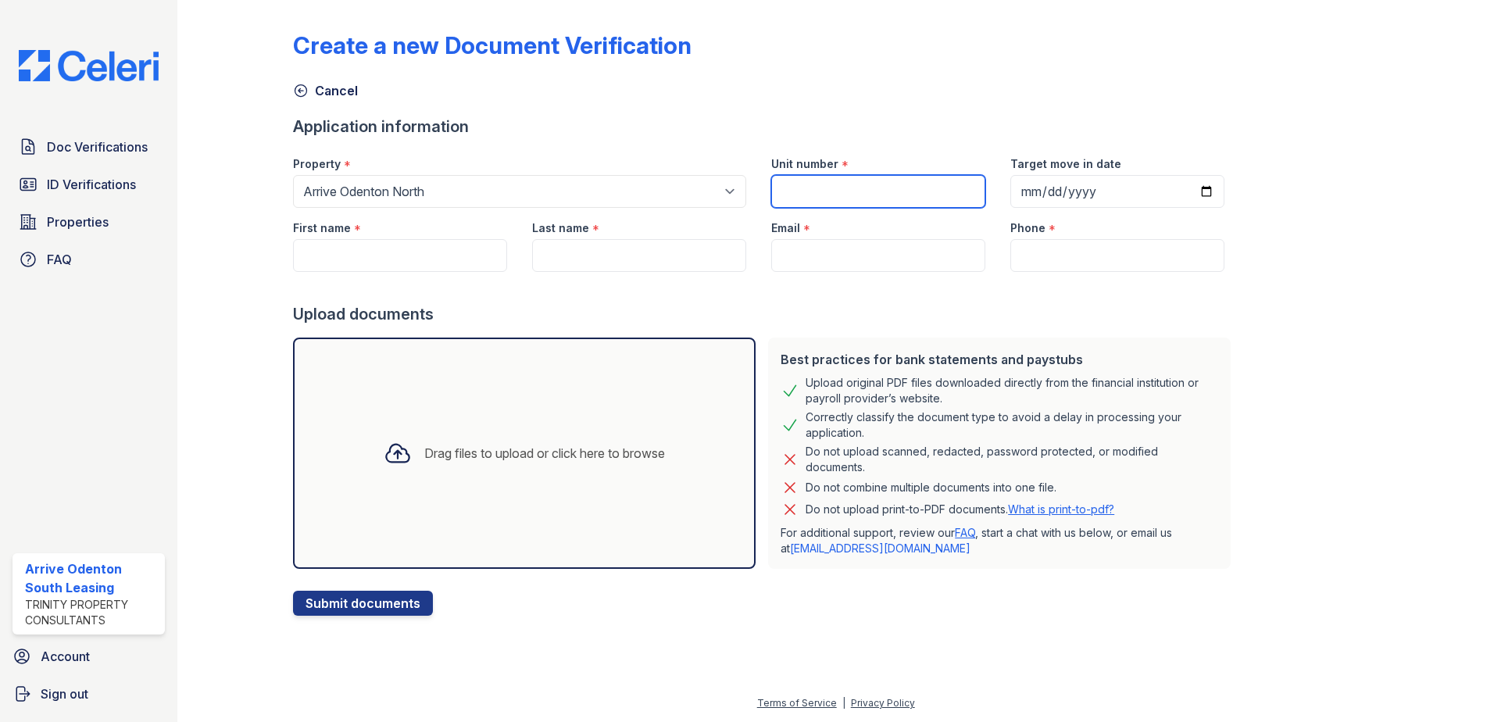
type input "[EMAIL_ADDRESS][DOMAIN_NAME]"
type input "4433629559"
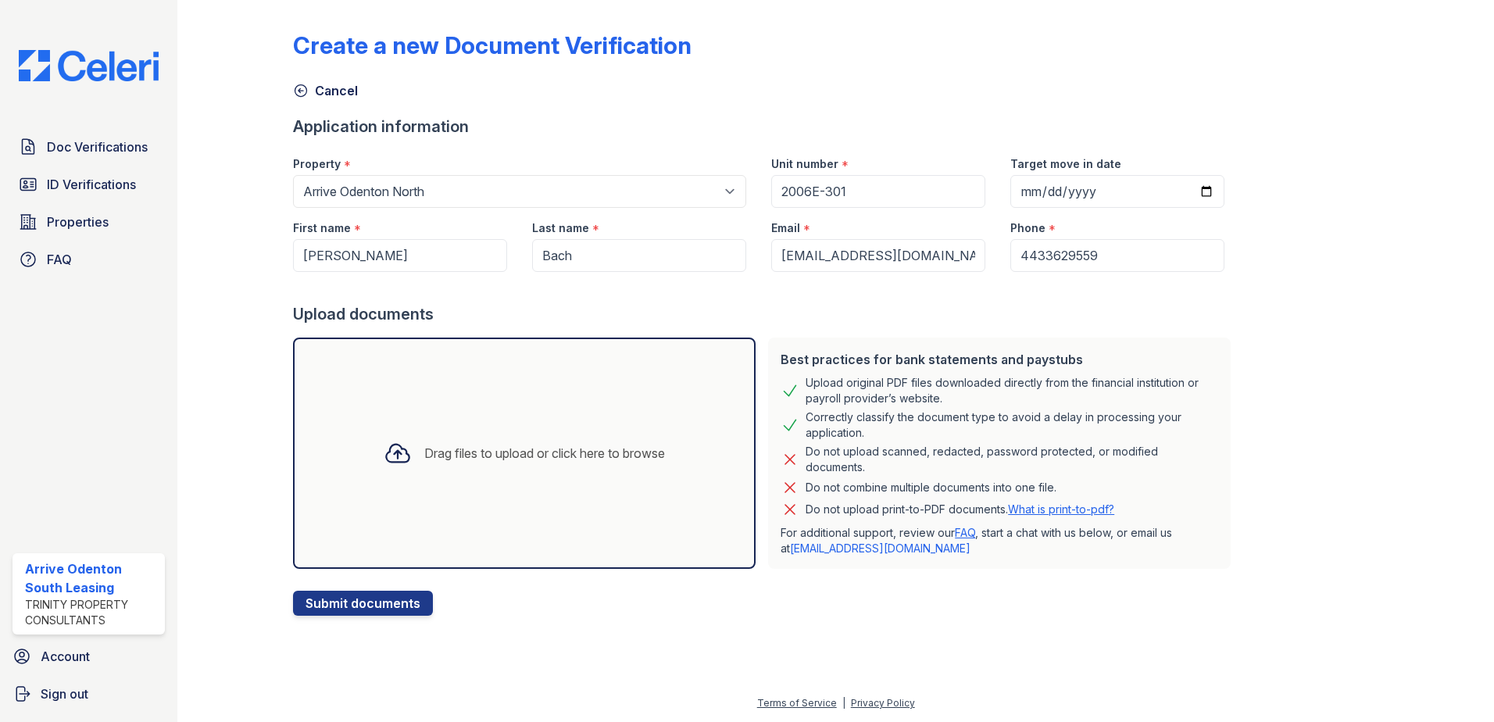
click at [477, 446] on div "Drag files to upload or click here to browse" at bounding box center [544, 453] width 241 height 19
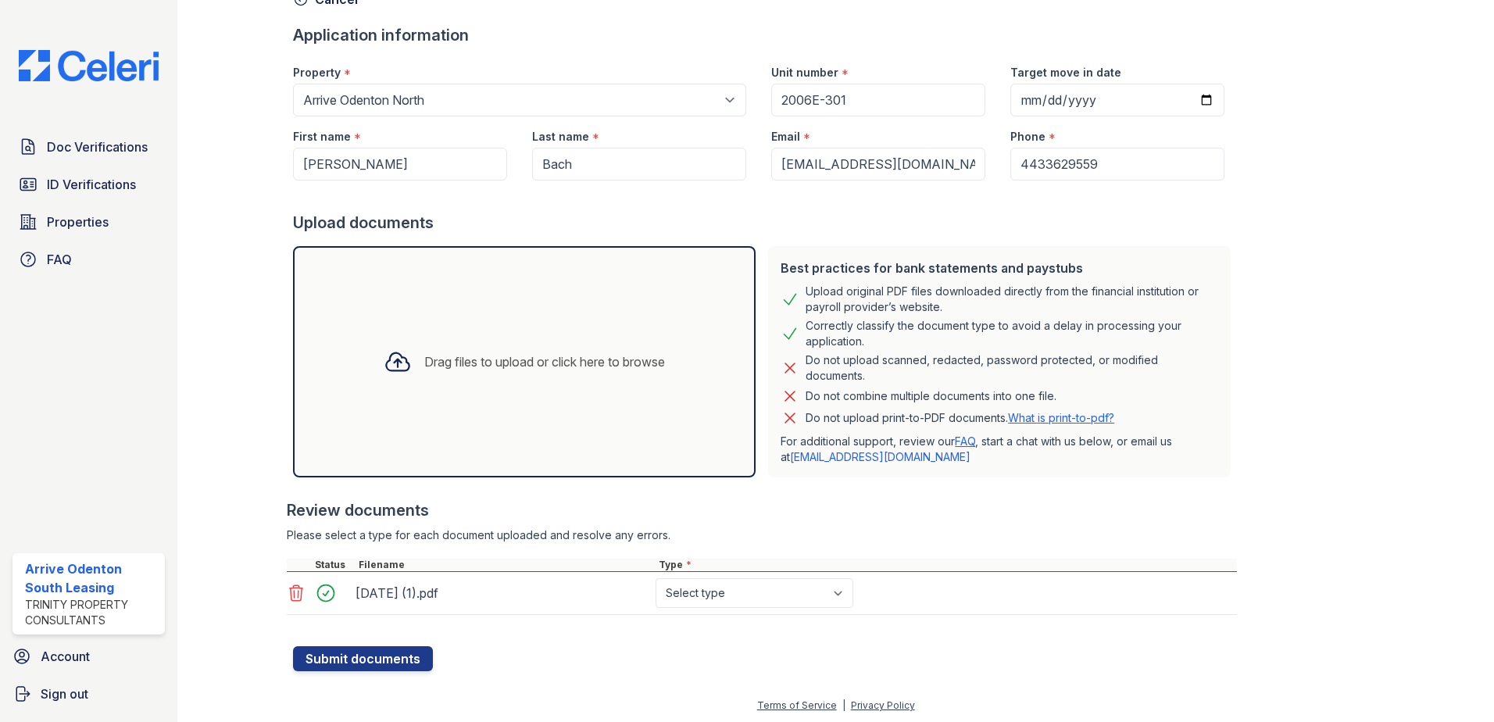
scroll to position [94, 0]
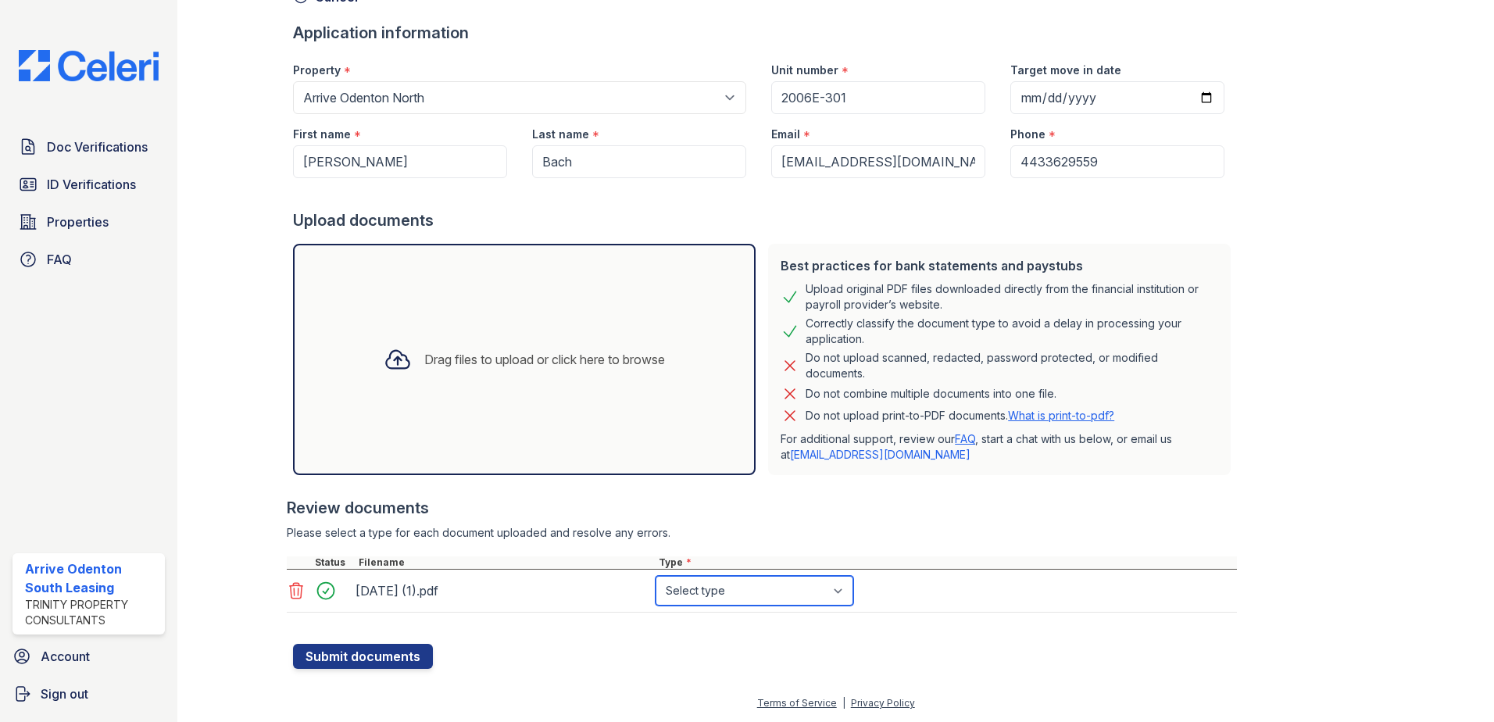
click at [846, 597] on select "Select type Paystub Bank Statement Offer Letter Tax Documents Benefit Award Let…" at bounding box center [755, 591] width 198 height 30
select select "bank_statement"
click at [656, 576] on select "Select type Paystub Bank Statement Offer Letter Tax Documents Benefit Award Let…" at bounding box center [755, 591] width 198 height 30
click at [393, 656] on button "Submit documents" at bounding box center [363, 656] width 140 height 25
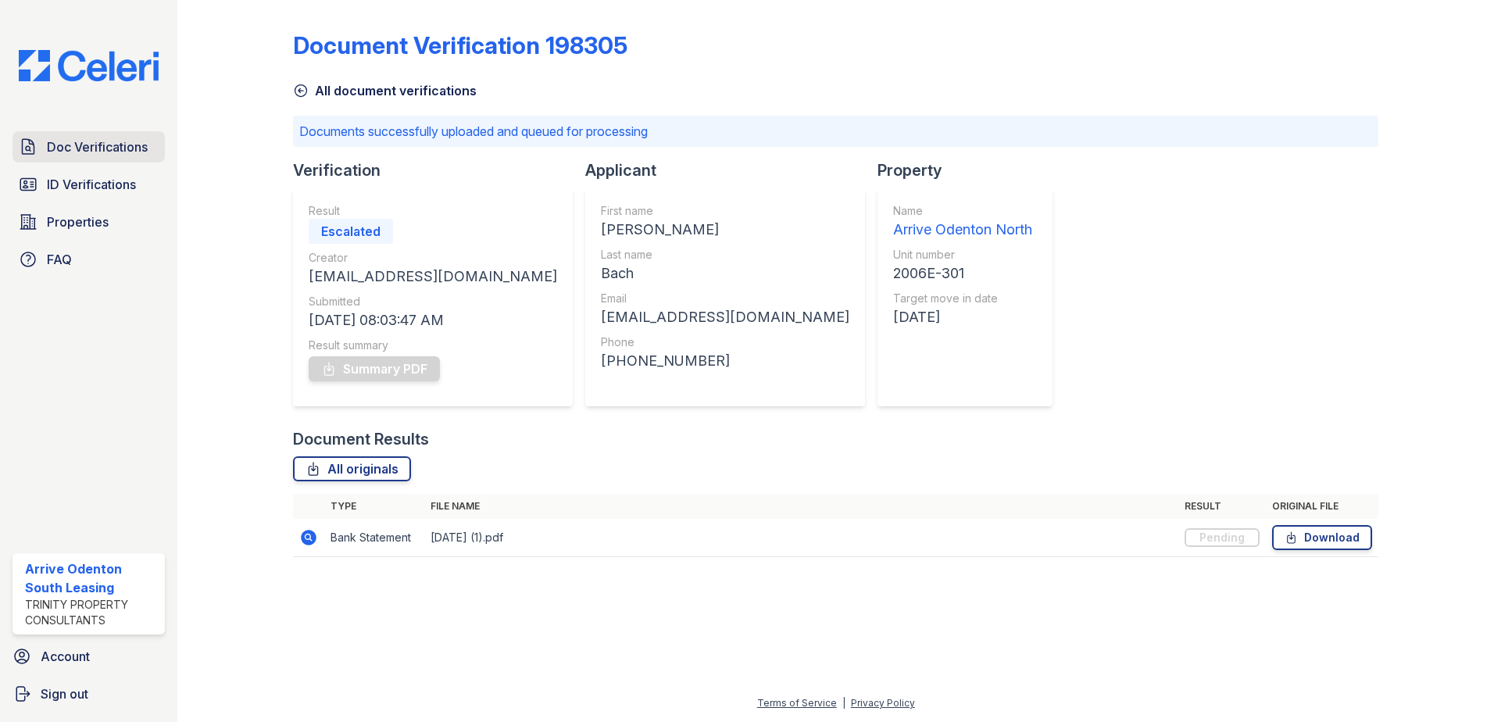
click at [110, 144] on span "Doc Verifications" at bounding box center [97, 147] width 101 height 19
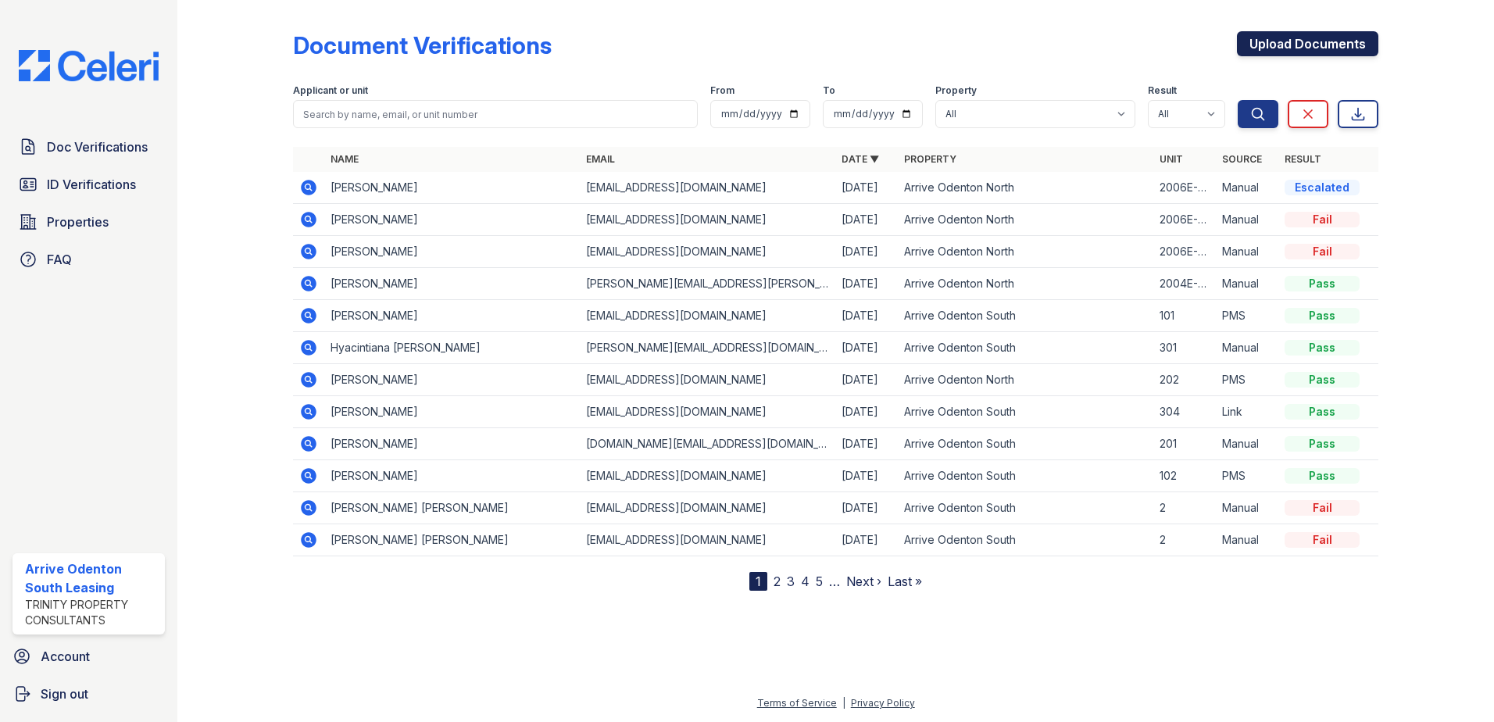
click at [1337, 45] on link "Upload Documents" at bounding box center [1307, 43] width 141 height 25
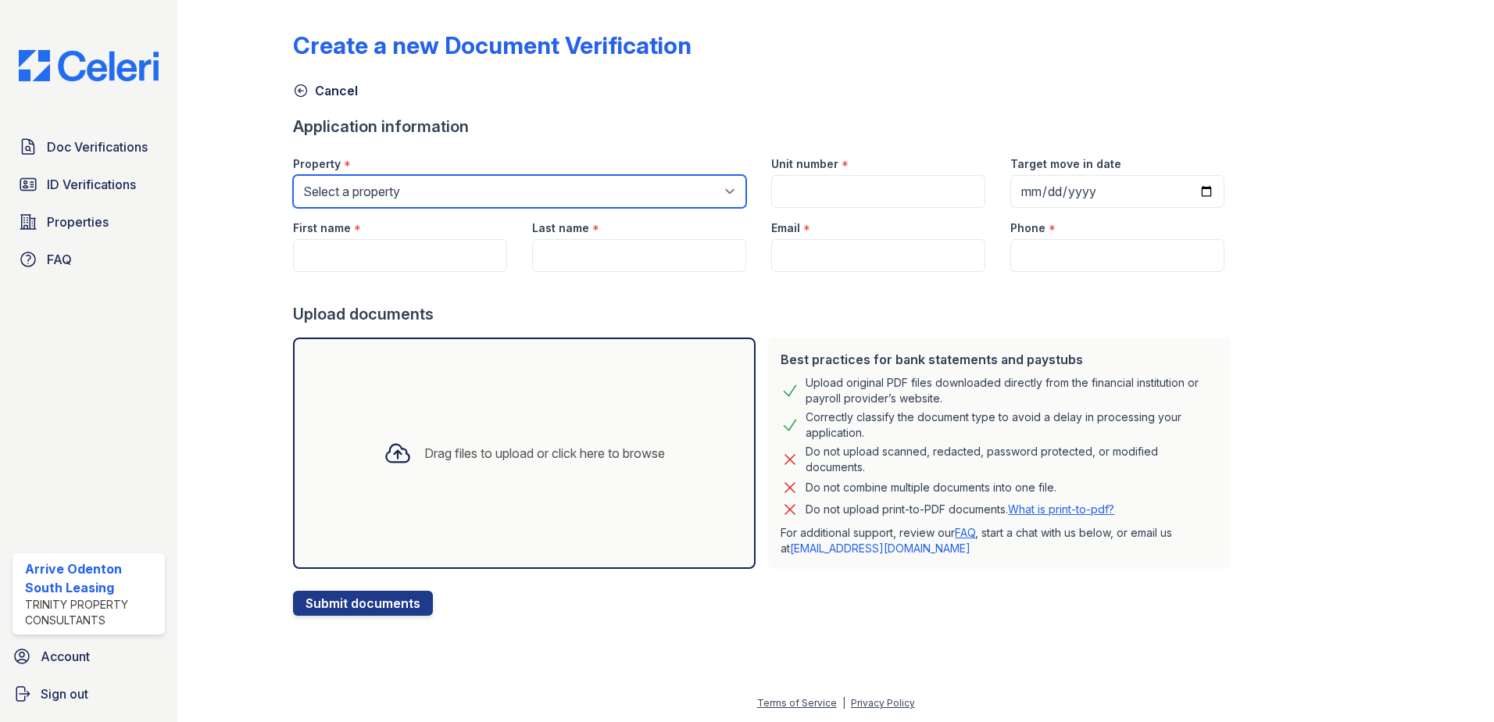
click at [382, 195] on select "Select a property Arrive Odenton Apartment Collection Arrive Odenton North Arri…" at bounding box center [519, 191] width 453 height 33
select select "1817"
click at [293, 175] on select "Select a property Arrive Odenton Apartment Collection Arrive Odenton North Arri…" at bounding box center [519, 191] width 453 height 33
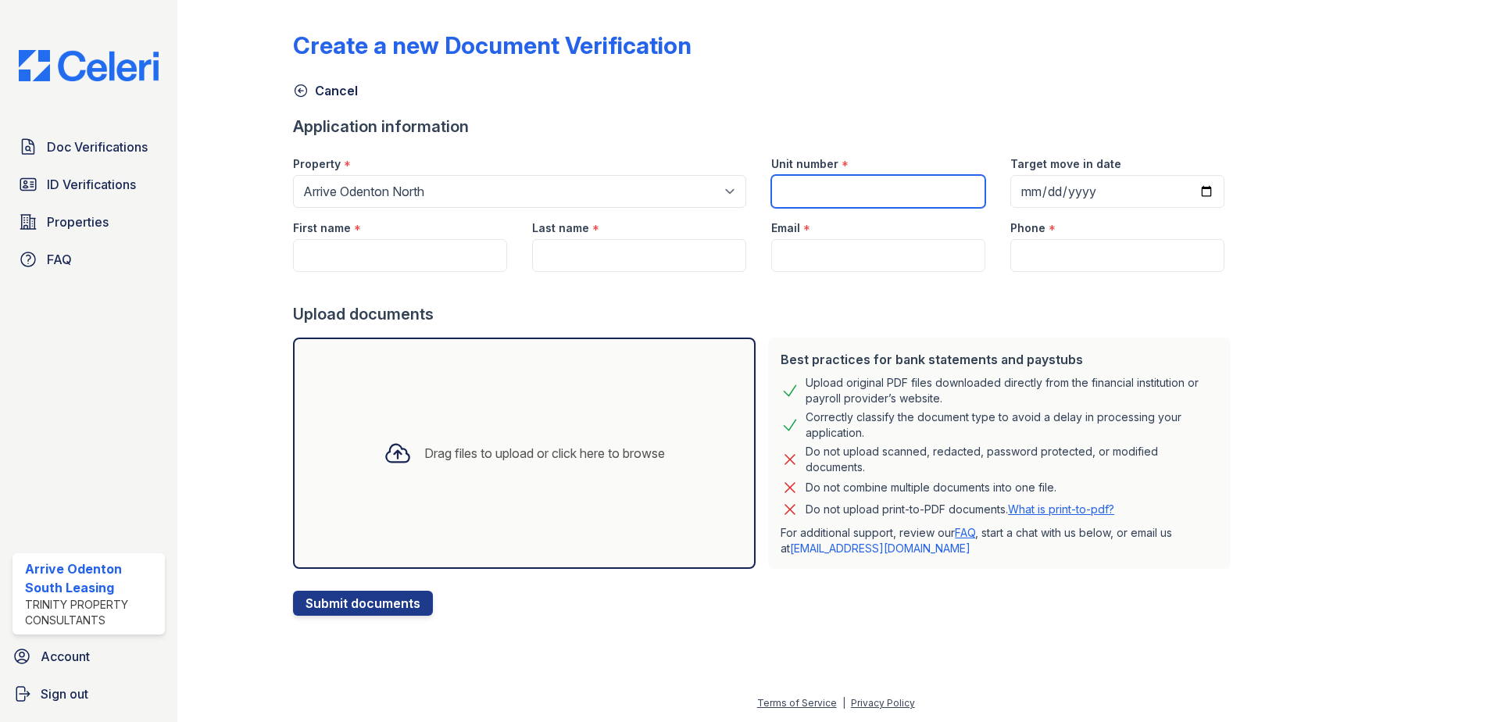
click at [806, 193] on input "Unit number" at bounding box center [878, 191] width 214 height 33
type input "2006E-301"
type input "2025-10-01"
type input "Nguyet"
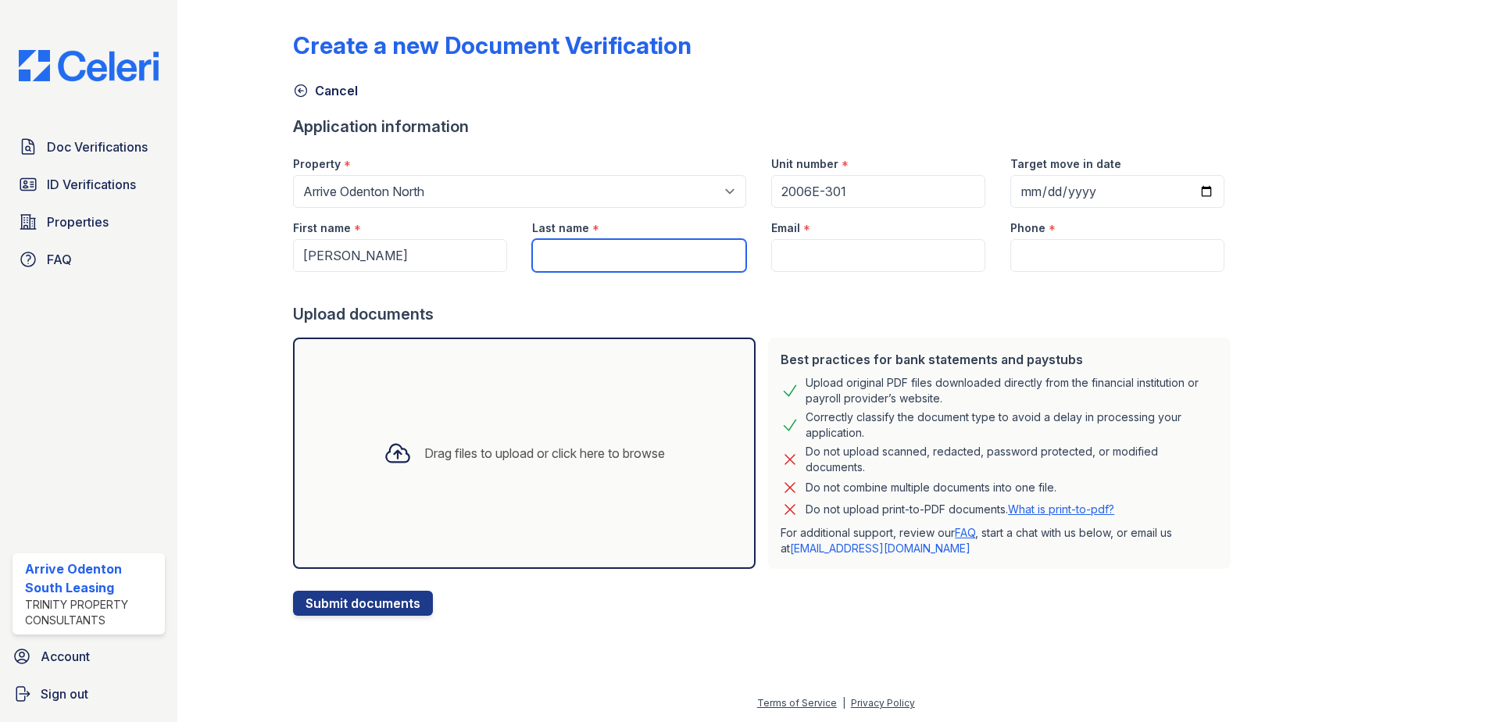
type input "Bach"
type input "[EMAIL_ADDRESS][DOMAIN_NAME]"
type input "4433629559"
click at [530, 461] on div "Drag files to upload or click here to browse" at bounding box center [544, 453] width 241 height 19
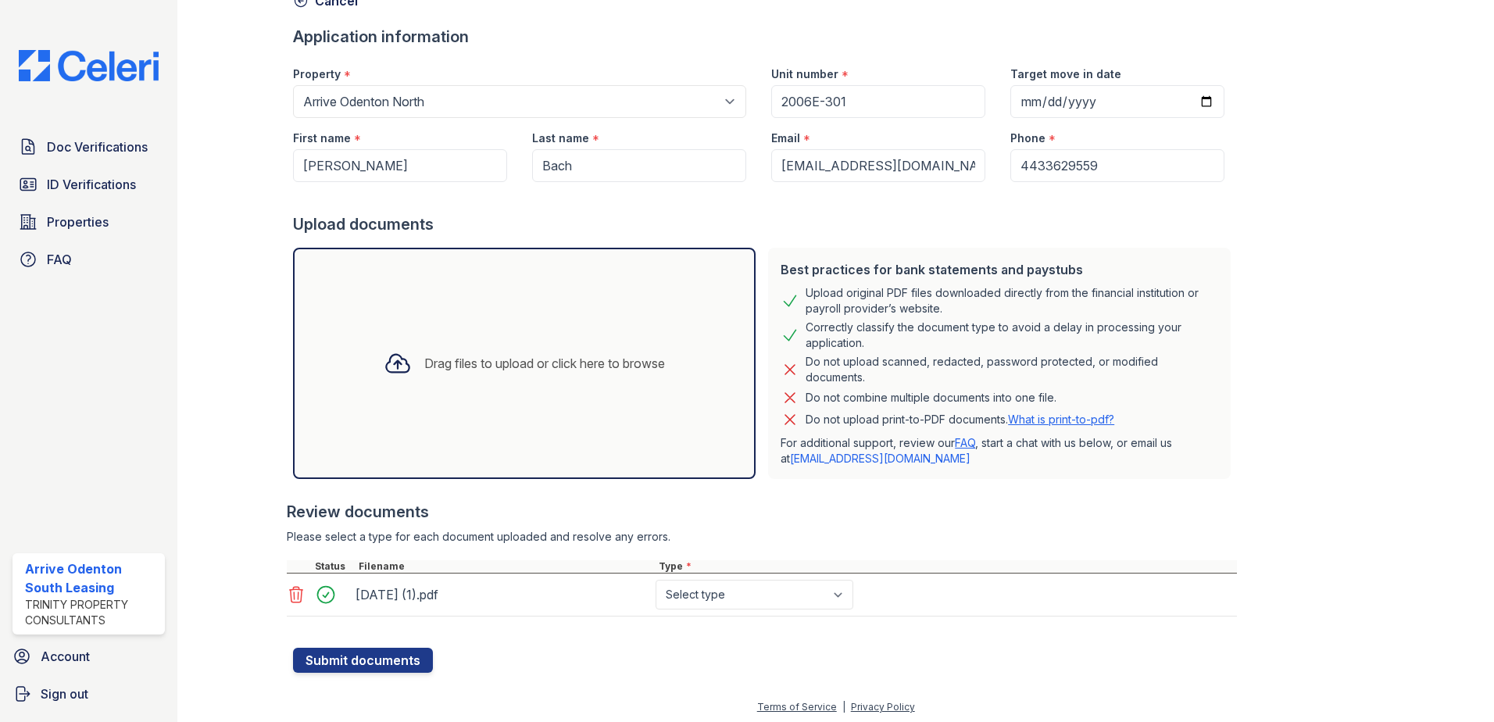
scroll to position [94, 0]
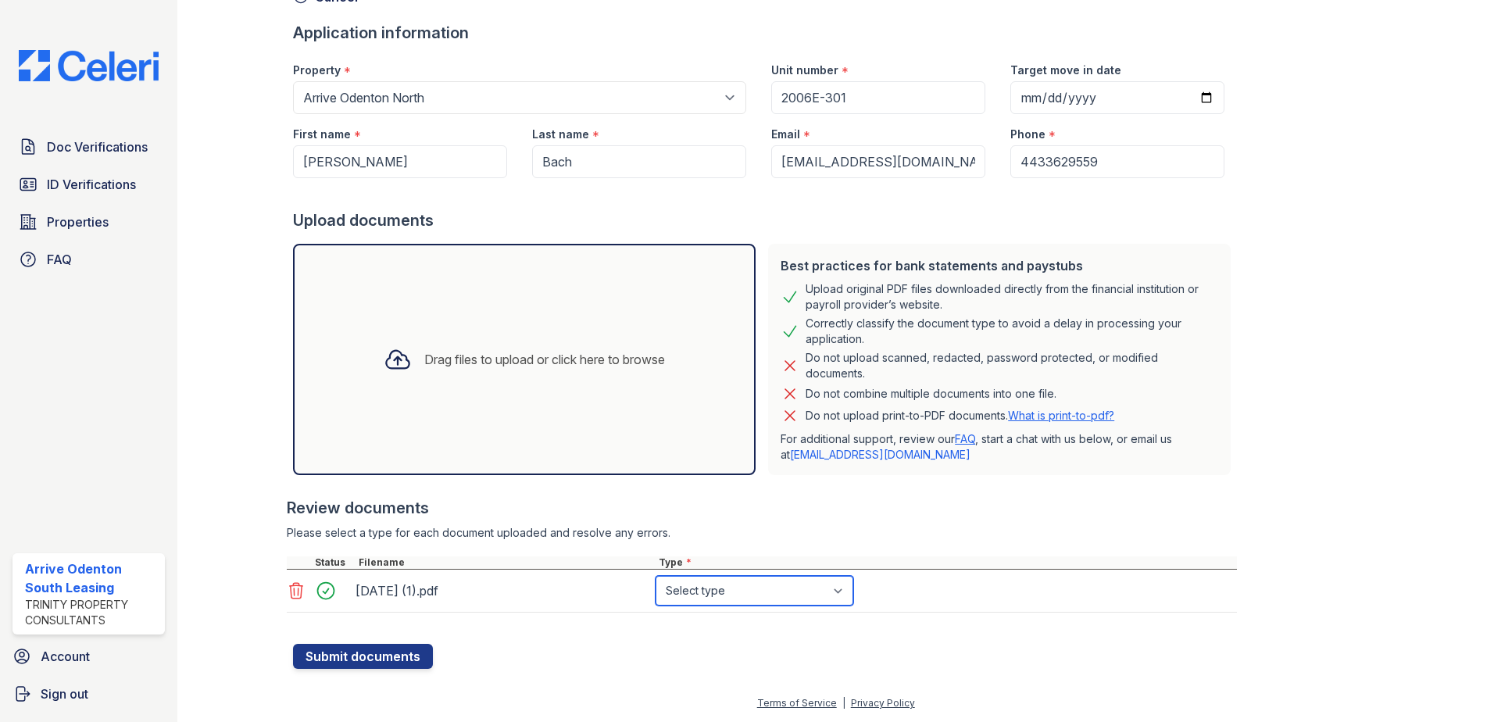
click at [847, 595] on select "Select type Paystub Bank Statement Offer Letter Tax Documents Benefit Award Let…" at bounding box center [755, 591] width 198 height 30
select select "bank_statement"
click at [656, 576] on select "Select type Paystub Bank Statement Offer Letter Tax Documents Benefit Award Let…" at bounding box center [755, 591] width 198 height 30
click at [500, 362] on div "Drag files to upload or click here to browse" at bounding box center [544, 359] width 241 height 19
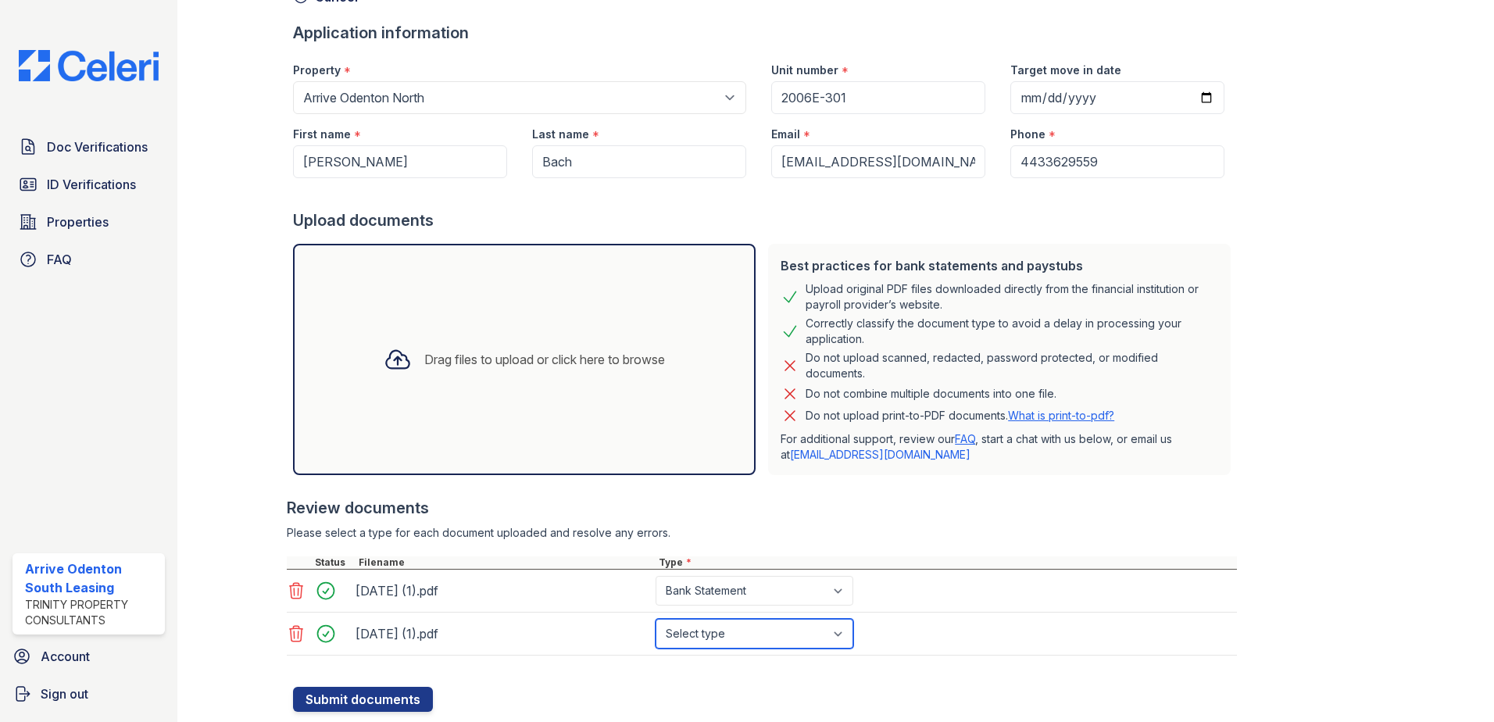
click at [842, 636] on select "Select type Paystub Bank Statement Offer Letter Tax Documents Benefit Award Let…" at bounding box center [755, 634] width 198 height 30
select select "bank_statement"
click at [656, 619] on select "Select type Paystub Bank Statement Offer Letter Tax Documents Benefit Award Let…" at bounding box center [755, 634] width 198 height 30
click at [391, 701] on button "Submit documents" at bounding box center [363, 699] width 140 height 25
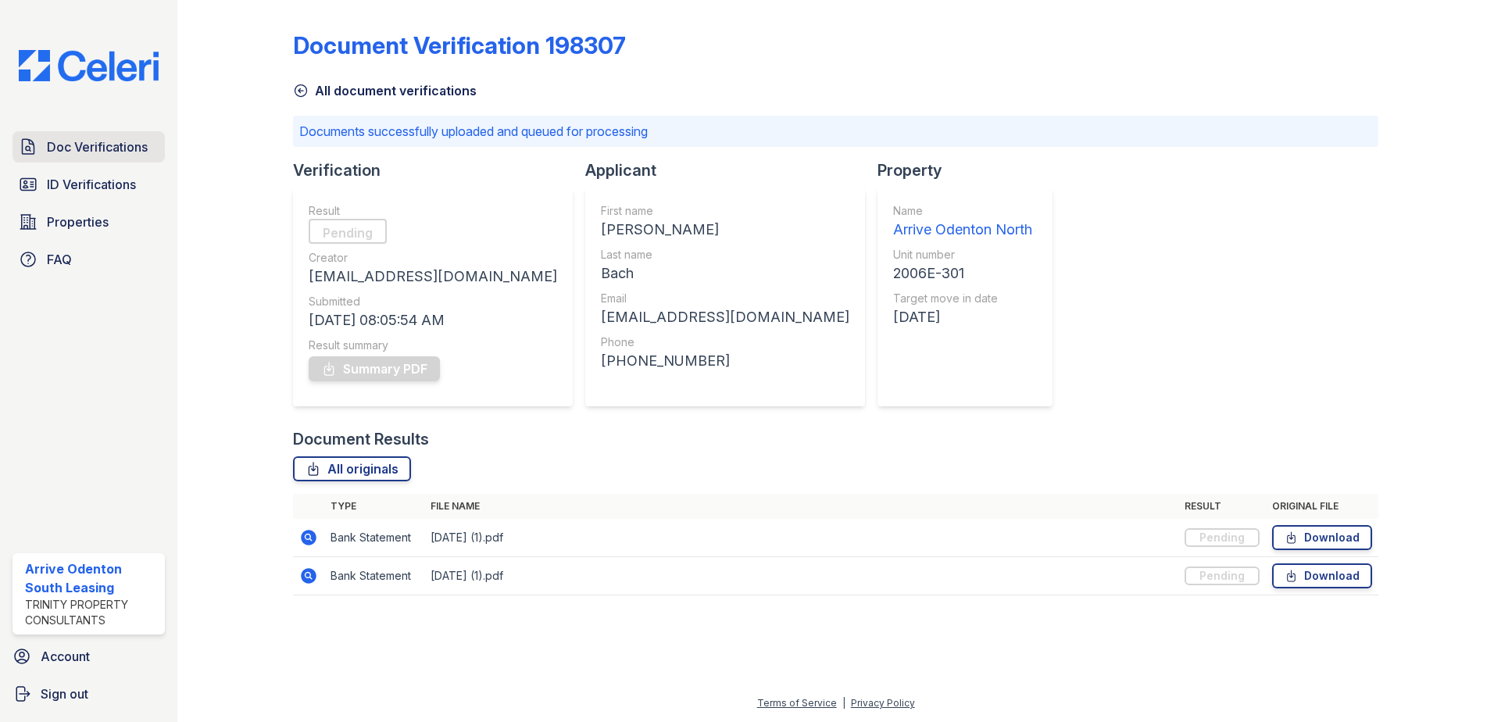
click at [123, 145] on span "Doc Verifications" at bounding box center [97, 147] width 101 height 19
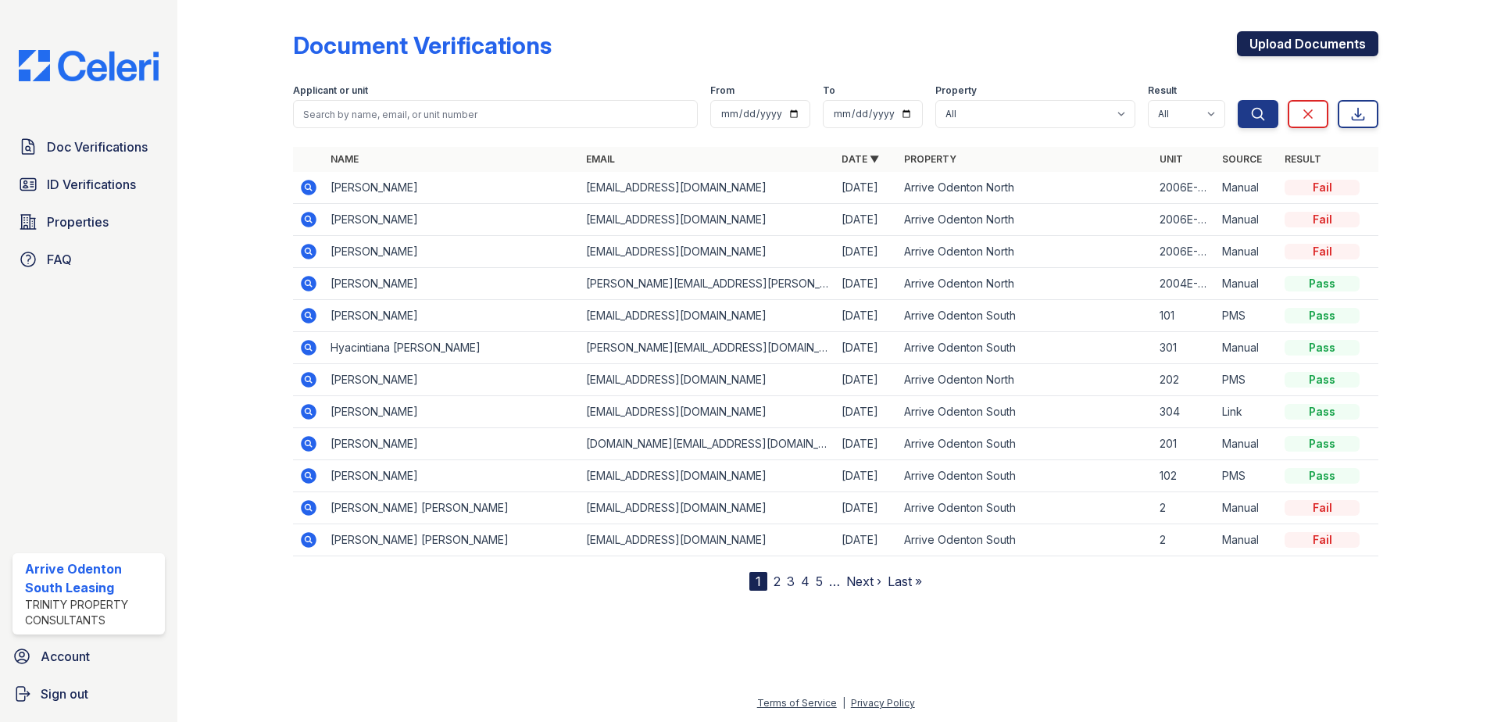
click at [1355, 44] on link "Upload Documents" at bounding box center [1307, 43] width 141 height 25
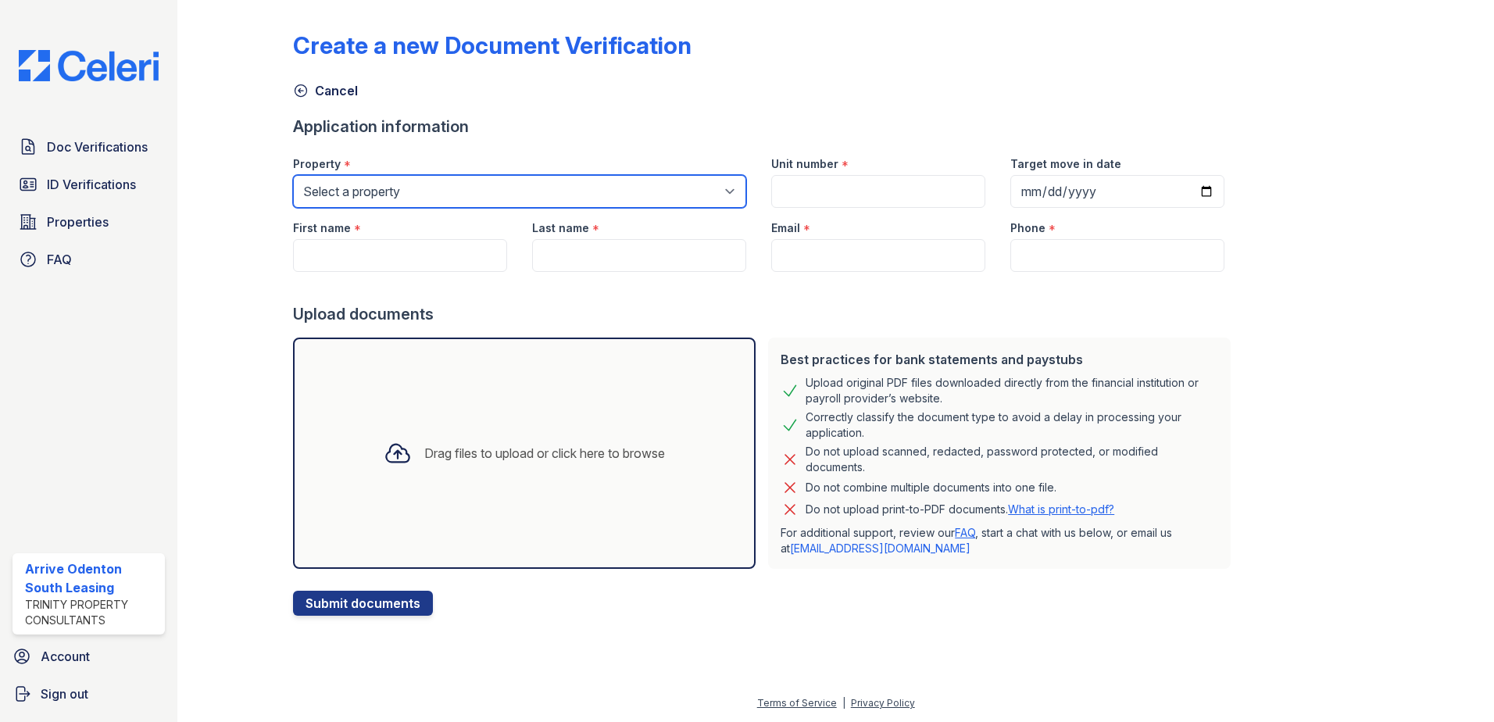
click at [460, 190] on select "Select a property Arrive Odenton Apartment Collection Arrive Odenton North Arri…" at bounding box center [519, 191] width 453 height 33
select select "1817"
click at [293, 175] on select "Select a property Arrive Odenton Apartment Collection Arrive Odenton North Arri…" at bounding box center [519, 191] width 453 height 33
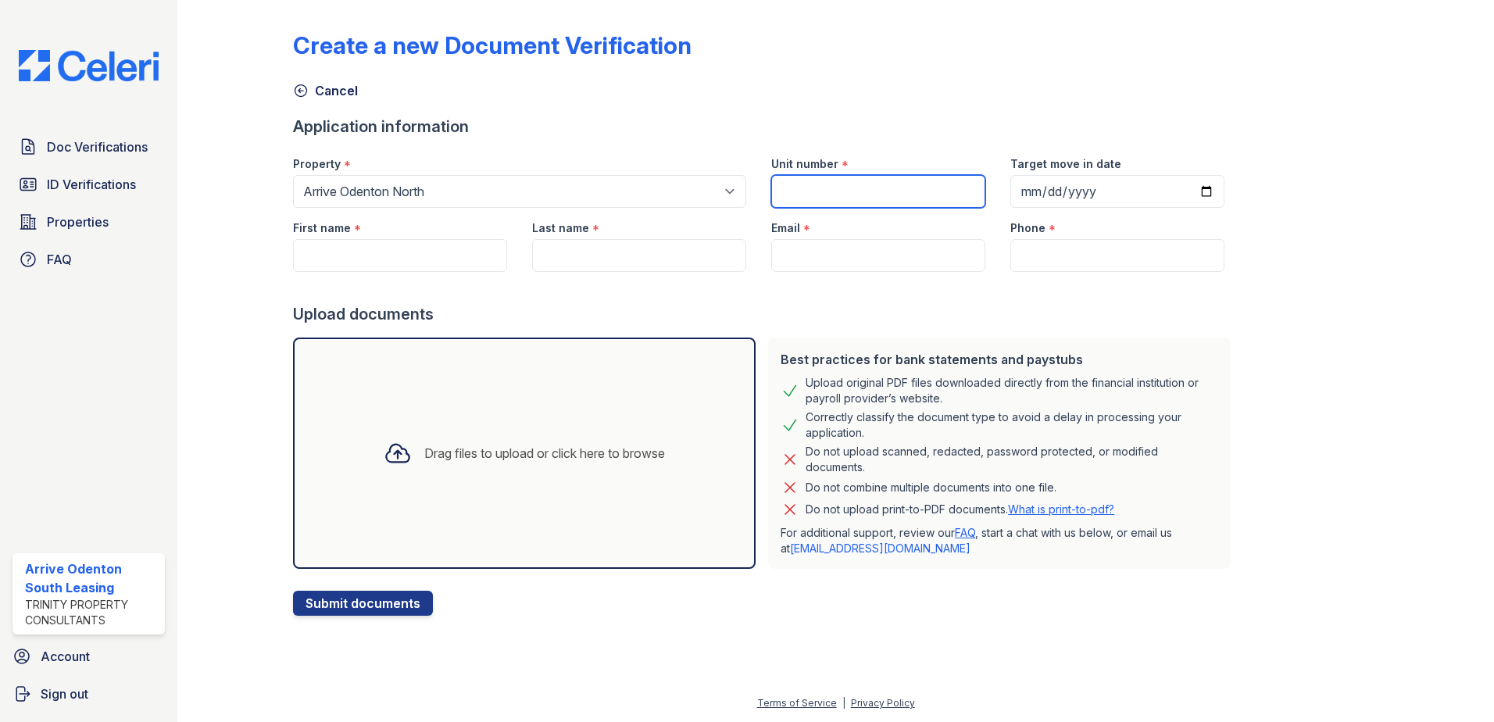
click at [895, 194] on input "Unit number" at bounding box center [878, 191] width 214 height 33
type input "2006E-301"
type input "Dung"
type input "Nhan"
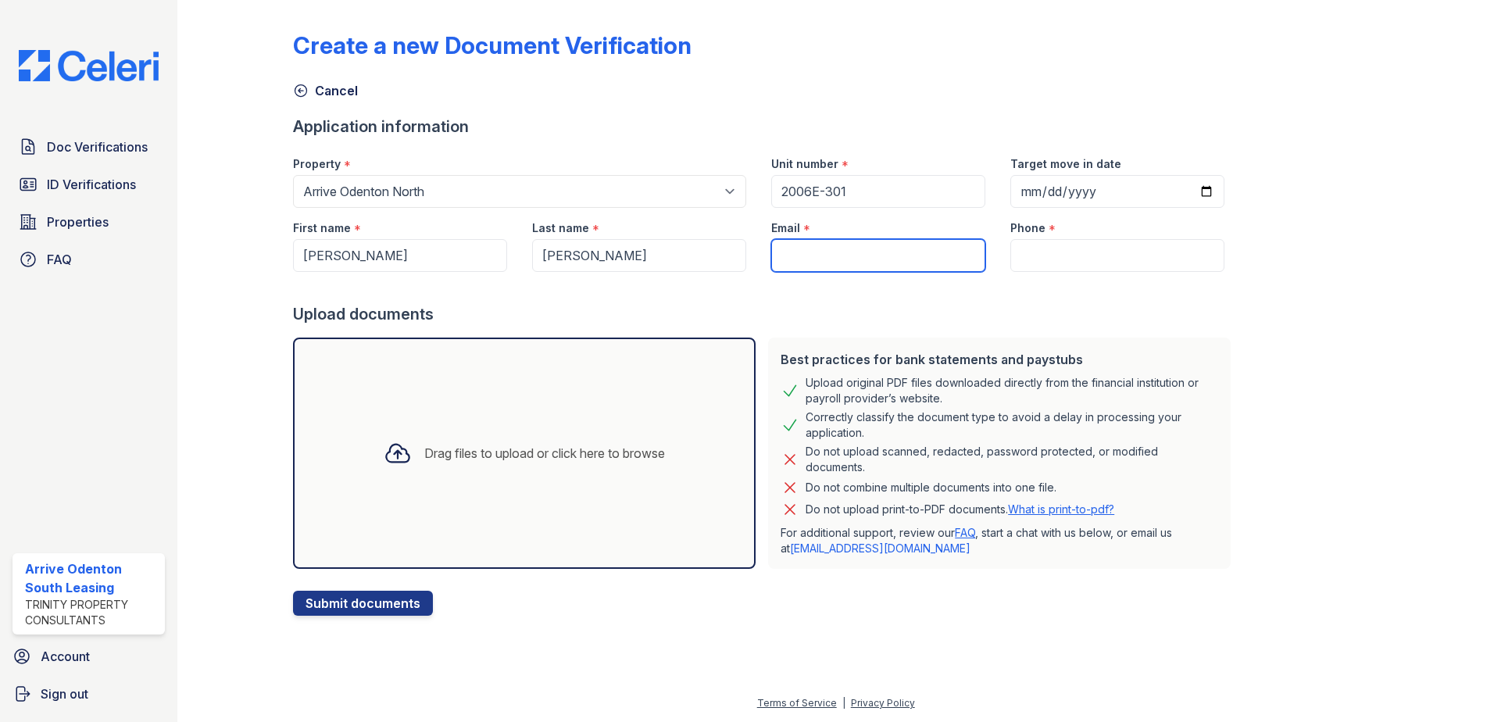
type input "[EMAIL_ADDRESS][DOMAIN_NAME]"
type input "4433629545"
click at [476, 455] on div "Drag files to upload or click here to browse" at bounding box center [544, 453] width 241 height 19
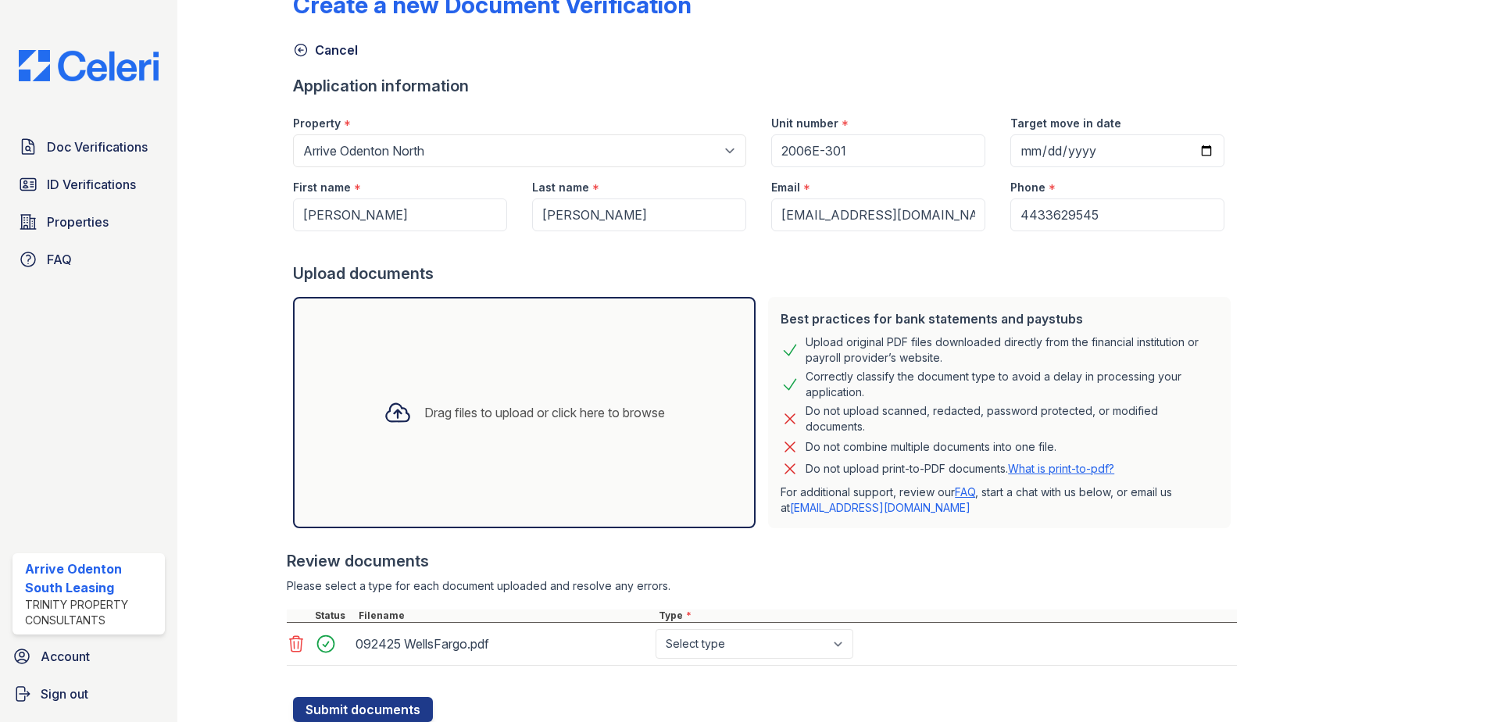
scroll to position [94, 0]
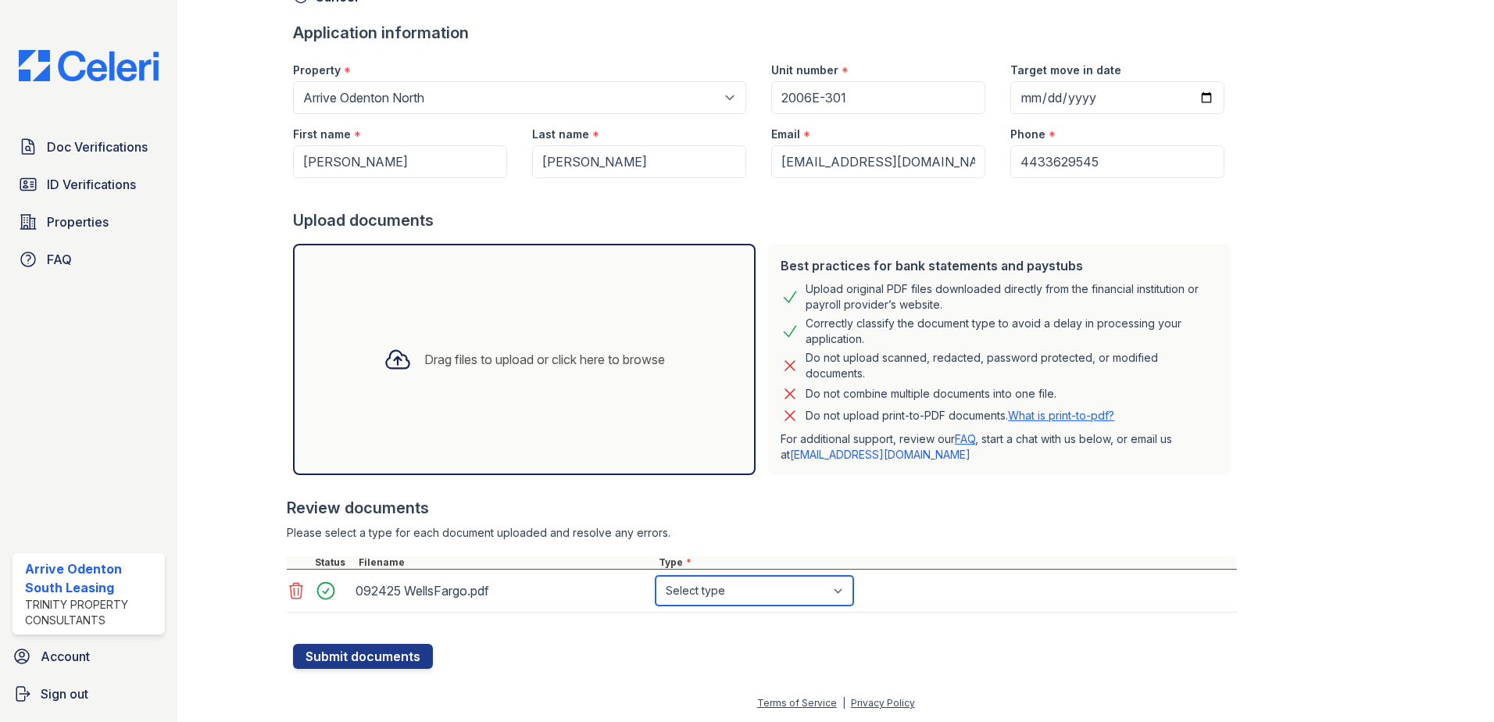
click at [844, 591] on select "Select type Paystub Bank Statement Offer Letter Tax Documents Benefit Award Let…" at bounding box center [755, 591] width 198 height 30
select select "bank_statement"
click at [656, 576] on select "Select type Paystub Bank Statement Offer Letter Tax Documents Benefit Award Let…" at bounding box center [755, 591] width 198 height 30
click at [484, 362] on div "Drag files to upload or click here to browse" at bounding box center [544, 359] width 241 height 19
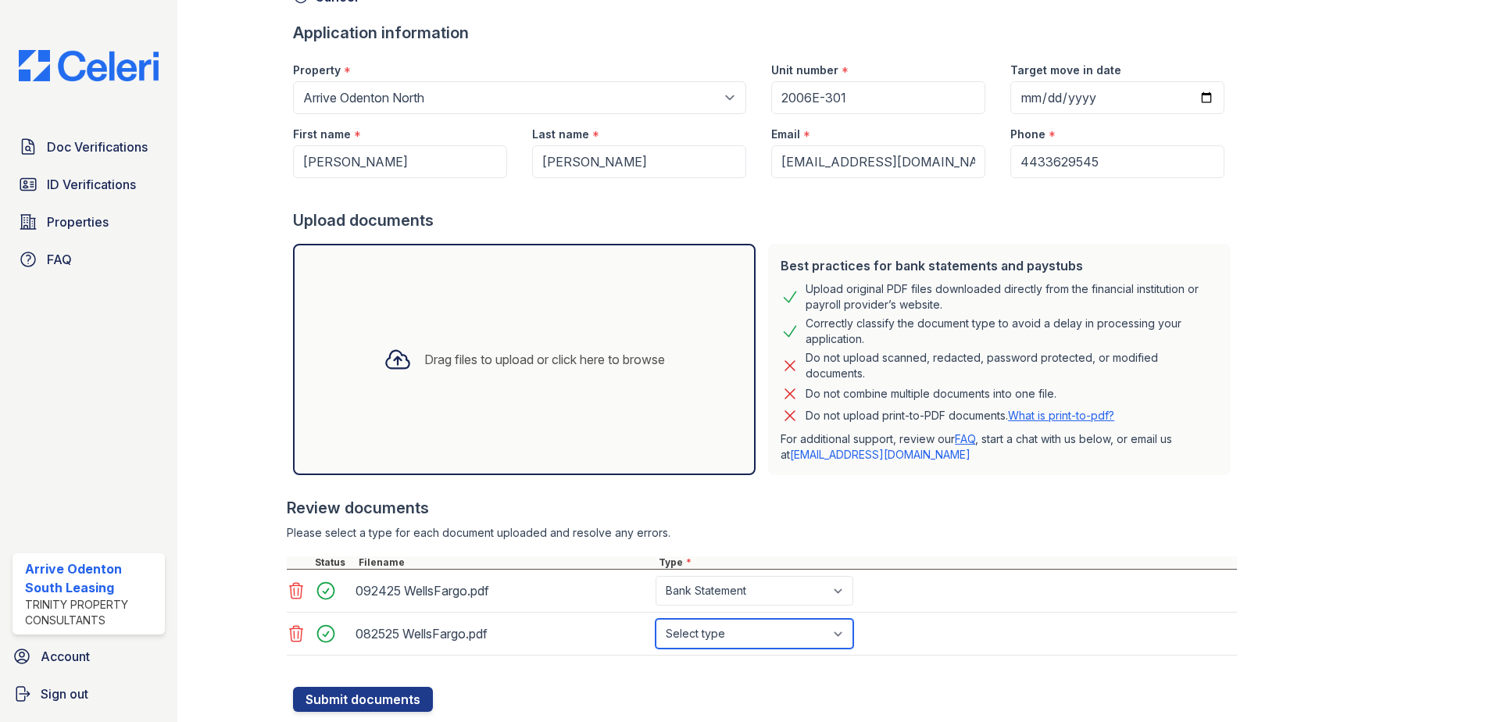
click at [766, 633] on select "Select type Paystub Bank Statement Offer Letter Tax Documents Benefit Award Let…" at bounding box center [755, 634] width 198 height 30
select select "bank_statement"
click at [656, 619] on select "Select type Paystub Bank Statement Offer Letter Tax Documents Benefit Award Let…" at bounding box center [755, 634] width 198 height 30
click at [464, 359] on div "Drag files to upload or click here to browse" at bounding box center [544, 359] width 241 height 19
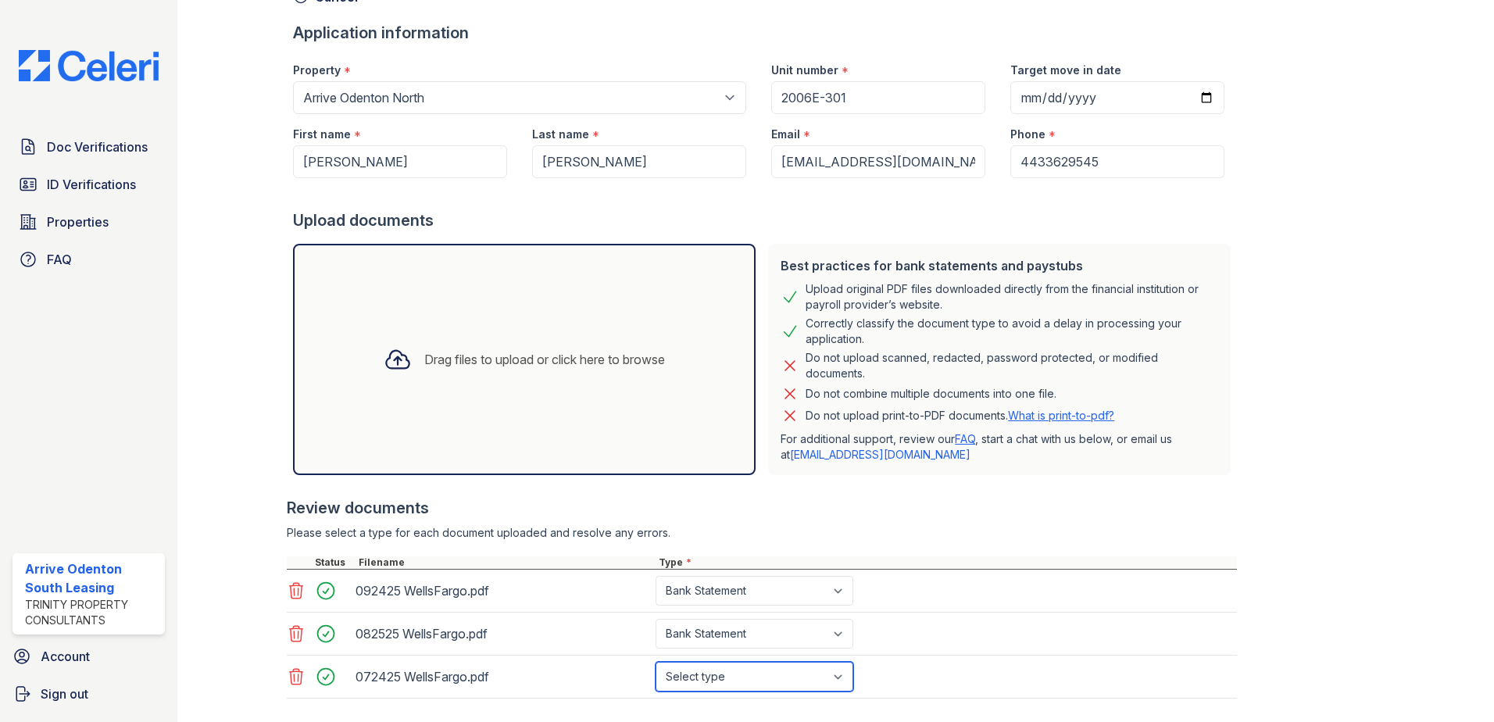
click at [847, 677] on select "Select type Paystub Bank Statement Offer Letter Tax Documents Benefit Award Let…" at bounding box center [755, 677] width 198 height 30
select select "bank_statement"
click at [656, 662] on select "Select type Paystub Bank Statement Offer Letter Tax Documents Benefit Award Let…" at bounding box center [755, 677] width 198 height 30
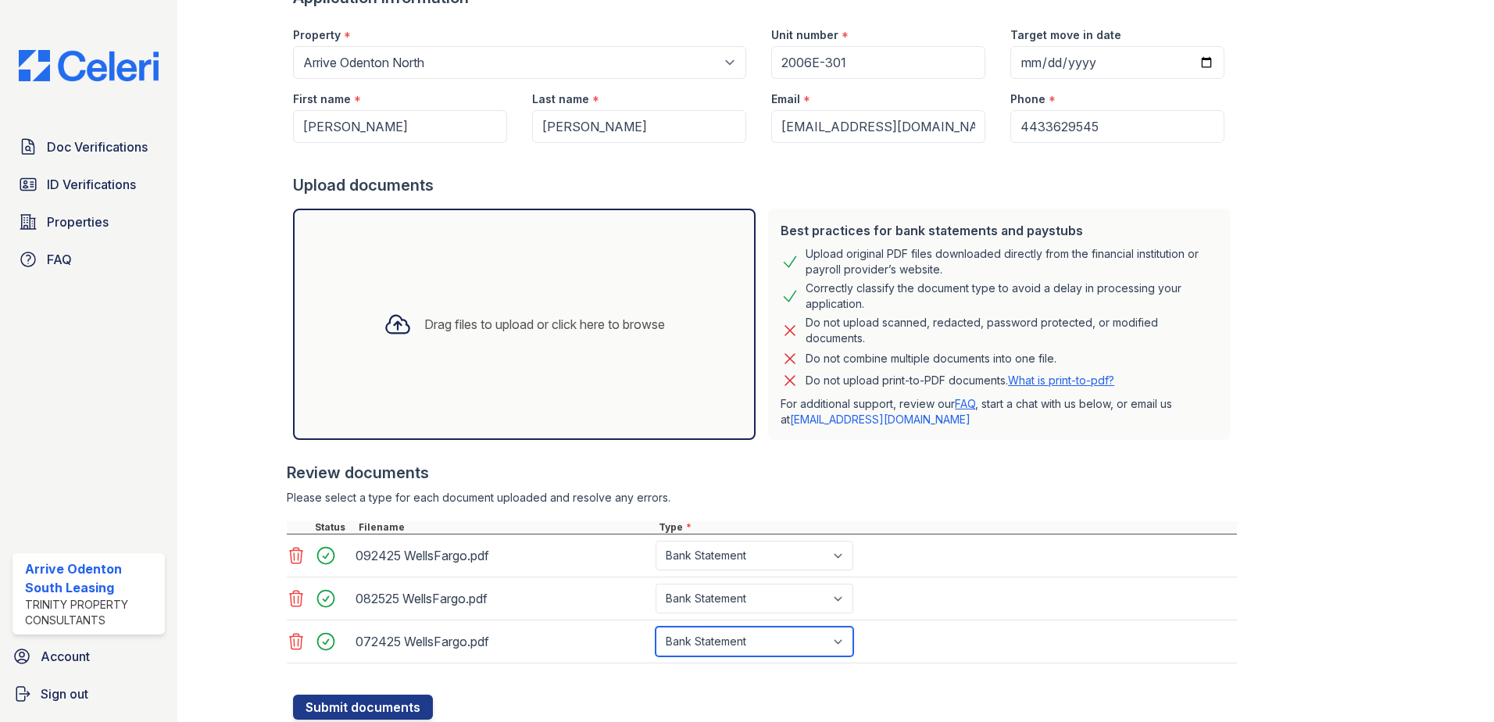
scroll to position [180, 0]
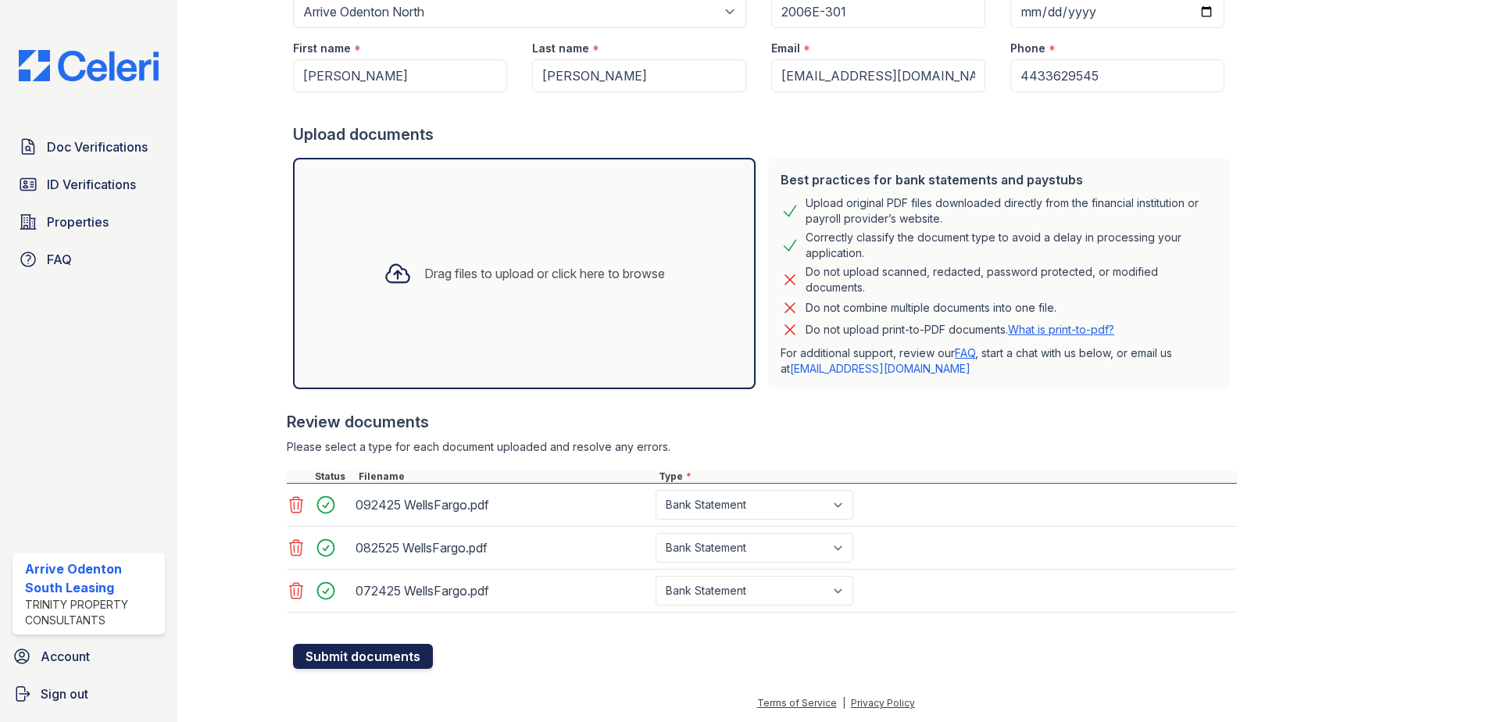
click at [376, 659] on button "Submit documents" at bounding box center [363, 656] width 140 height 25
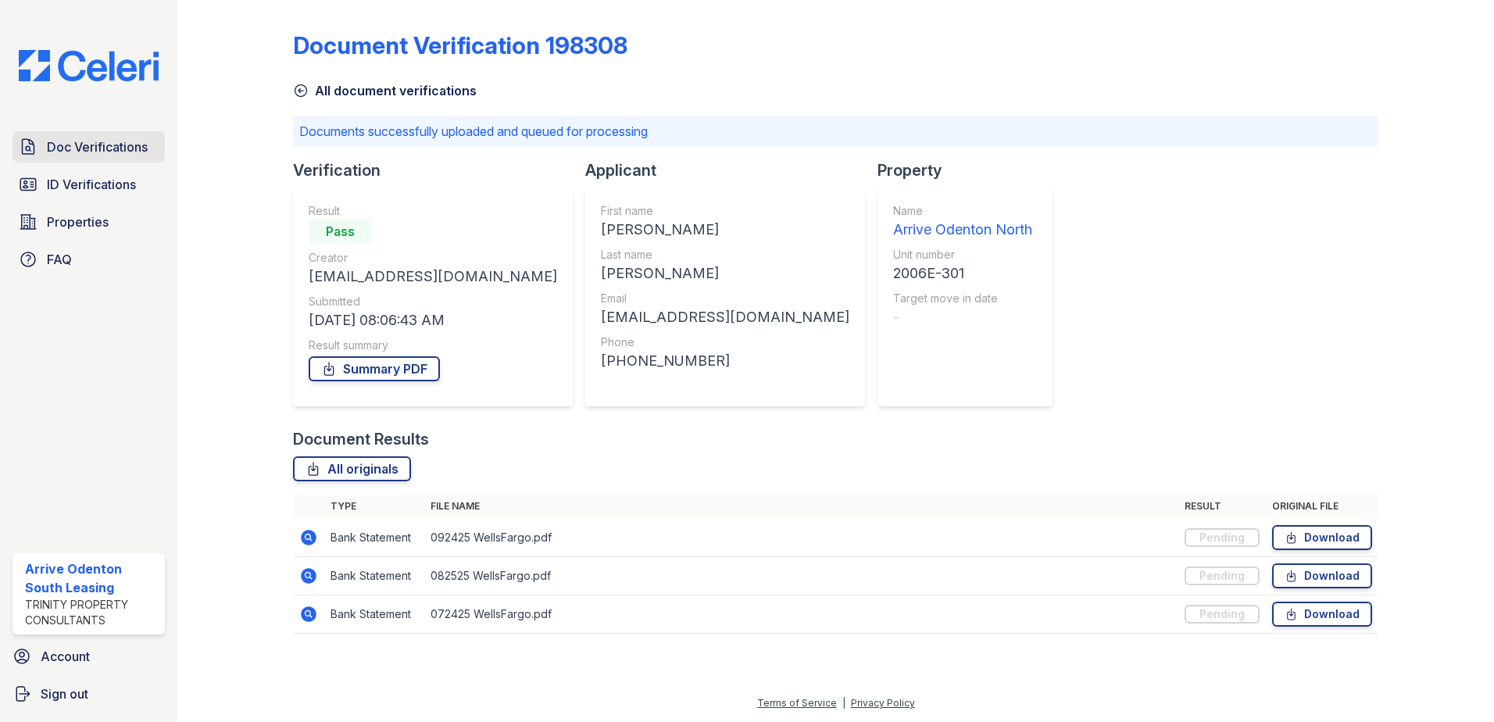
click at [76, 147] on span "Doc Verifications" at bounding box center [97, 147] width 101 height 19
